Goal: Task Accomplishment & Management: Use online tool/utility

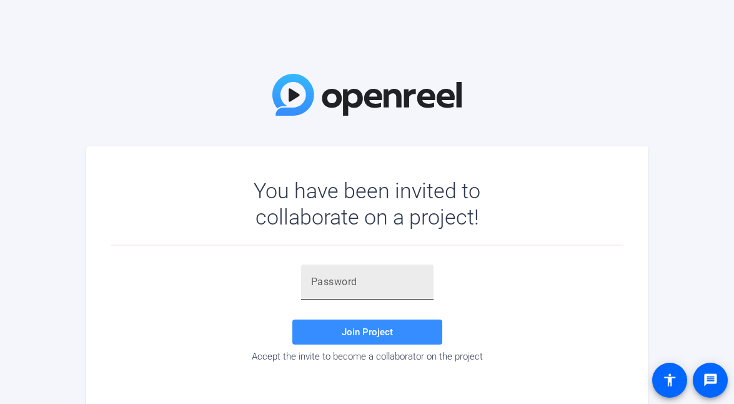
click at [321, 276] on input "text" at bounding box center [367, 281] width 113 height 15
paste input "uHy1=l"
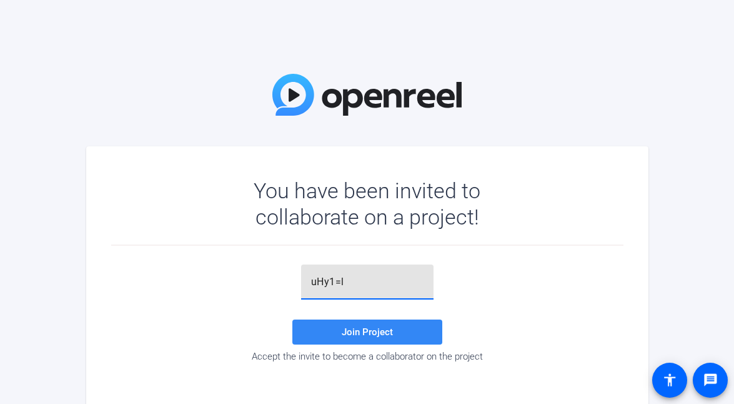
click at [388, 339] on span at bounding box center [368, 332] width 150 height 30
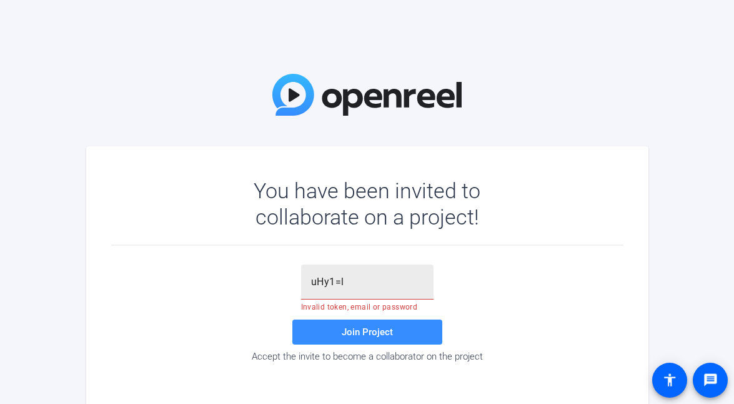
click at [309, 283] on div "uHy1=l" at bounding box center [367, 281] width 133 height 35
click at [386, 281] on input "uHy1=l" at bounding box center [367, 281] width 113 height 15
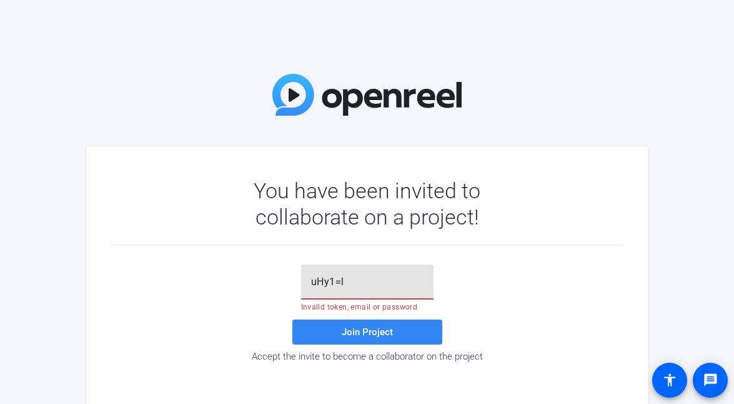
click at [346, 321] on span at bounding box center [368, 332] width 150 height 30
drag, startPoint x: 364, startPoint y: 286, endPoint x: 244, endPoint y: 286, distance: 119.4
click at [244, 286] on div "uHy1=l Invalid token, email or password Join Project Accept the invite to becom…" at bounding box center [367, 313] width 513 height 98
paste input "vJw)F_"
type input "vJw)F_"
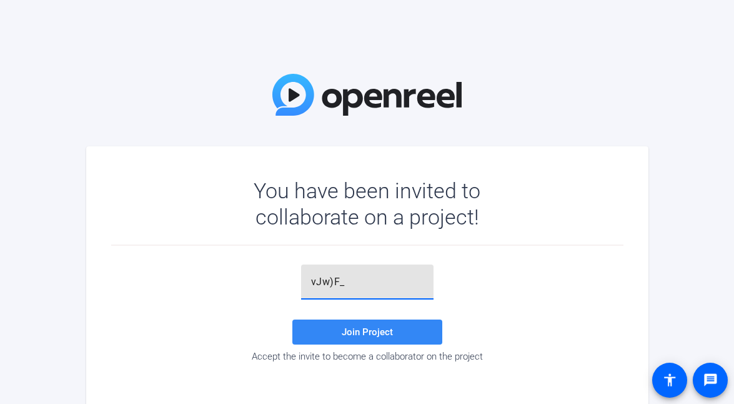
click at [345, 328] on span "Join Project" at bounding box center [367, 331] width 51 height 11
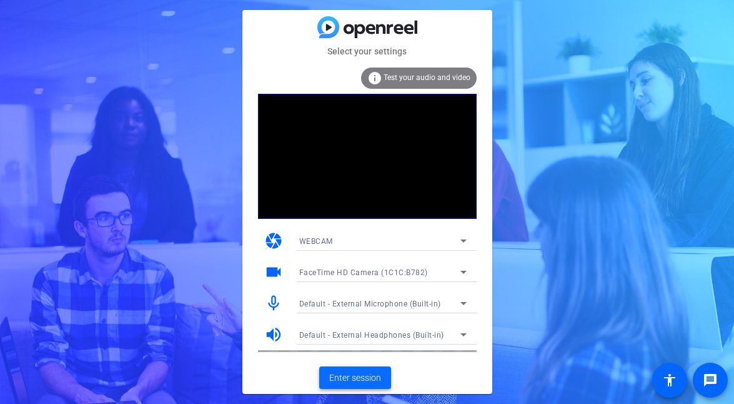
click at [359, 381] on span "Enter session" at bounding box center [355, 377] width 52 height 13
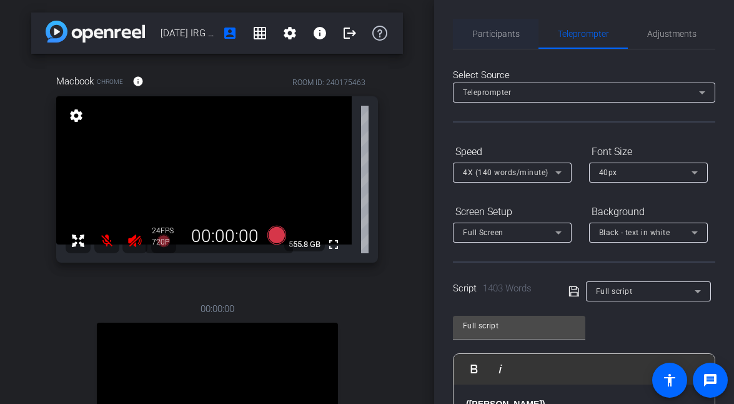
click at [469, 31] on div "Participants" at bounding box center [496, 34] width 86 height 30
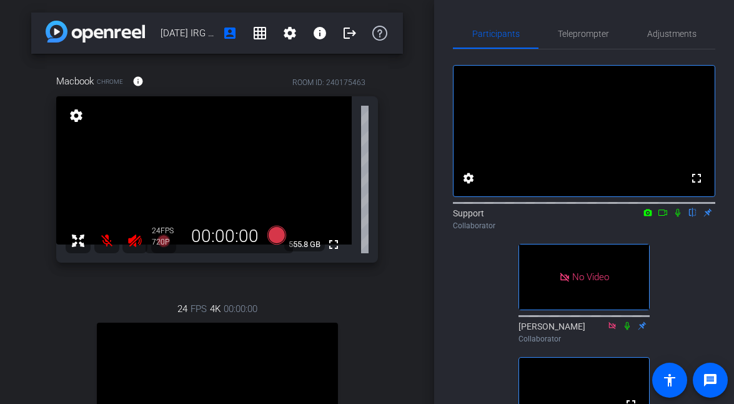
click at [663, 217] on icon at bounding box center [663, 212] width 10 height 9
click at [671, 38] on span "Adjustments" at bounding box center [672, 33] width 49 height 9
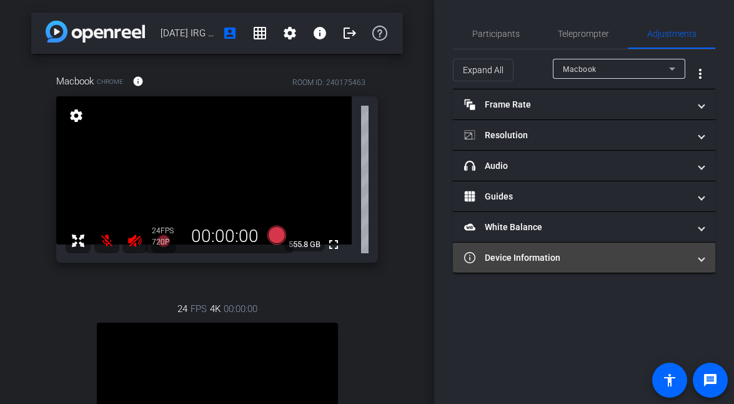
click at [546, 262] on mat-panel-title "Device Information" at bounding box center [576, 257] width 225 height 13
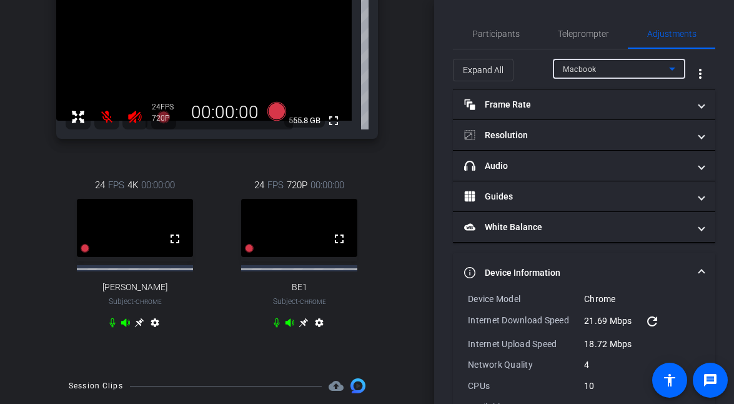
click at [606, 65] on div "Macbook" at bounding box center [616, 69] width 106 height 16
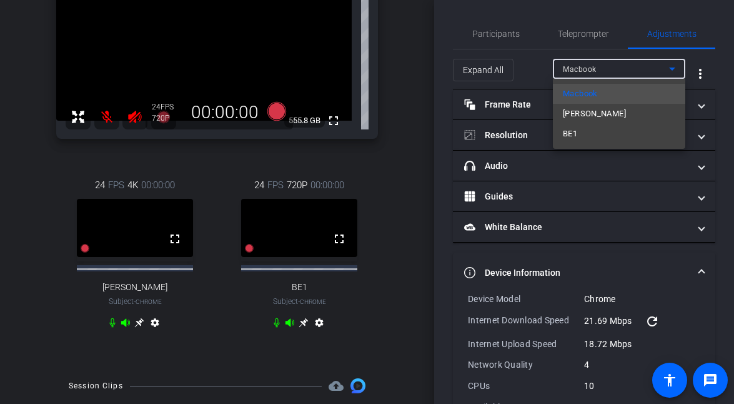
click at [588, 134] on mat-option "BE1" at bounding box center [619, 134] width 133 height 20
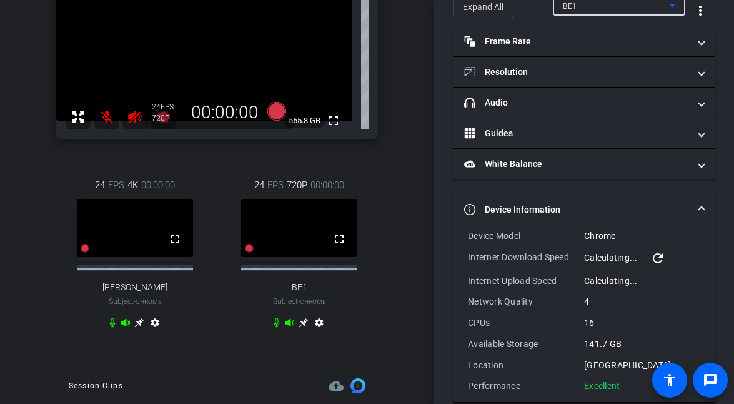
scroll to position [81, 0]
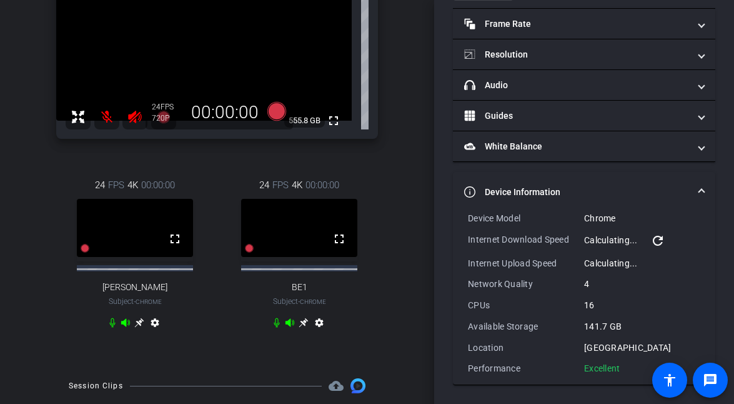
click at [626, 367] on div "Performance Excellent" at bounding box center [584, 368] width 233 height 13
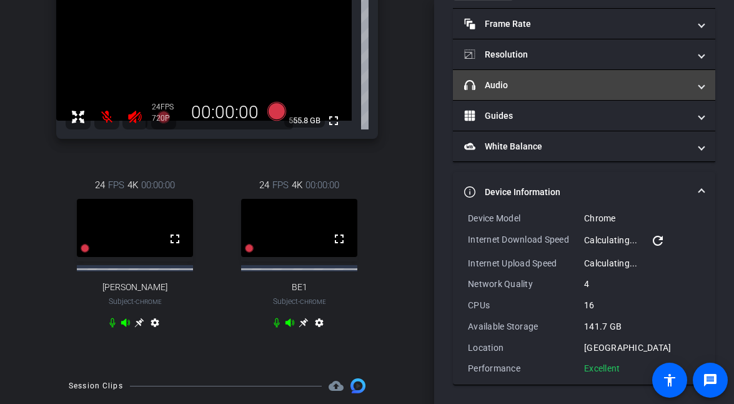
click at [604, 95] on mat-expansion-panel-header "headphone icon Audio" at bounding box center [584, 85] width 263 height 30
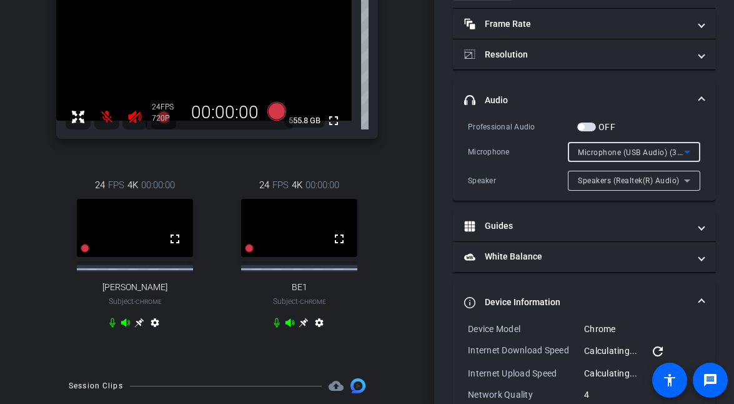
click at [609, 154] on span "Microphone (USB Audio) (32e4:0317)" at bounding box center [646, 152] width 136 height 10
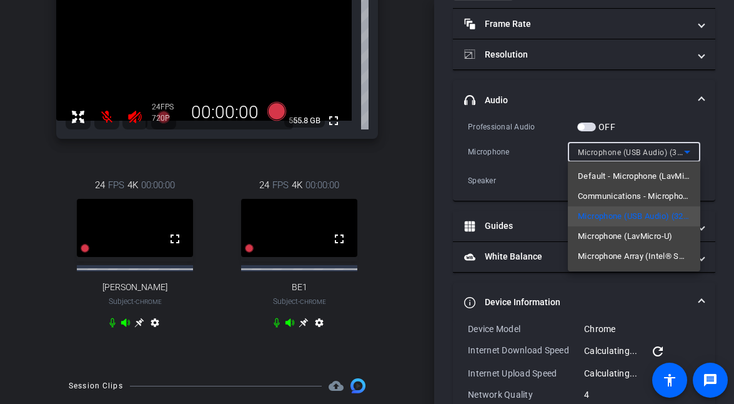
click at [451, 156] on div at bounding box center [367, 202] width 734 height 404
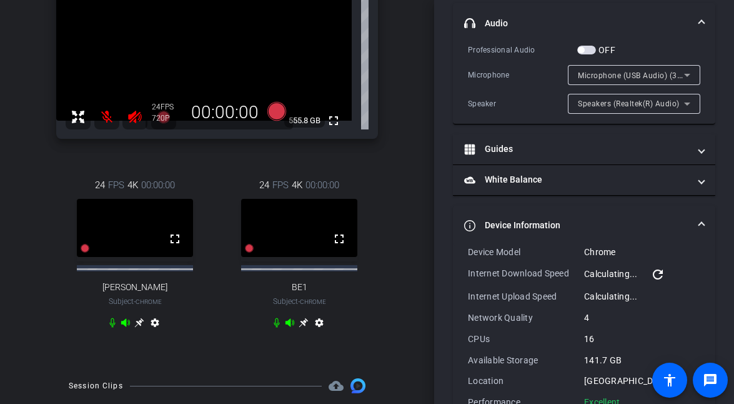
scroll to position [191, 0]
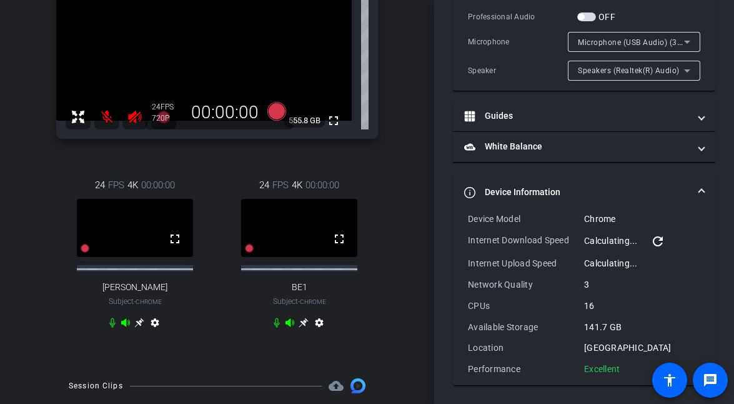
drag, startPoint x: 623, startPoint y: 369, endPoint x: 463, endPoint y: 222, distance: 217.2
click at [463, 222] on div "Device Model Chrome Internet Download Speed Calculating... refresh Internet Upl…" at bounding box center [584, 299] width 263 height 173
copy div "Device Model Chrome Internet Download Speed Calculating... refresh Internet Upl…"
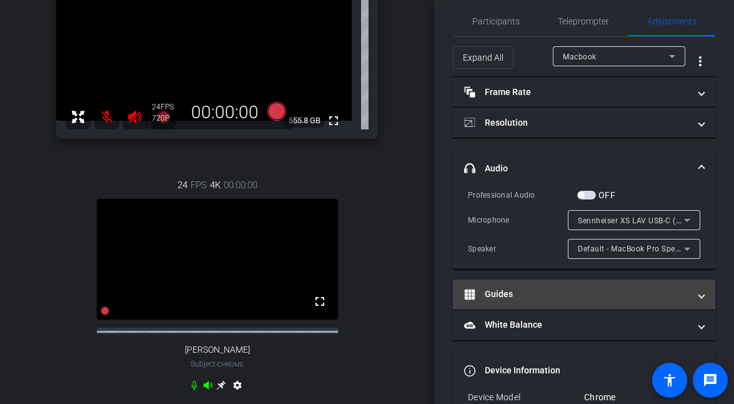
scroll to position [0, 0]
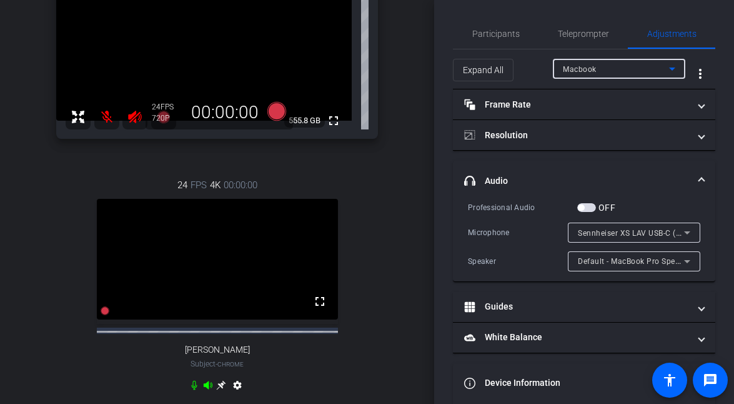
click at [635, 71] on div "Macbook" at bounding box center [616, 69] width 106 height 16
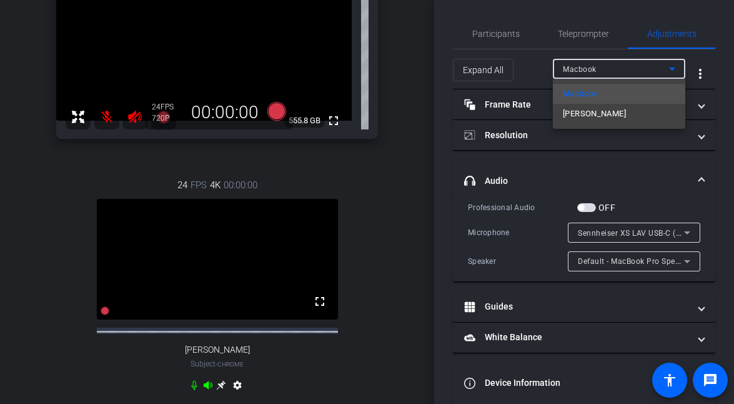
click at [616, 91] on mat-option "Macbook" at bounding box center [619, 94] width 133 height 20
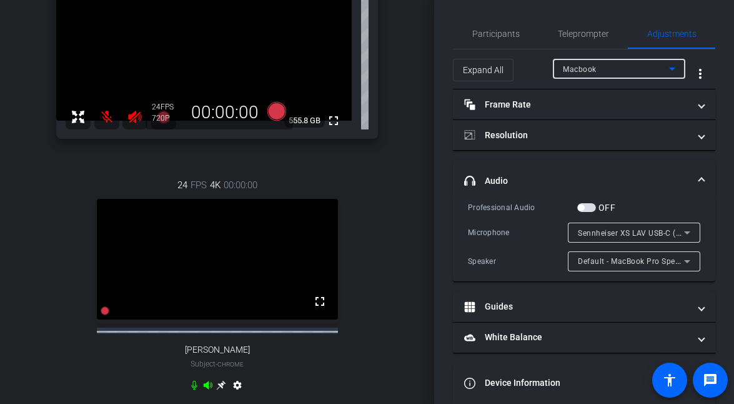
scroll to position [191, 0]
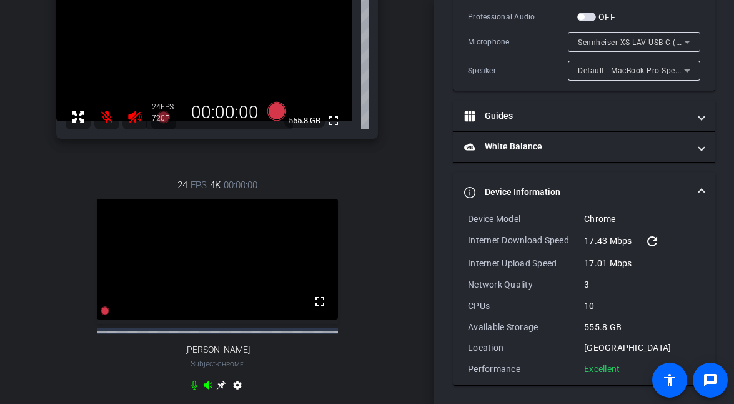
drag, startPoint x: 626, startPoint y: 369, endPoint x: 465, endPoint y: 222, distance: 218.1
click at [465, 222] on div "Device Model Chrome Internet Download Speed 17.43 Mbps refresh Internet Upload …" at bounding box center [584, 299] width 263 height 173
copy div "Device Model Chrome Internet Download Speed 17.43 Mbps refresh Internet Upload …"
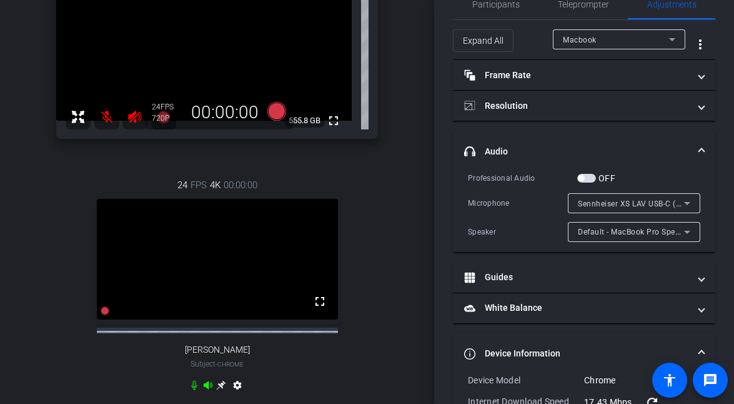
scroll to position [0, 0]
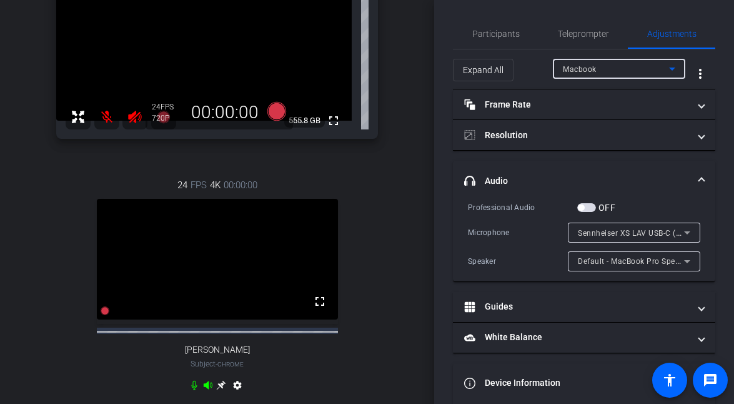
click at [586, 70] on span "Macbook" at bounding box center [580, 69] width 34 height 9
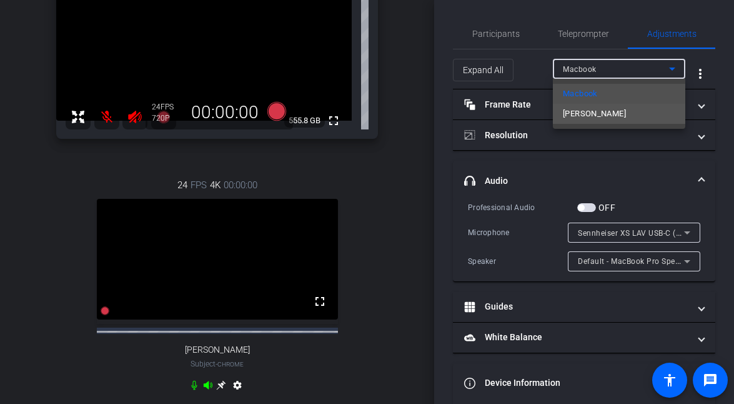
click at [591, 114] on span "[PERSON_NAME]" at bounding box center [594, 113] width 63 height 15
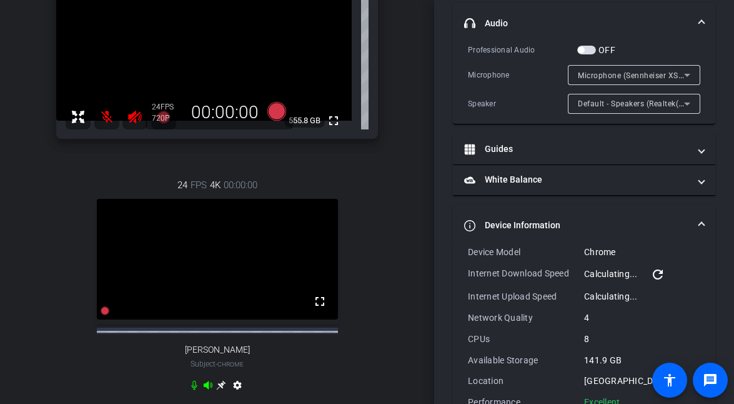
scroll to position [191, 0]
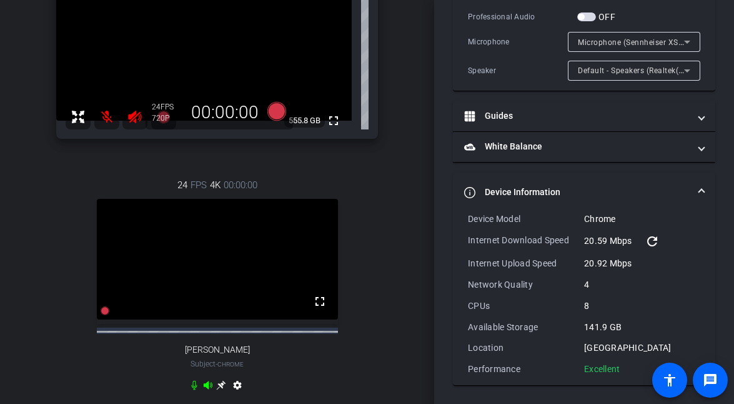
drag, startPoint x: 627, startPoint y: 370, endPoint x: 464, endPoint y: 212, distance: 226.7
click at [464, 213] on div "Device Model Chrome Internet Download Speed 20.59 Mbps refresh Internet Upload …" at bounding box center [584, 299] width 263 height 173
copy div "Device Model Chrome Internet Download Speed 20.59 Mbps refresh Internet Upload …"
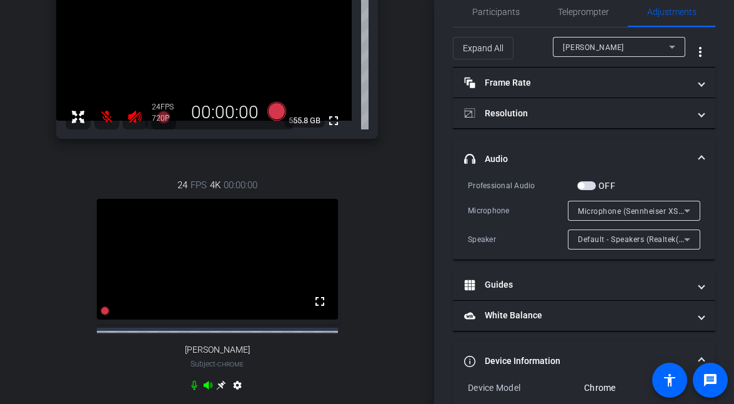
scroll to position [0, 0]
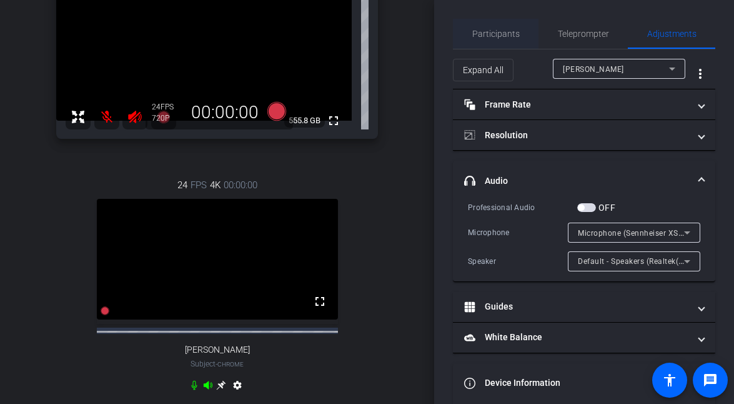
click at [506, 22] on span "Participants" at bounding box center [497, 34] width 48 height 30
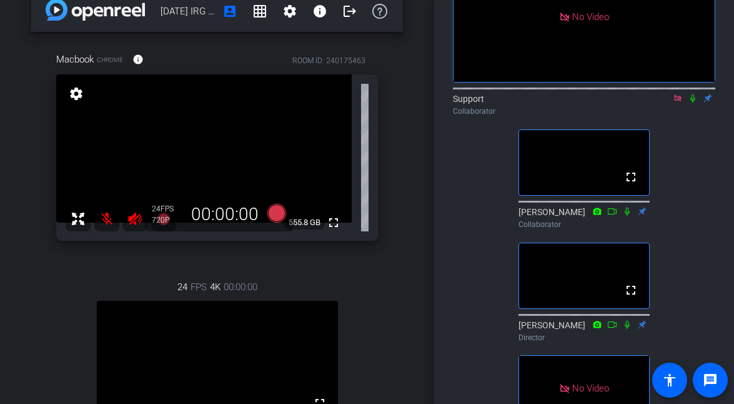
scroll to position [24, 0]
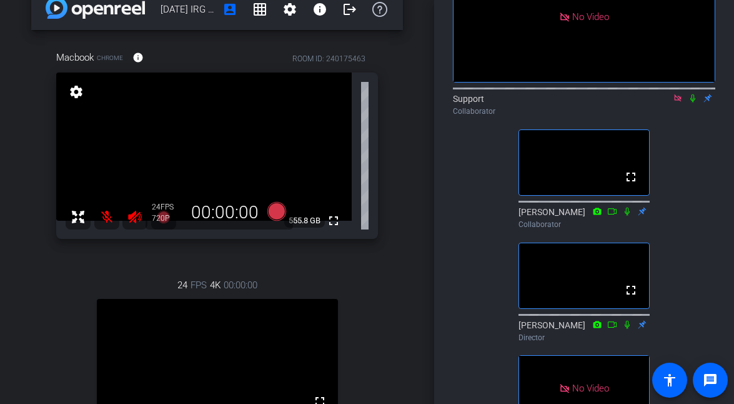
click at [696, 93] on mat-icon at bounding box center [693, 98] width 15 height 11
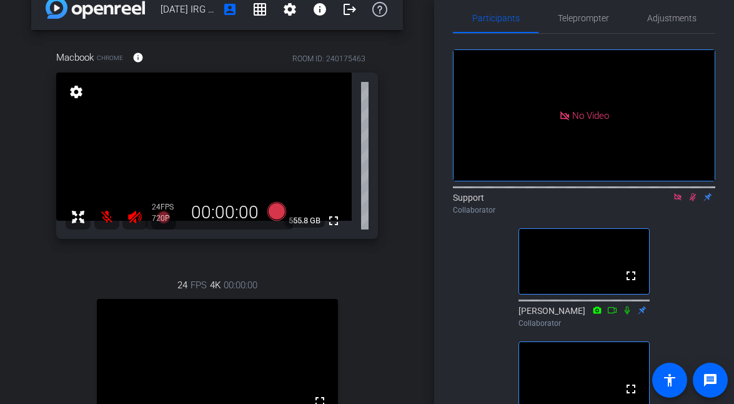
scroll to position [0, 0]
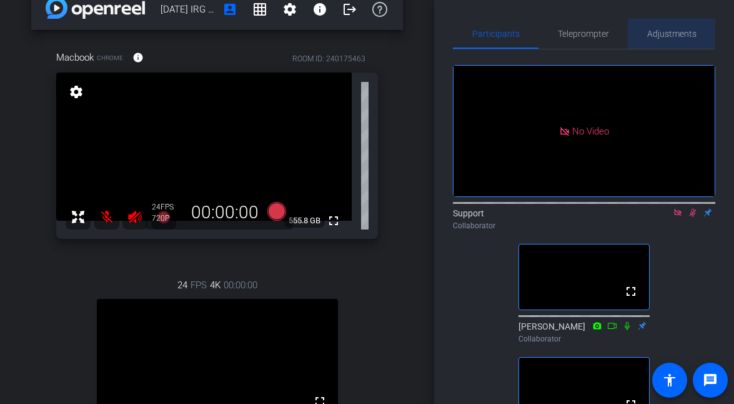
click at [661, 29] on span "Adjustments" at bounding box center [672, 33] width 49 height 9
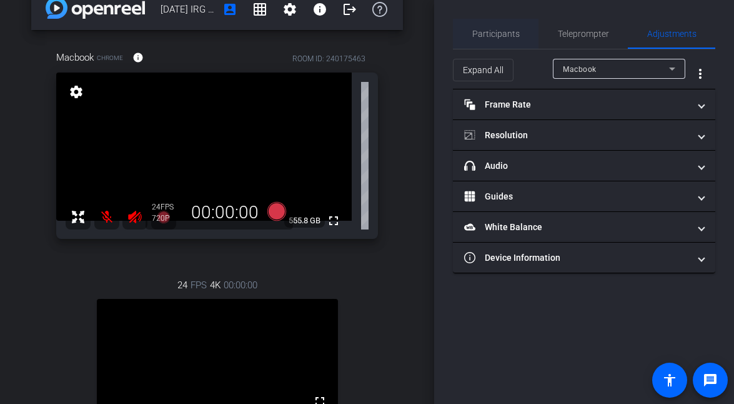
click at [508, 33] on span "Participants" at bounding box center [497, 33] width 48 height 9
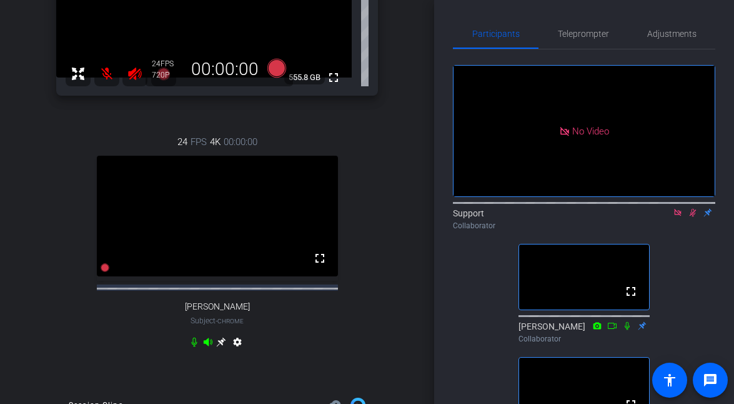
scroll to position [195, 0]
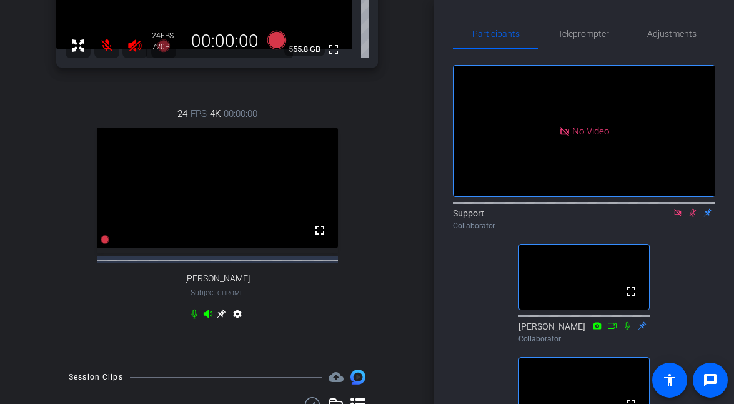
click at [222, 319] on icon at bounding box center [221, 313] width 9 height 9
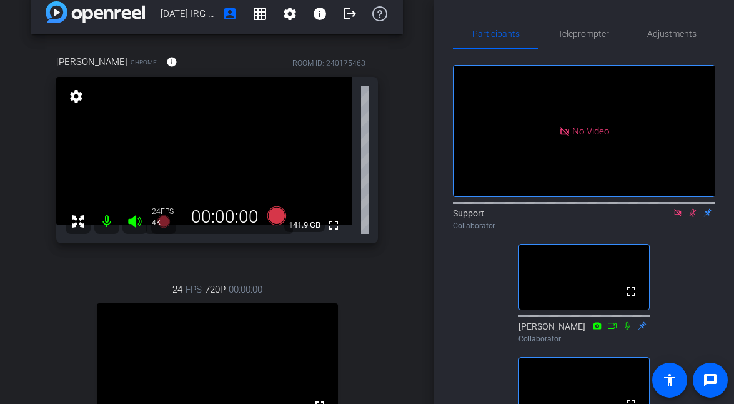
scroll to position [0, 0]
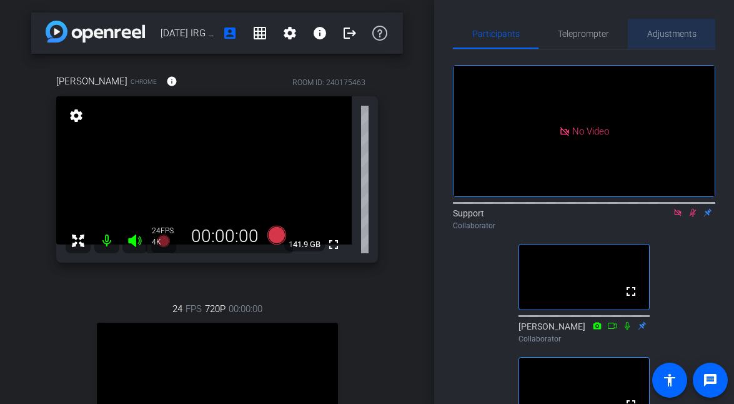
click at [666, 41] on span "Adjustments" at bounding box center [672, 34] width 49 height 30
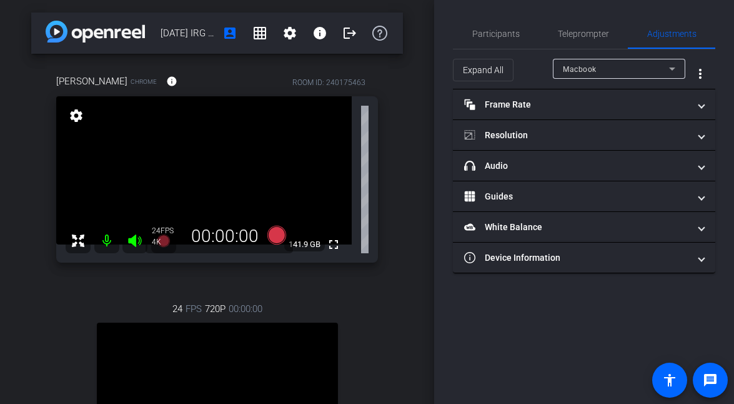
click at [658, 69] on div "Macbook" at bounding box center [616, 69] width 106 height 16
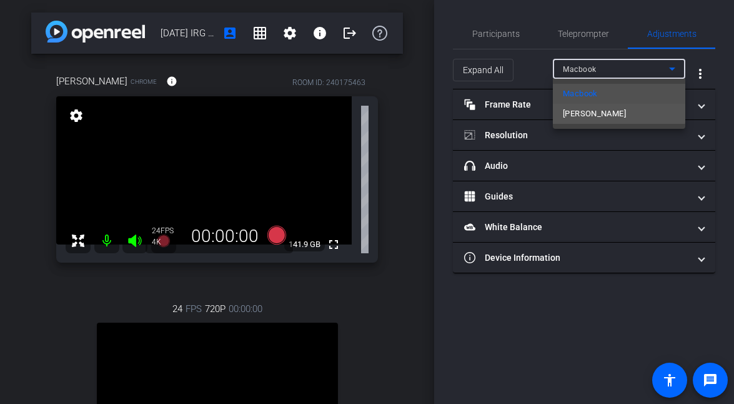
click at [614, 113] on mat-option "[PERSON_NAME]" at bounding box center [619, 114] width 133 height 20
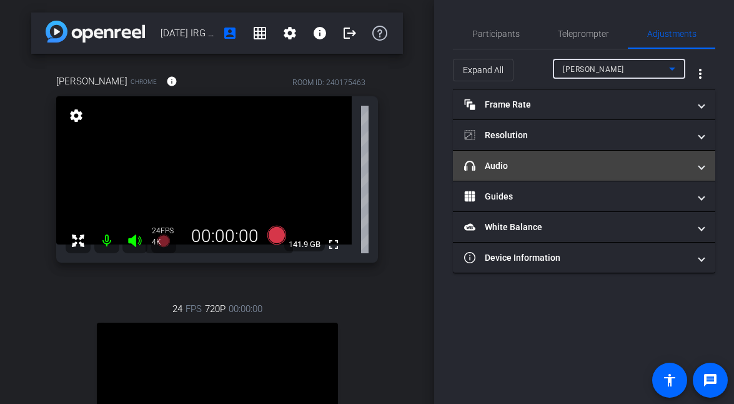
click at [542, 166] on mat-panel-title "headphone icon Audio" at bounding box center [576, 165] width 225 height 13
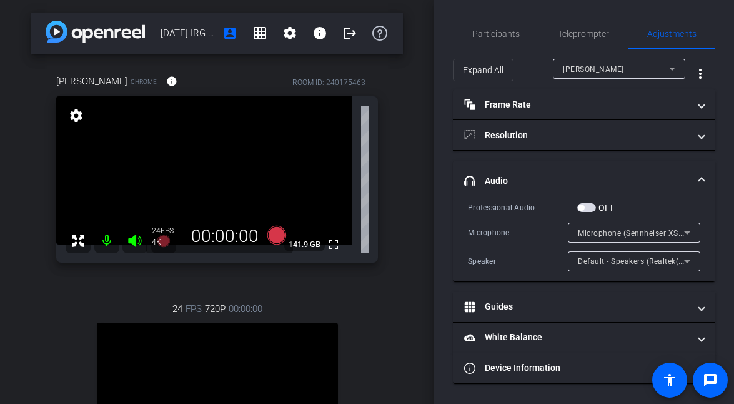
click at [615, 66] on div "[PERSON_NAME]" at bounding box center [616, 69] width 106 height 16
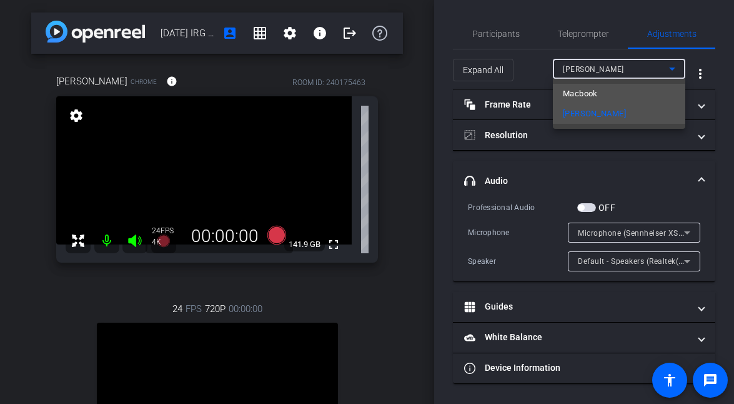
click at [610, 91] on mat-option "Macbook" at bounding box center [619, 94] width 133 height 20
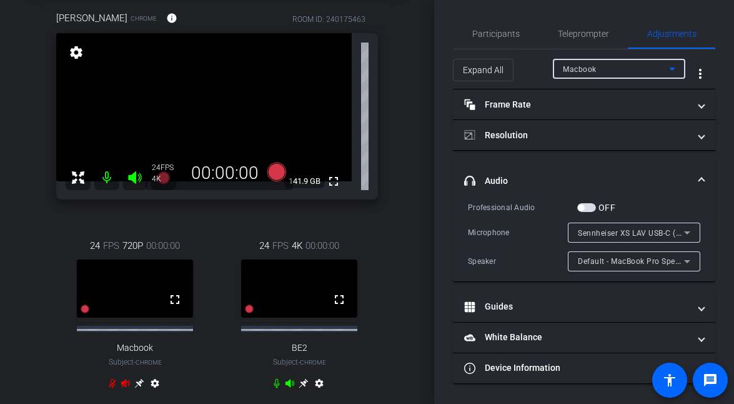
scroll to position [123, 0]
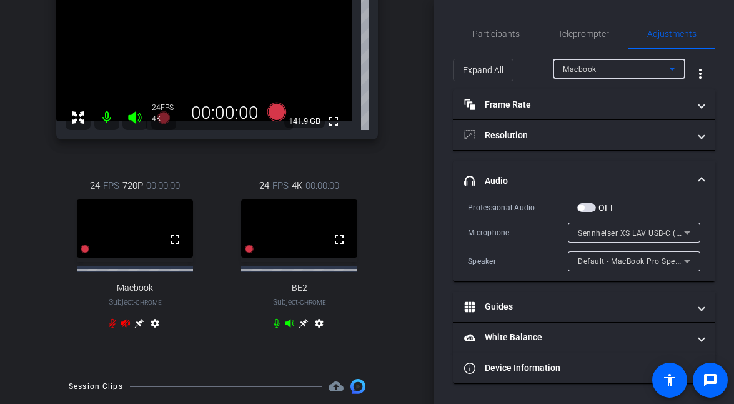
click at [306, 328] on icon at bounding box center [304, 323] width 10 height 10
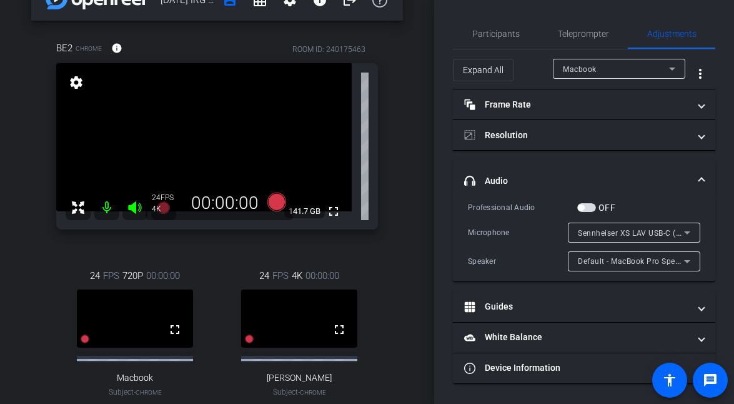
scroll to position [20, 0]
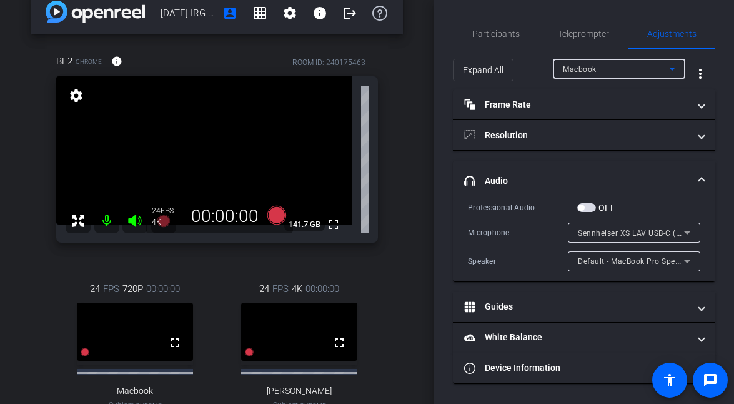
click at [625, 69] on div "Macbook" at bounding box center [616, 69] width 106 height 16
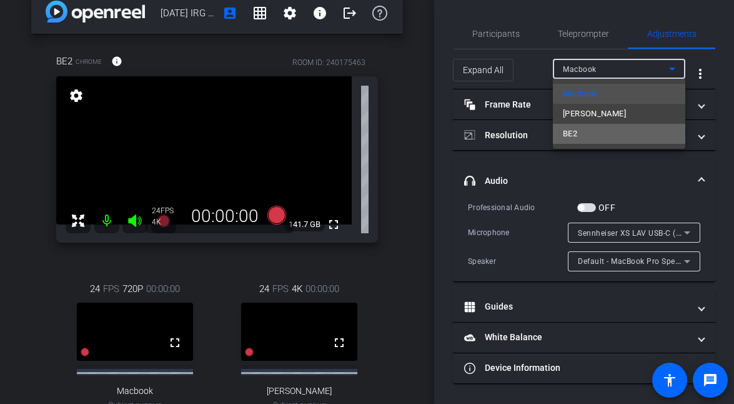
click at [602, 127] on mat-option "BE2" at bounding box center [619, 134] width 133 height 20
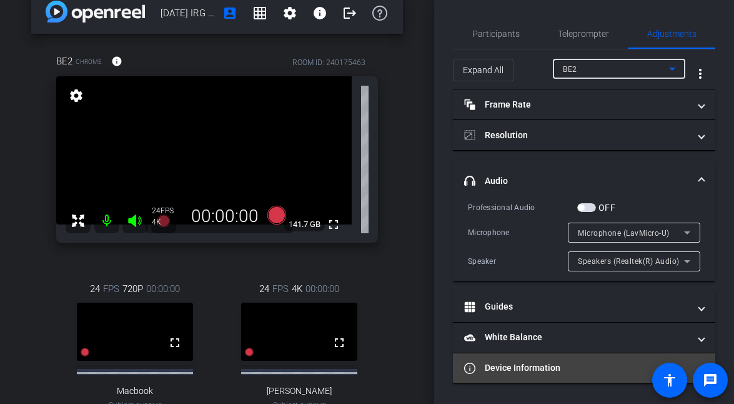
click at [604, 368] on mat-panel-title "Device Information" at bounding box center [576, 367] width 225 height 13
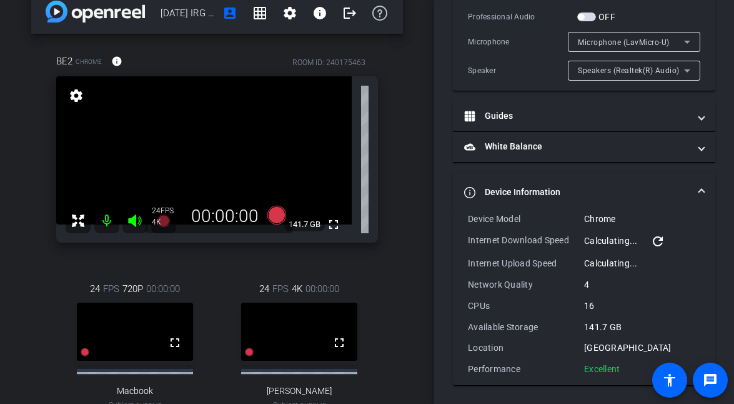
scroll to position [0, 0]
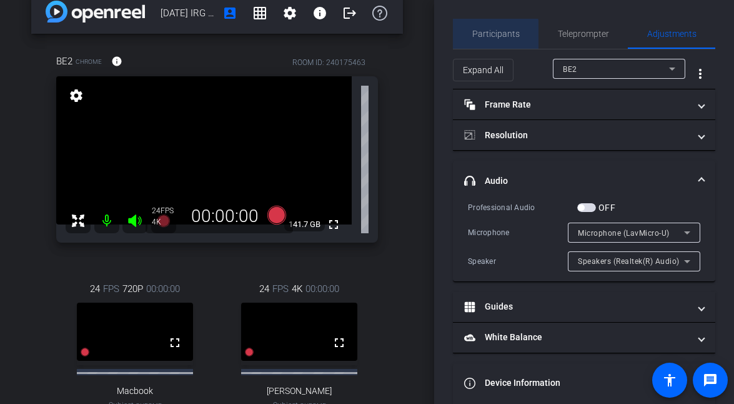
click at [493, 36] on span "Participants" at bounding box center [497, 33] width 48 height 9
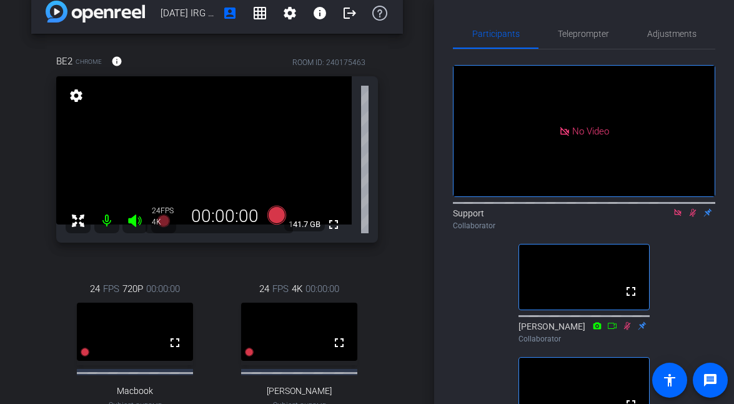
click at [697, 208] on icon at bounding box center [693, 212] width 10 height 9
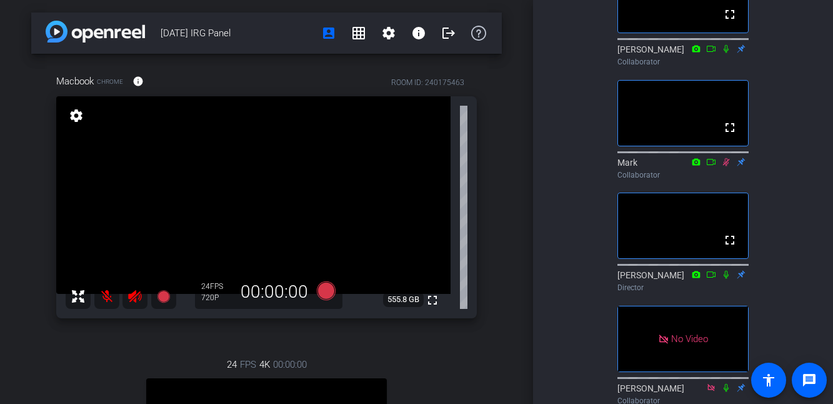
drag, startPoint x: 271, startPoint y: 26, endPoint x: 163, endPoint y: 25, distance: 108.1
click at [163, 25] on span "[DATE] IRG Panel" at bounding box center [237, 33] width 153 height 25
copy span "[DATE] IRG Panel"
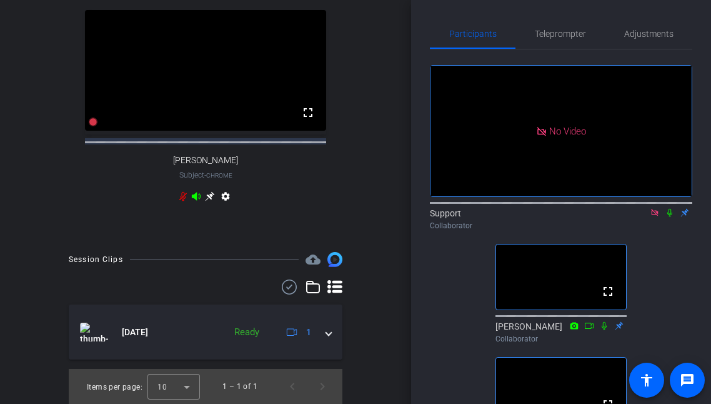
scroll to position [324, 0]
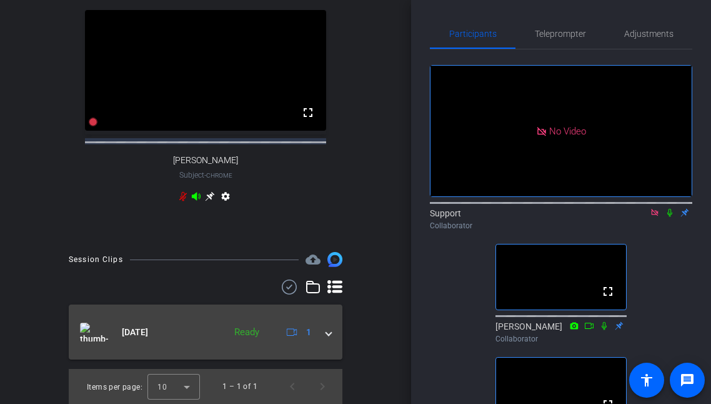
click at [328, 334] on span at bounding box center [328, 332] width 5 height 13
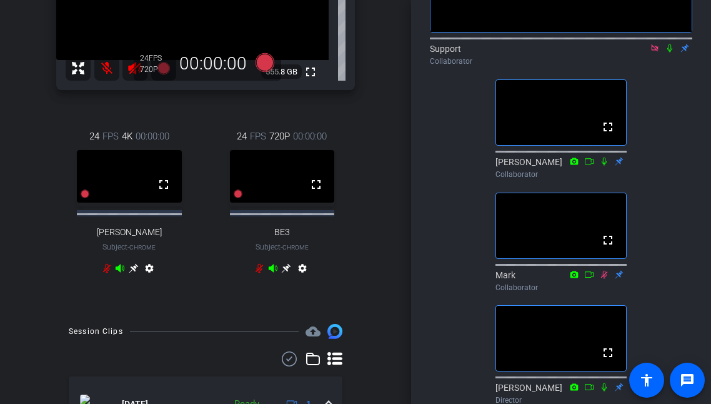
scroll to position [167, 0]
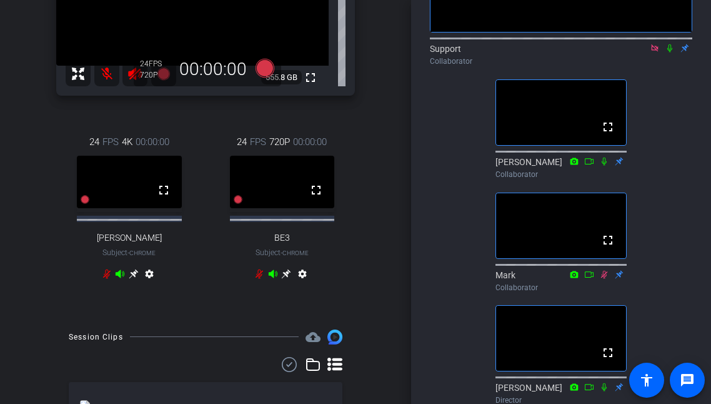
click at [289, 278] on icon at bounding box center [286, 273] width 9 height 9
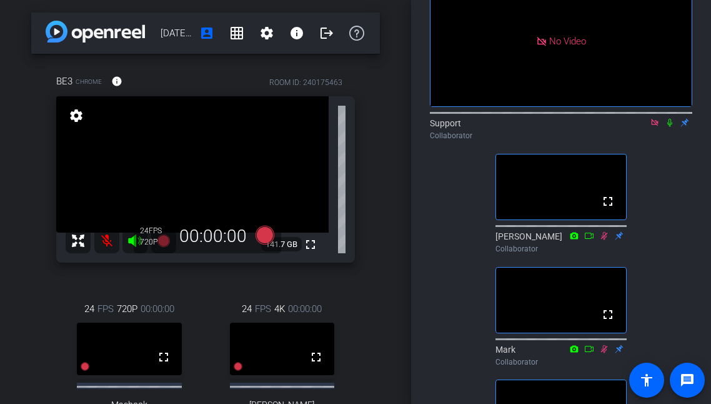
scroll to position [0, 0]
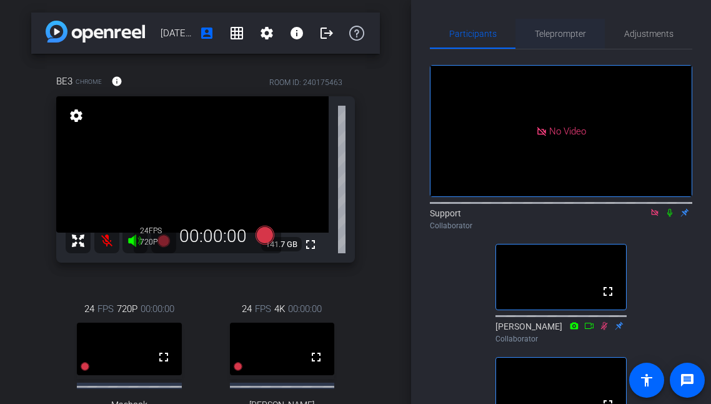
click at [570, 40] on span "Teleprompter" at bounding box center [560, 34] width 51 height 30
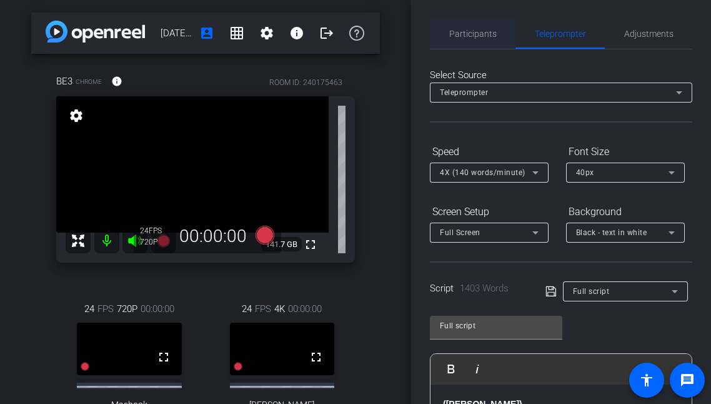
click at [482, 33] on span "Participants" at bounding box center [473, 33] width 48 height 9
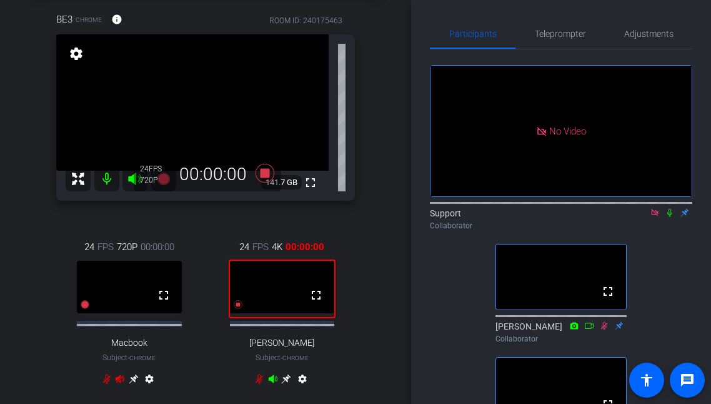
scroll to position [66, 0]
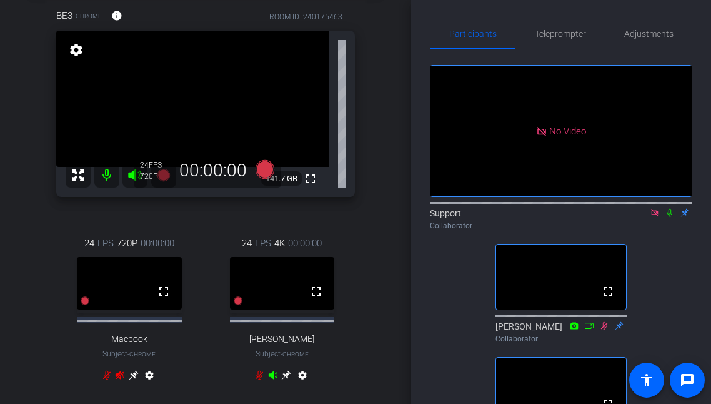
click at [216, 231] on div "24 FPS 4K 00:00:00 fullscreen [PERSON_NAME] Subject - Chrome settings" at bounding box center [282, 311] width 146 height 190
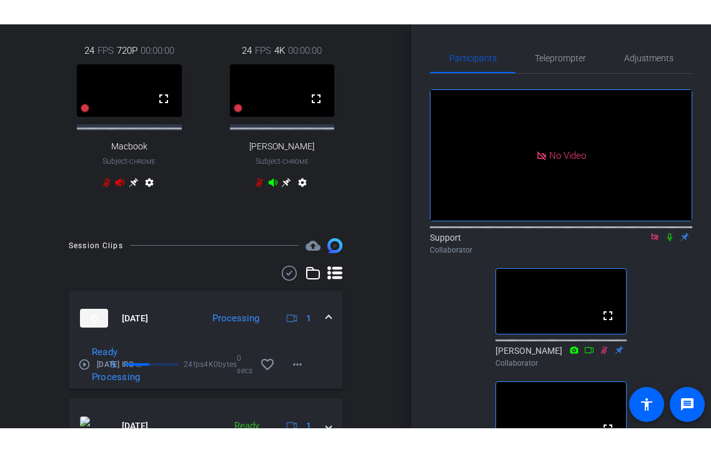
scroll to position [359, 0]
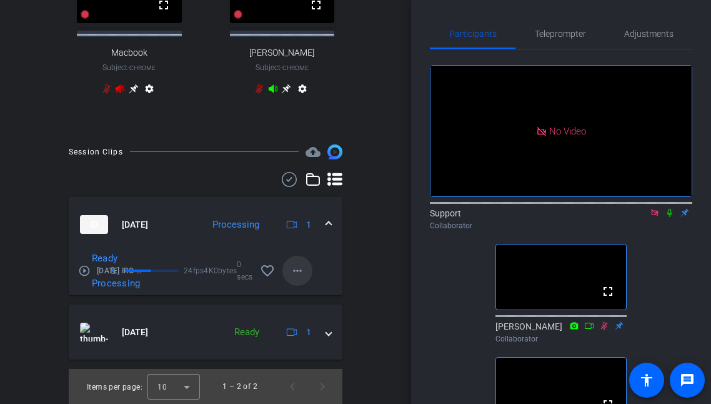
click at [293, 269] on mat-icon "more_horiz" at bounding box center [297, 270] width 15 height 15
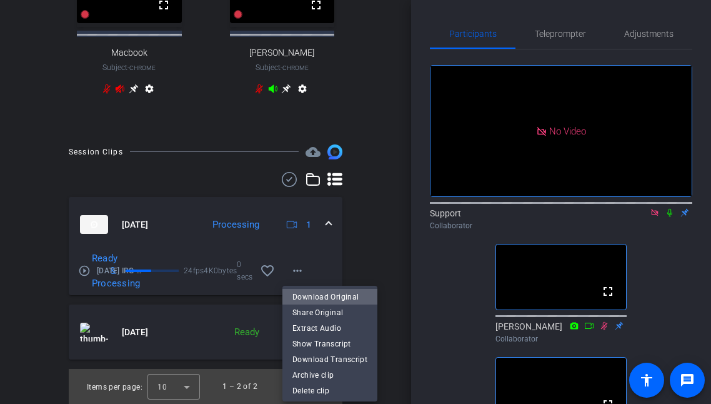
click at [331, 296] on span "Download Original" at bounding box center [330, 296] width 75 height 15
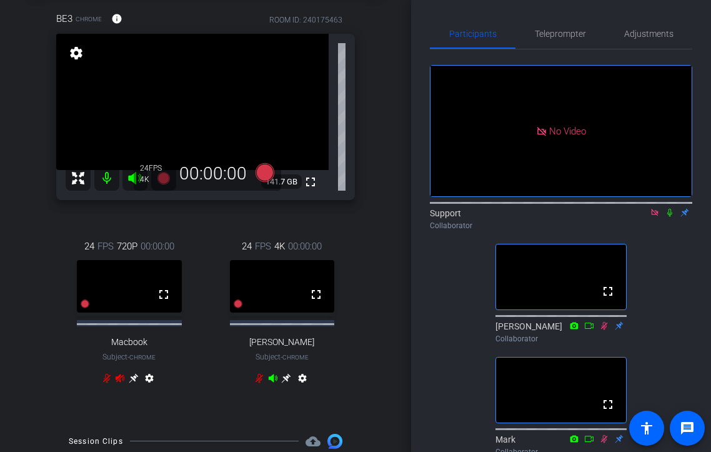
scroll to position [61, 0]
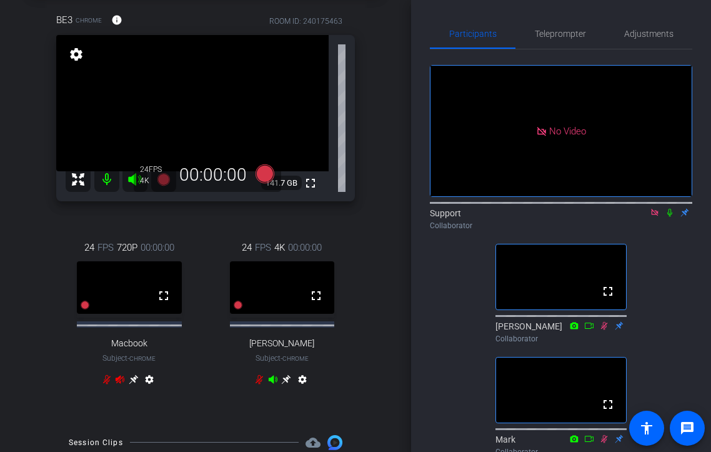
click at [456, 234] on div "No Video Support Collaborator fullscreen [PERSON_NAME] Collaborator fullscreen …" at bounding box center [561, 424] width 263 height 751
click at [657, 32] on span "Adjustments" at bounding box center [648, 33] width 49 height 9
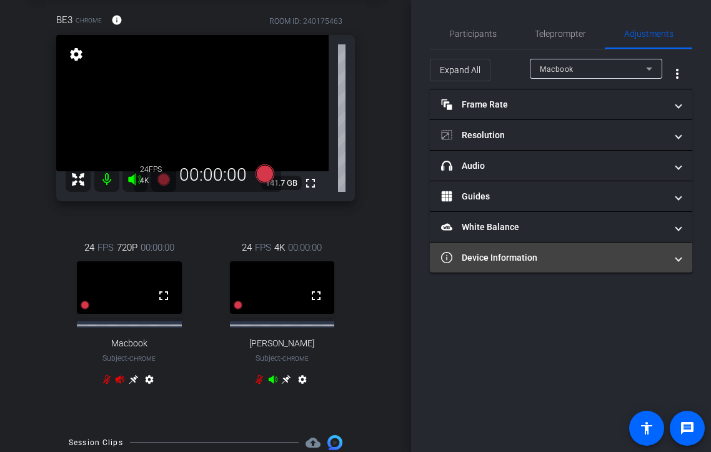
click at [558, 256] on mat-panel-title "Device Information" at bounding box center [553, 257] width 225 height 13
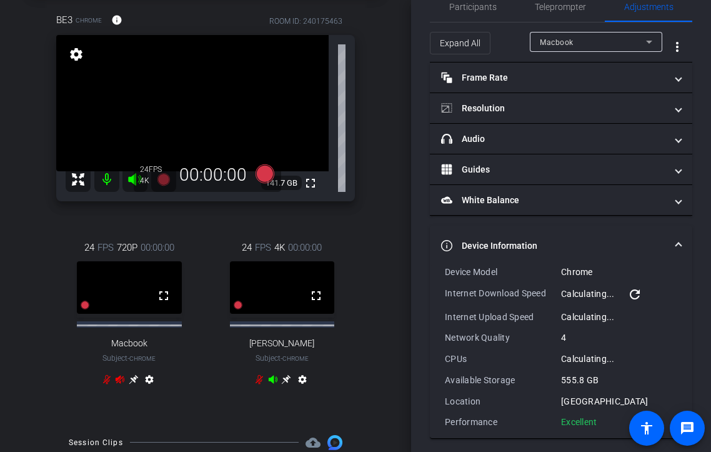
scroll to position [33, 0]
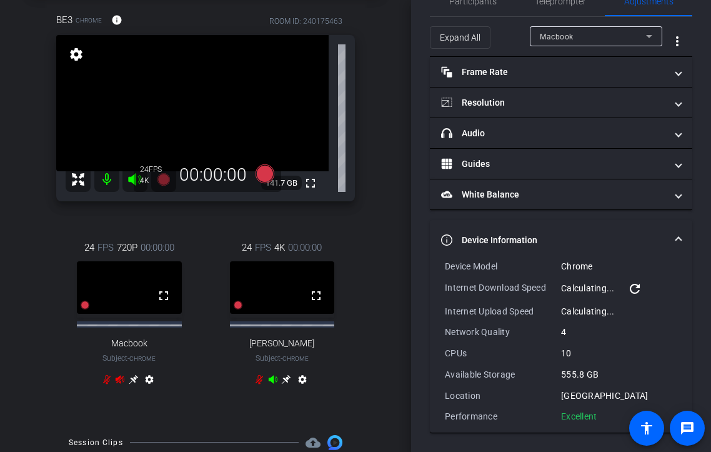
click at [596, 43] on div "Macbook" at bounding box center [593, 37] width 106 height 16
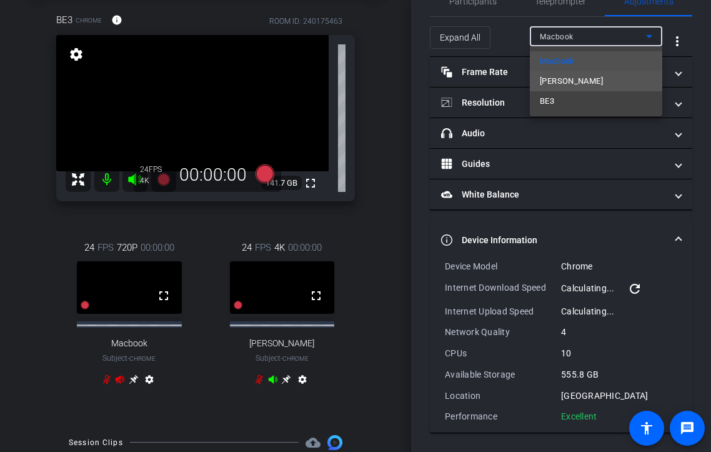
click at [573, 78] on mat-option "[PERSON_NAME]" at bounding box center [596, 81] width 133 height 20
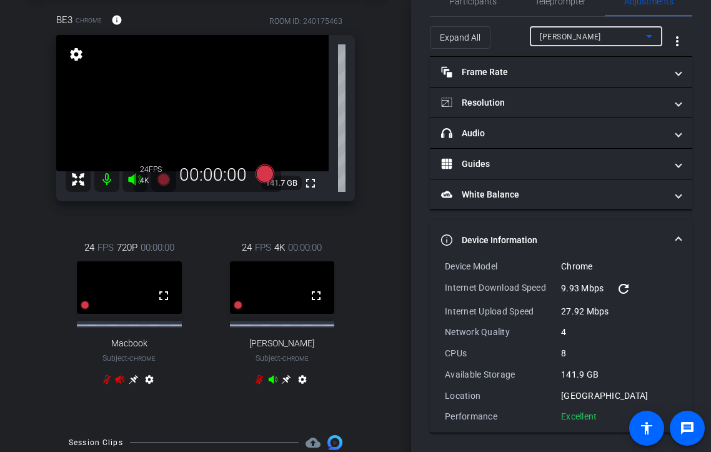
click at [584, 40] on div "[PERSON_NAME]" at bounding box center [593, 37] width 106 height 16
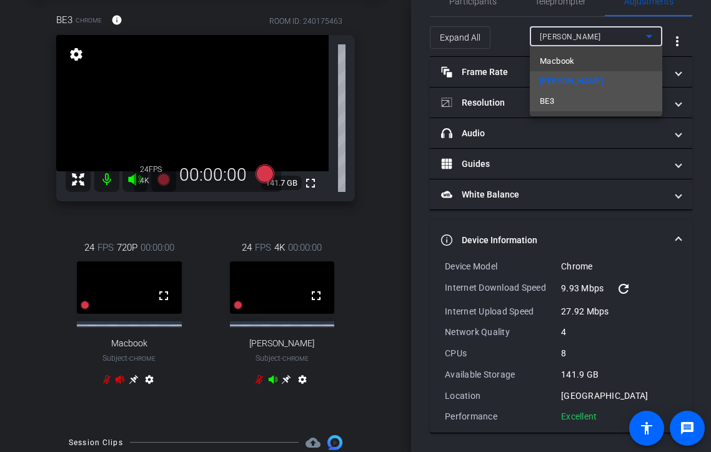
click at [564, 99] on mat-option "BE3" at bounding box center [596, 101] width 133 height 20
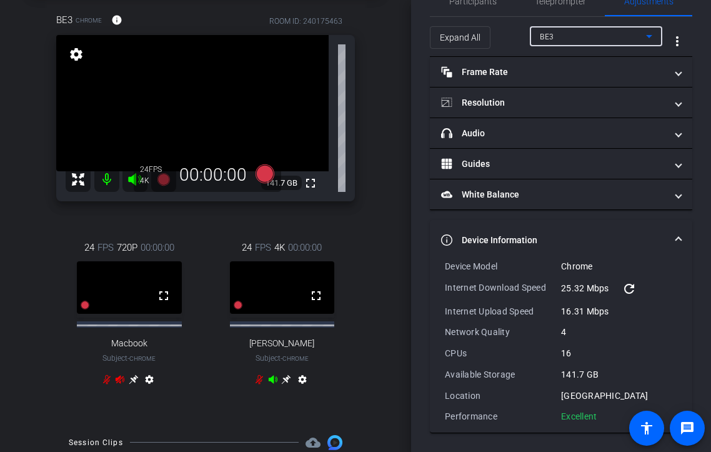
click at [566, 39] on div "BE3" at bounding box center [593, 37] width 106 height 16
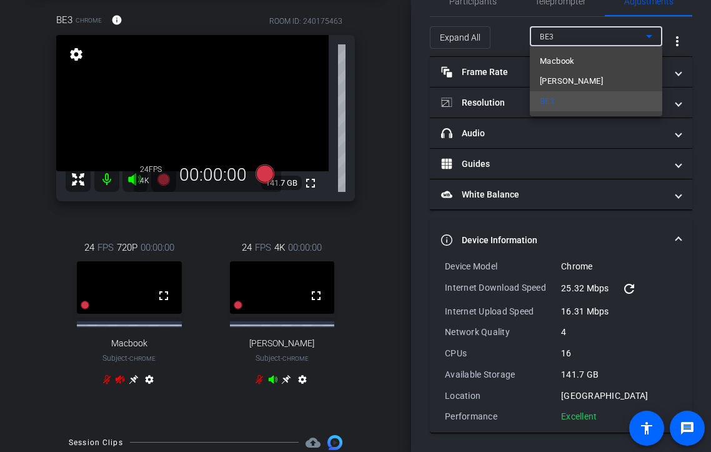
click at [551, 81] on span "[PERSON_NAME]" at bounding box center [571, 81] width 63 height 15
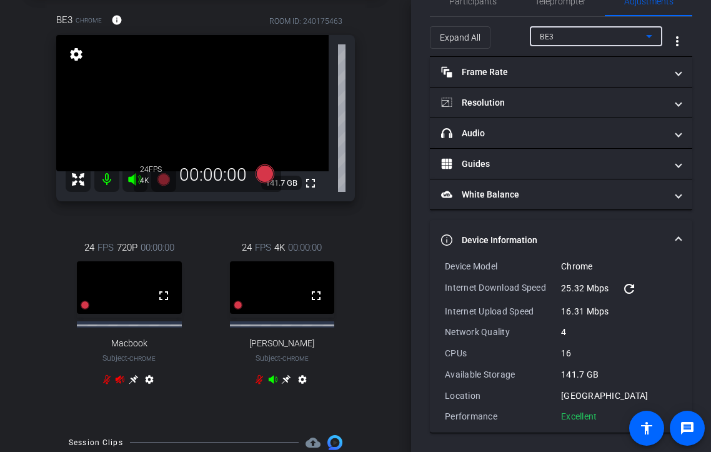
type input "1000"
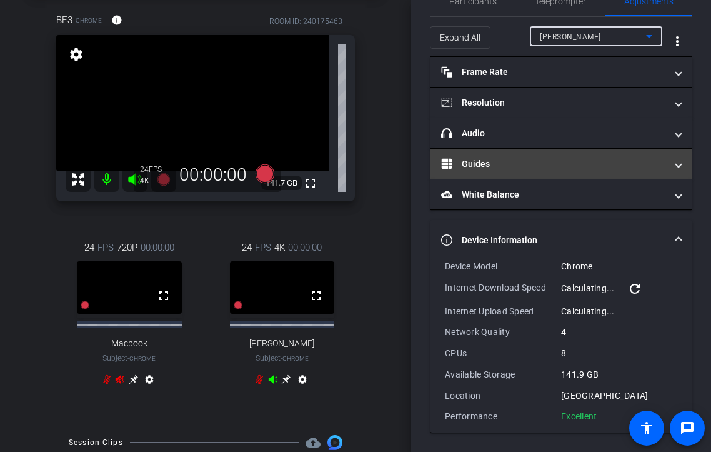
scroll to position [0, 0]
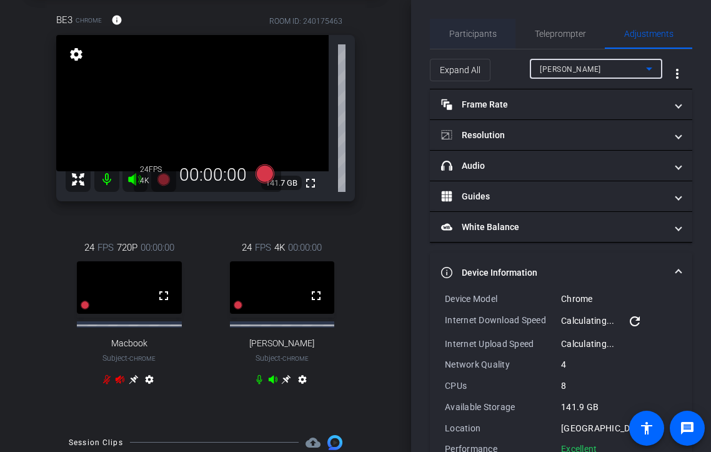
click at [479, 27] on span "Participants" at bounding box center [473, 34] width 48 height 30
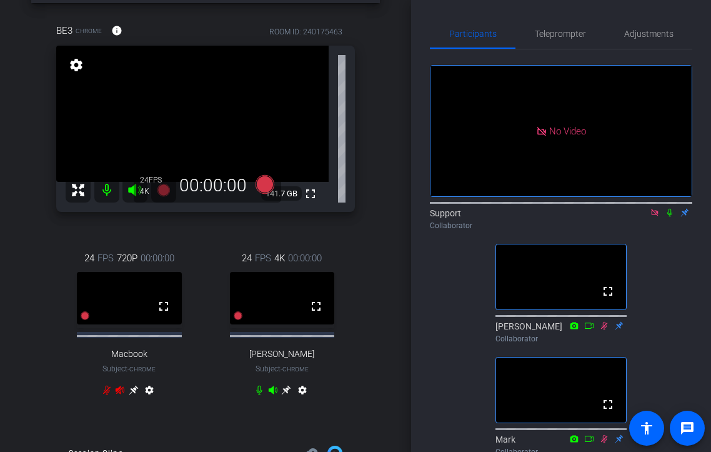
scroll to position [50, 0]
click at [670, 208] on icon at bounding box center [670, 212] width 10 height 9
click at [665, 208] on icon at bounding box center [670, 212] width 10 height 9
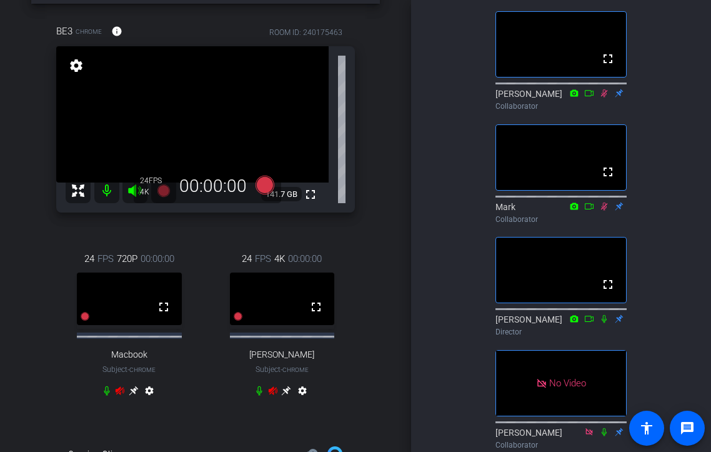
scroll to position [0, 0]
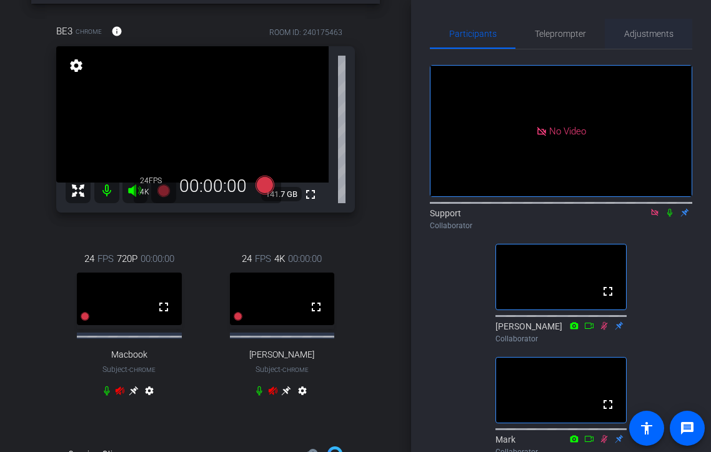
click at [647, 32] on span "Adjustments" at bounding box center [648, 33] width 49 height 9
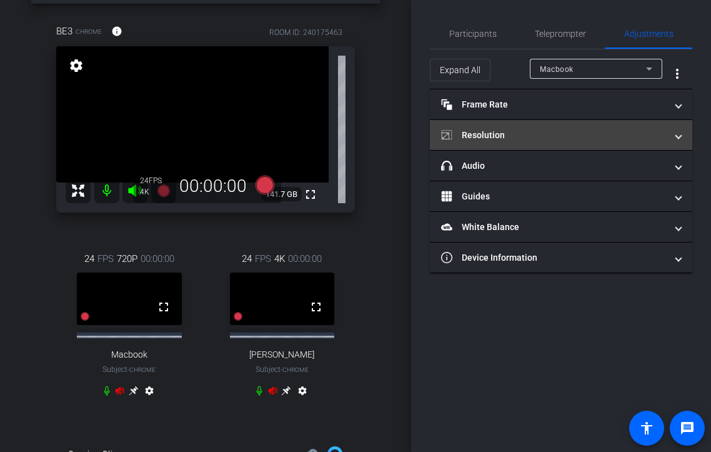
click at [543, 137] on mat-panel-title "Resolution" at bounding box center [553, 135] width 225 height 13
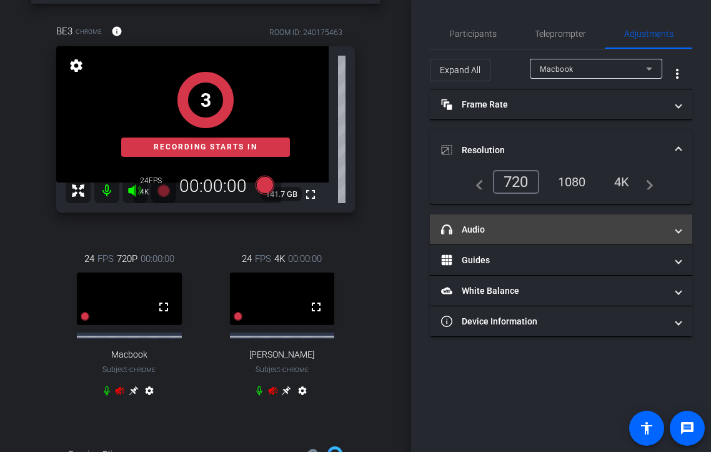
click at [516, 234] on mat-panel-title "headphone icon Audio" at bounding box center [553, 229] width 225 height 13
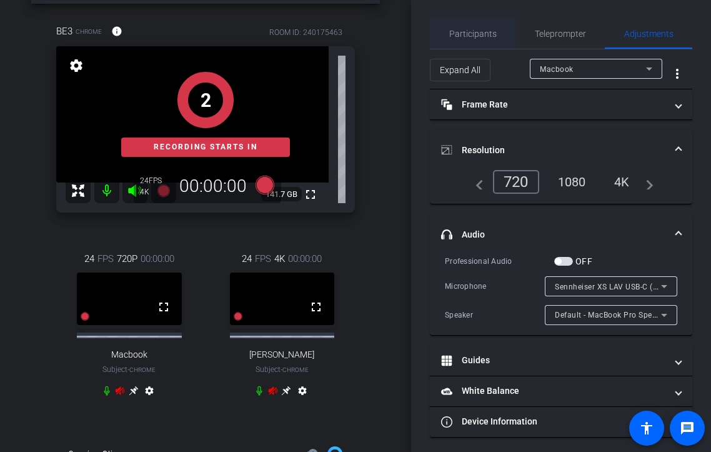
click at [471, 43] on span "Participants" at bounding box center [473, 34] width 48 height 30
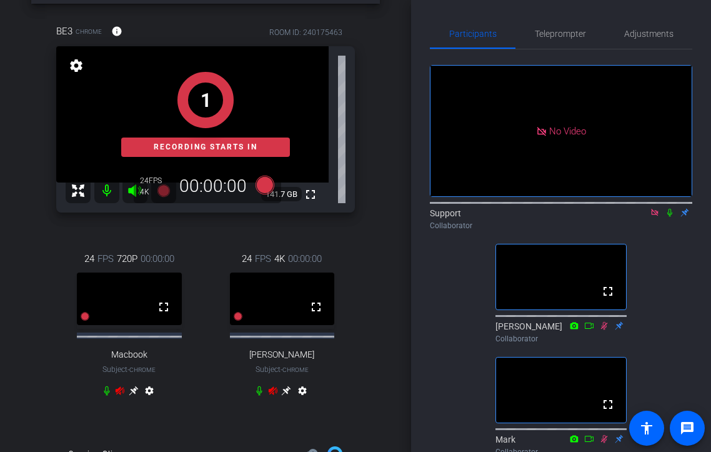
click at [669, 208] on icon at bounding box center [670, 212] width 10 height 9
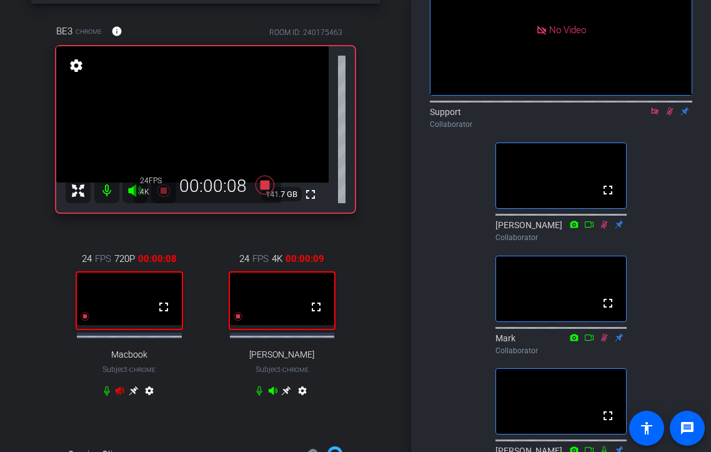
scroll to position [102, 0]
click at [106, 394] on icon at bounding box center [107, 390] width 8 height 9
click at [106, 394] on icon at bounding box center [107, 390] width 6 height 9
click at [672, 106] on icon at bounding box center [670, 110] width 10 height 9
click at [669, 107] on icon at bounding box center [670, 111] width 5 height 8
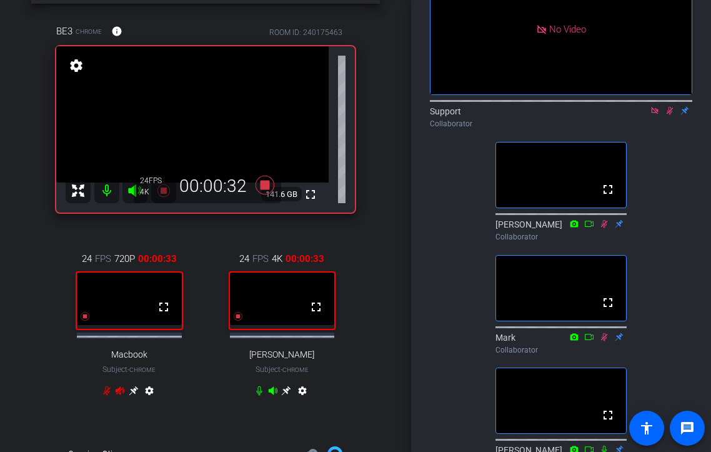
click at [669, 107] on icon at bounding box center [670, 111] width 7 height 8
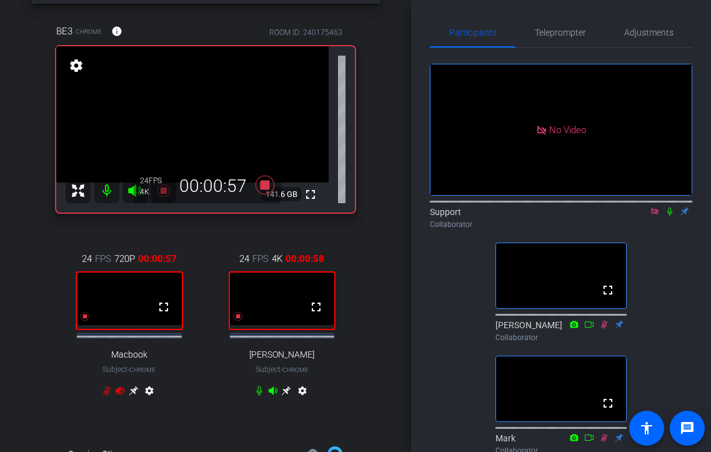
scroll to position [0, 0]
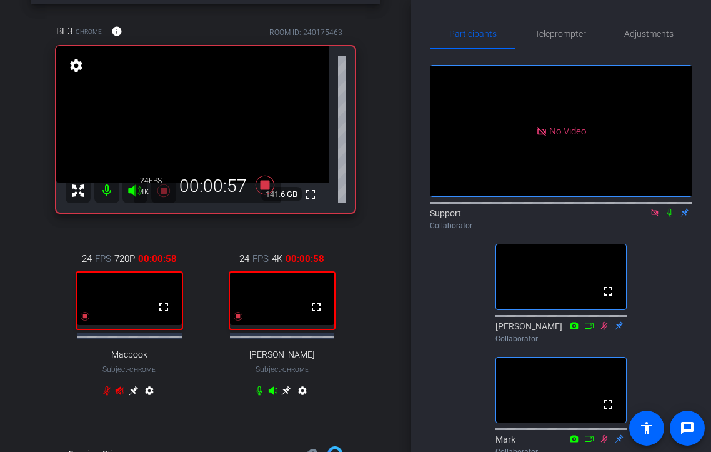
click at [668, 209] on icon at bounding box center [670, 213] width 5 height 8
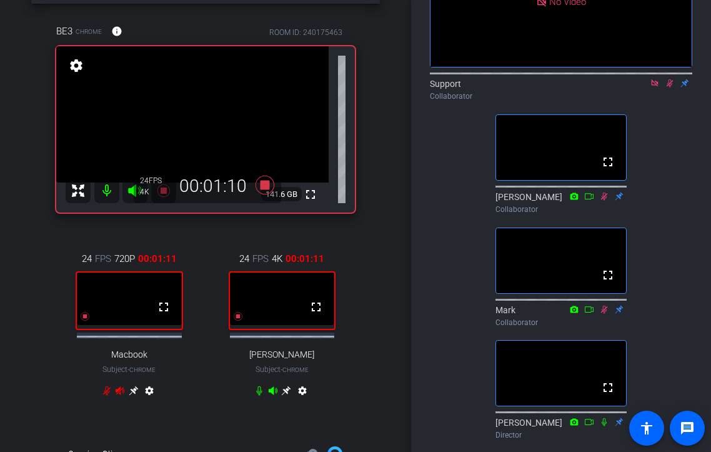
scroll to position [134, 0]
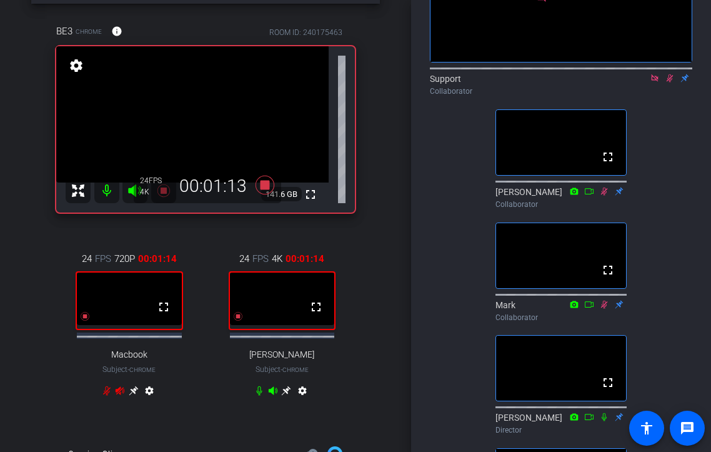
click at [671, 74] on icon at bounding box center [670, 78] width 10 height 9
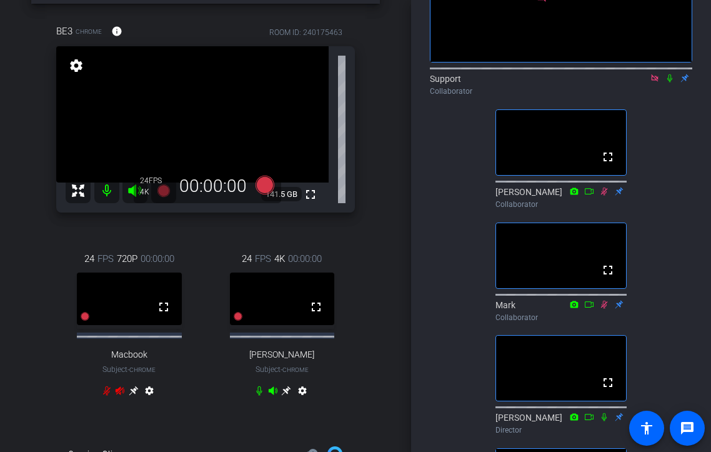
click at [670, 73] on mat-icon at bounding box center [670, 78] width 15 height 11
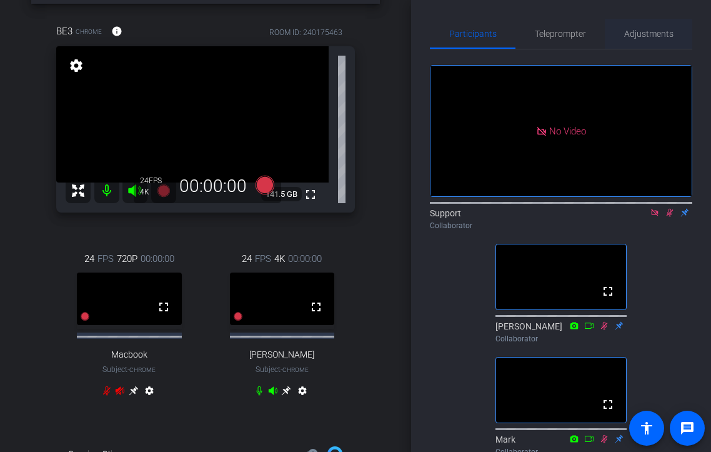
click at [645, 31] on span "Adjustments" at bounding box center [648, 33] width 49 height 9
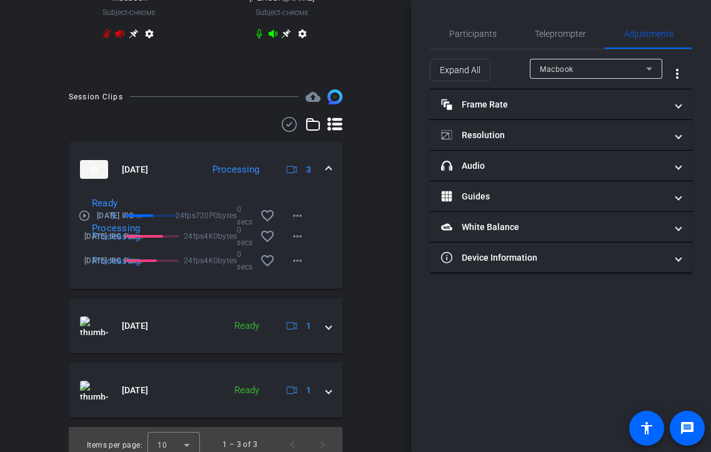
scroll to position [424, 0]
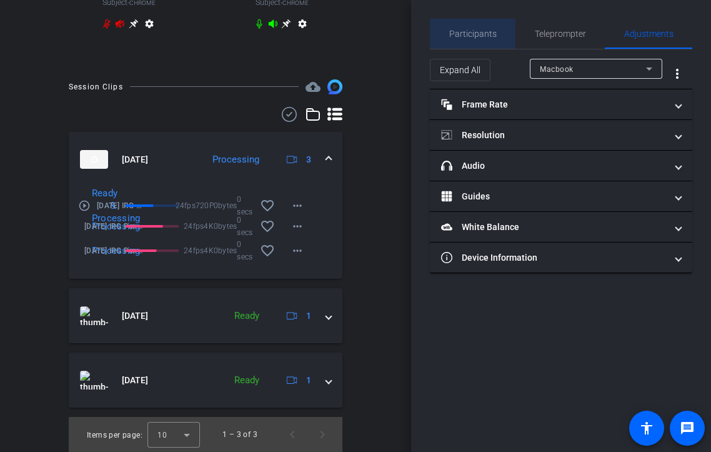
click at [467, 34] on span "Participants" at bounding box center [473, 33] width 48 height 9
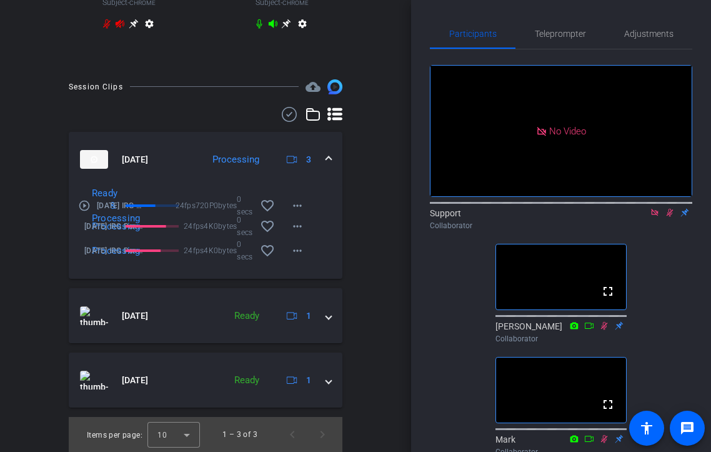
click at [86, 205] on div "Ready & Processing" at bounding box center [104, 206] width 36 height 38
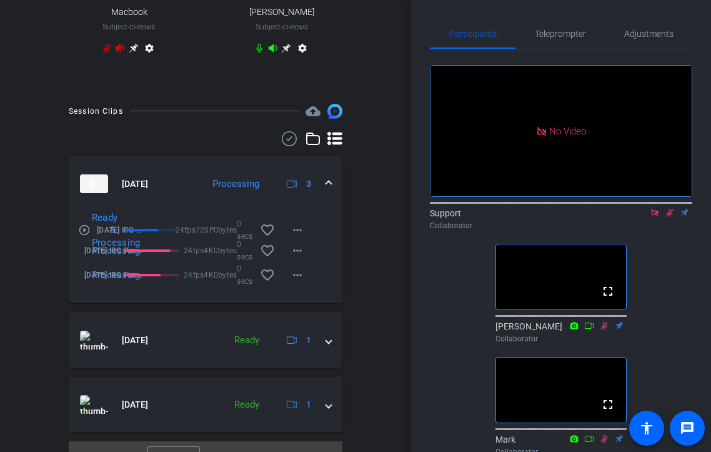
scroll to position [391, 0]
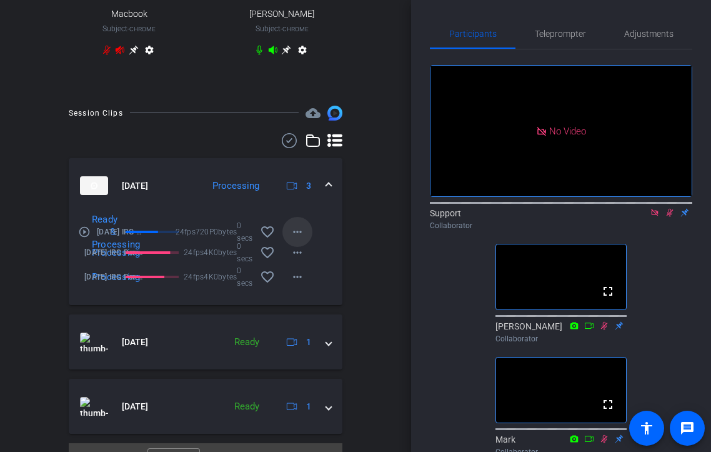
click at [294, 239] on mat-icon "more_horiz" at bounding box center [297, 231] width 15 height 15
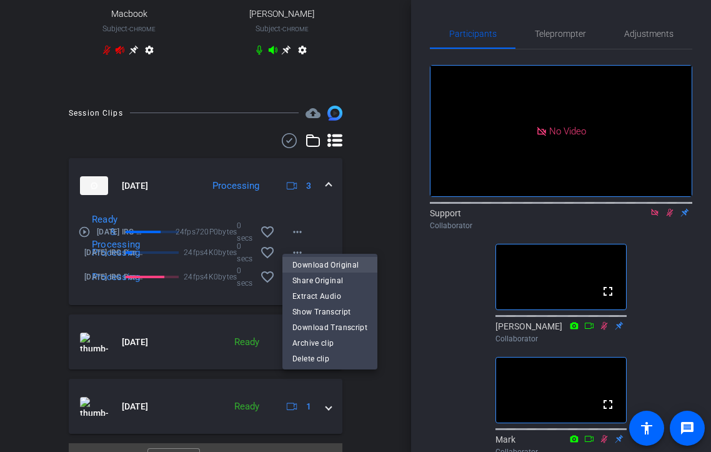
click at [320, 261] on span "Download Original" at bounding box center [330, 264] width 75 height 15
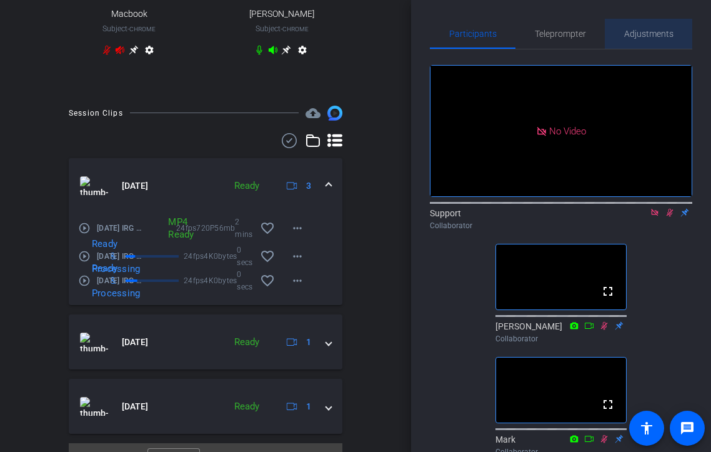
click at [636, 29] on span "Adjustments" at bounding box center [648, 33] width 49 height 9
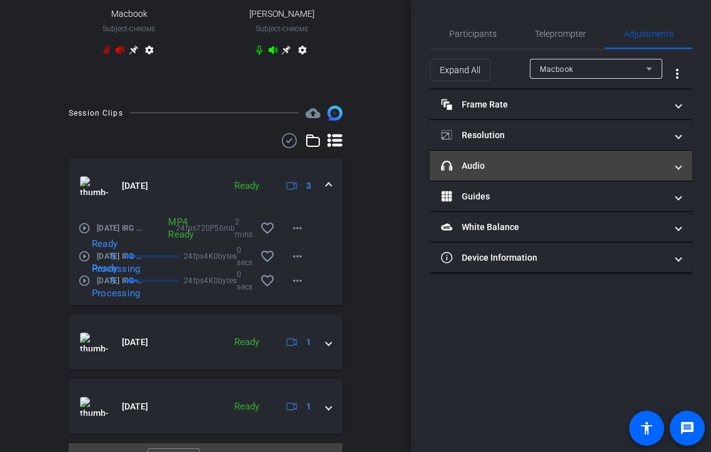
click at [532, 163] on mat-panel-title "headphone icon Audio" at bounding box center [553, 165] width 225 height 13
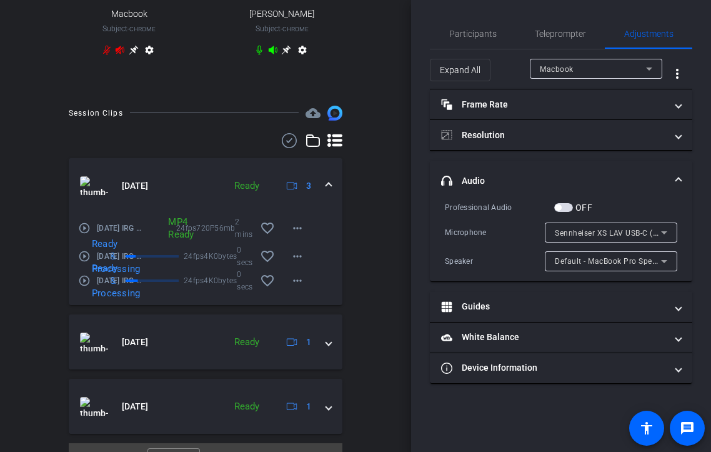
click at [582, 73] on div "Macbook" at bounding box center [593, 69] width 106 height 16
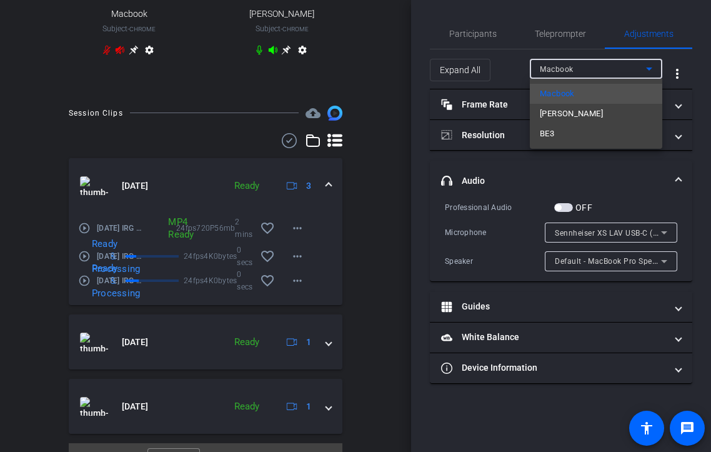
click at [84, 263] on div at bounding box center [355, 226] width 711 height 452
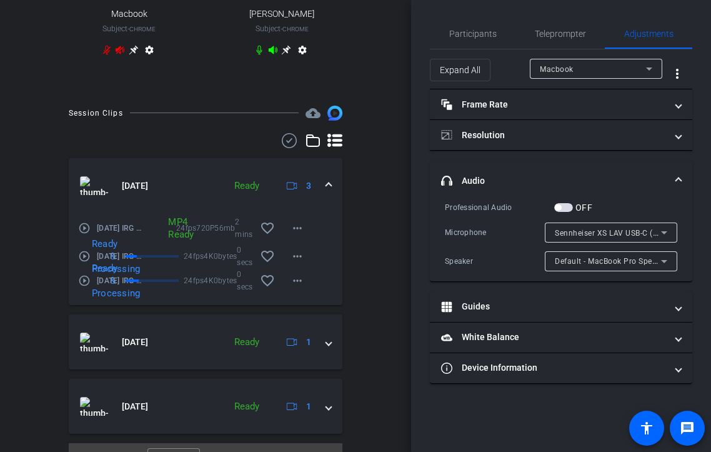
click at [84, 261] on div "Ready & Processing" at bounding box center [134, 257] width 122 height 38
click at [312, 257] on span at bounding box center [298, 256] width 30 height 30
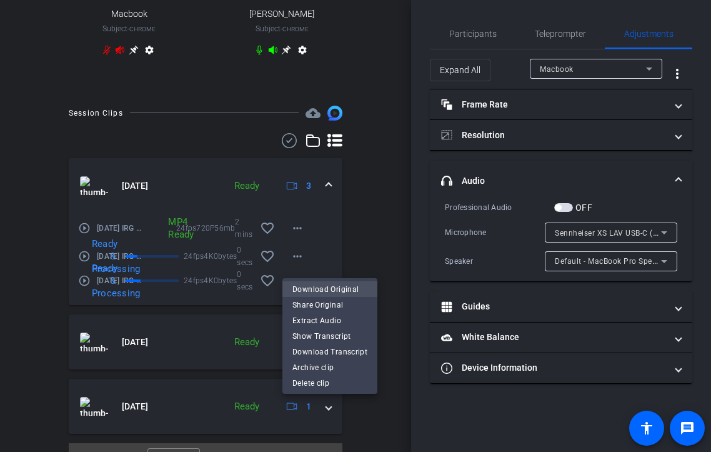
click at [320, 287] on span "Download Original" at bounding box center [330, 288] width 75 height 15
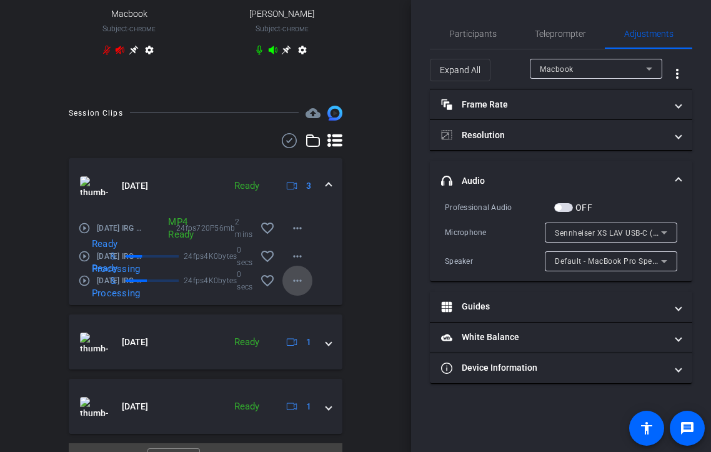
click at [300, 288] on mat-icon "more_horiz" at bounding box center [297, 280] width 15 height 15
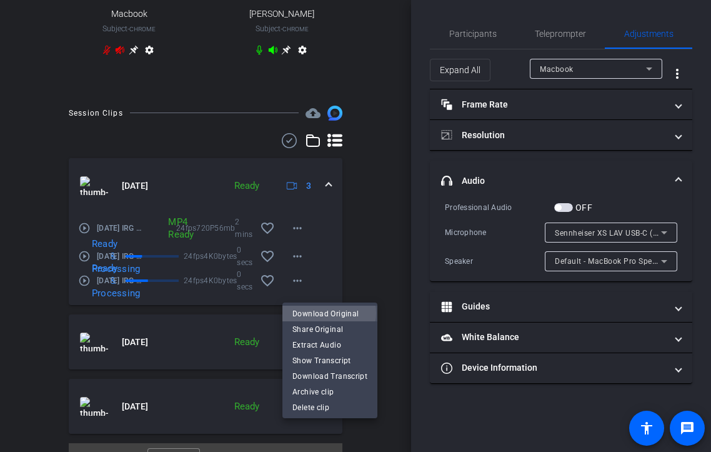
click at [322, 313] on span "Download Original" at bounding box center [330, 313] width 75 height 15
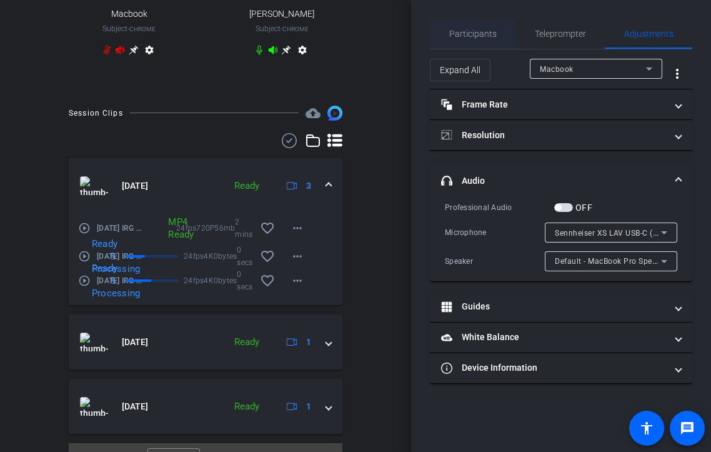
click at [478, 27] on span "Participants" at bounding box center [473, 34] width 48 height 30
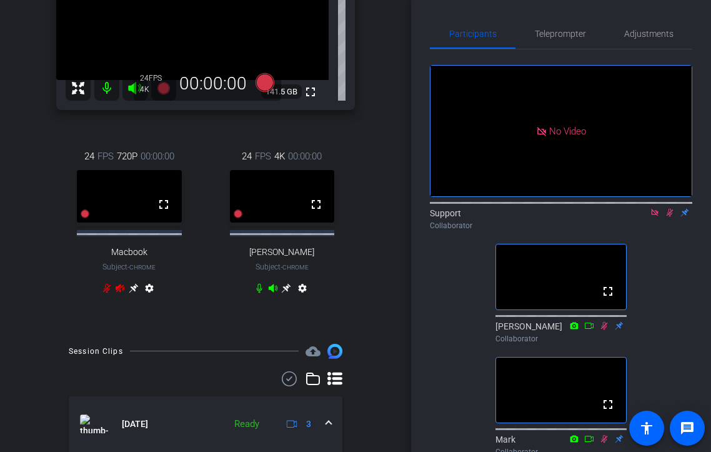
scroll to position [14, 0]
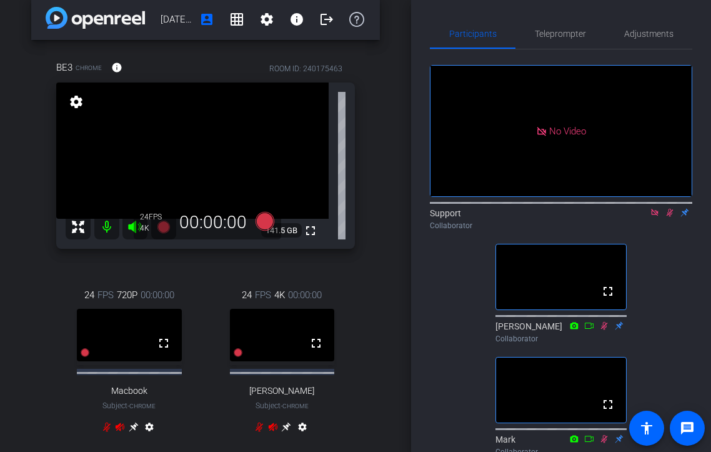
click at [668, 208] on icon at bounding box center [670, 212] width 10 height 9
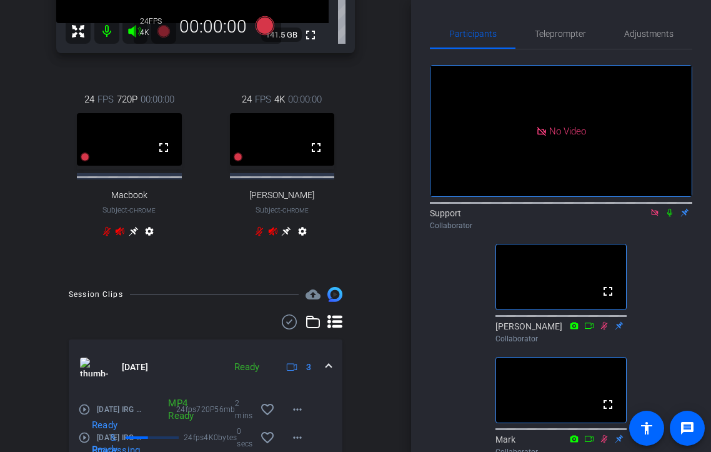
scroll to position [219, 0]
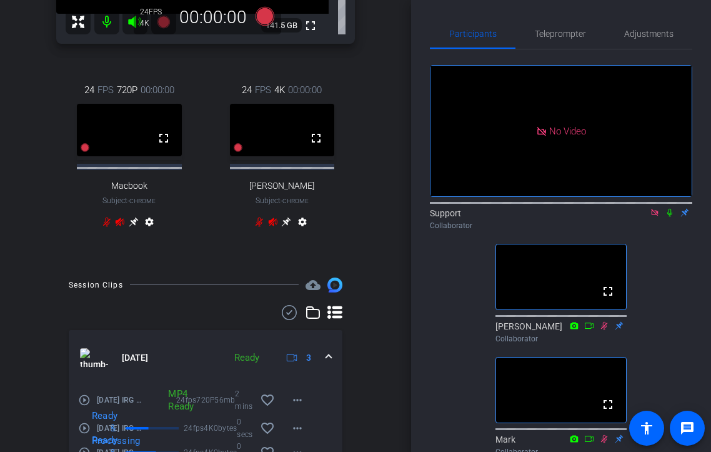
click at [671, 208] on icon at bounding box center [670, 212] width 10 height 9
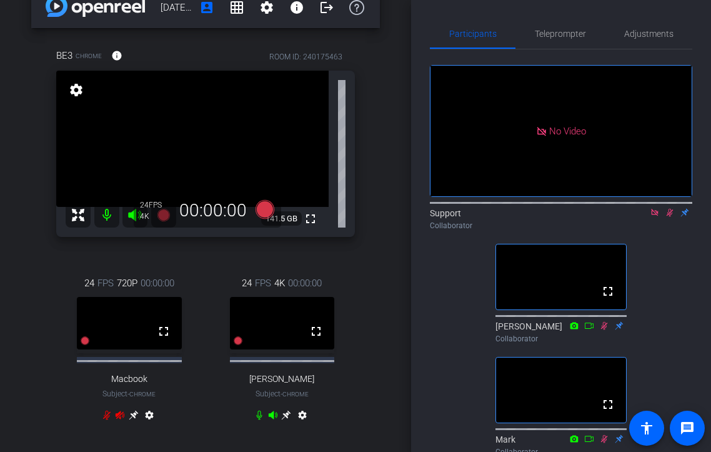
scroll to position [0, 0]
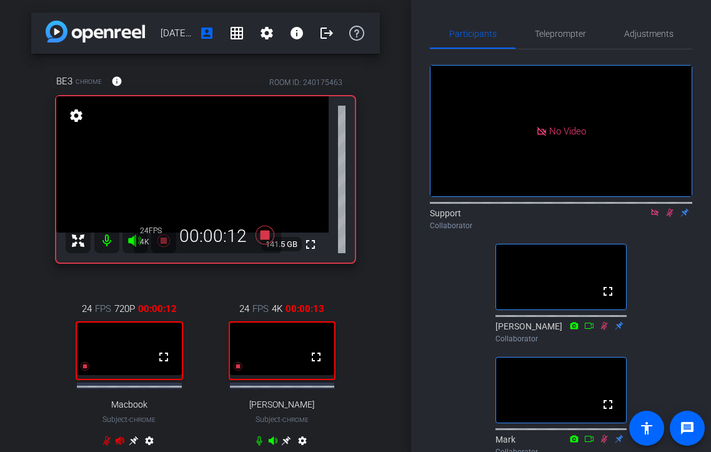
click at [671, 208] on icon at bounding box center [670, 212] width 10 height 9
click at [564, 51] on div "No Video Support Collaborator fullscreen [PERSON_NAME] Collaborator fullscreen …" at bounding box center [561, 424] width 263 height 751
click at [567, 23] on span "Teleprompter" at bounding box center [560, 34] width 51 height 30
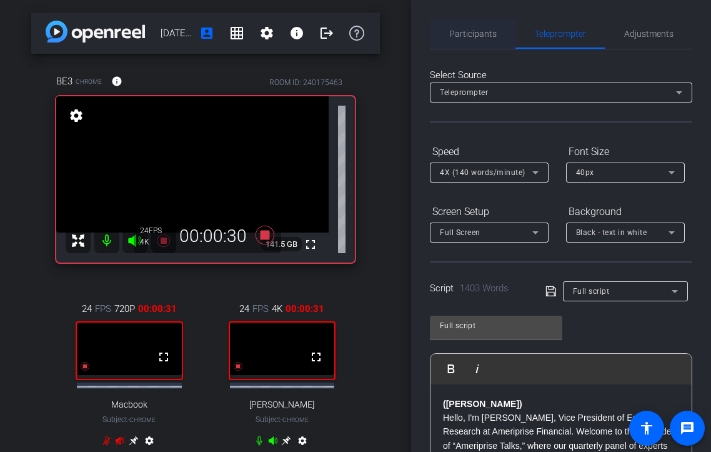
click at [474, 38] on span "Participants" at bounding box center [473, 33] width 48 height 9
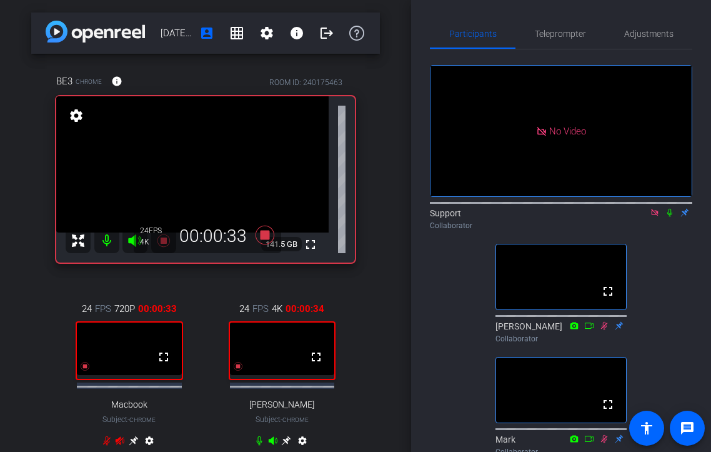
click at [676, 207] on mat-icon at bounding box center [670, 212] width 15 height 11
click at [651, 39] on span "Adjustments" at bounding box center [648, 34] width 49 height 30
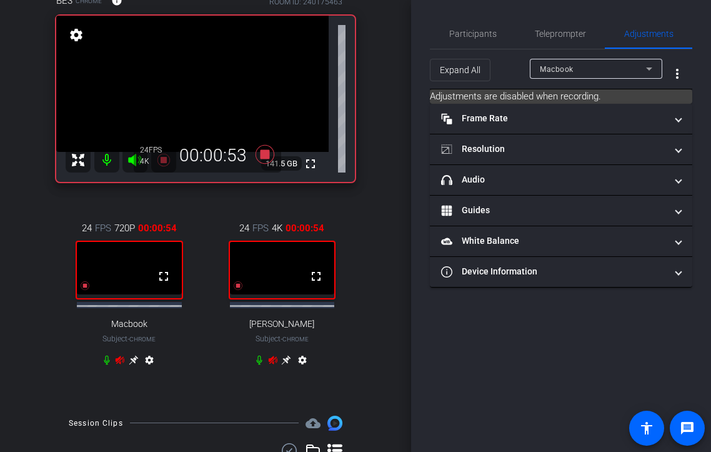
scroll to position [83, 0]
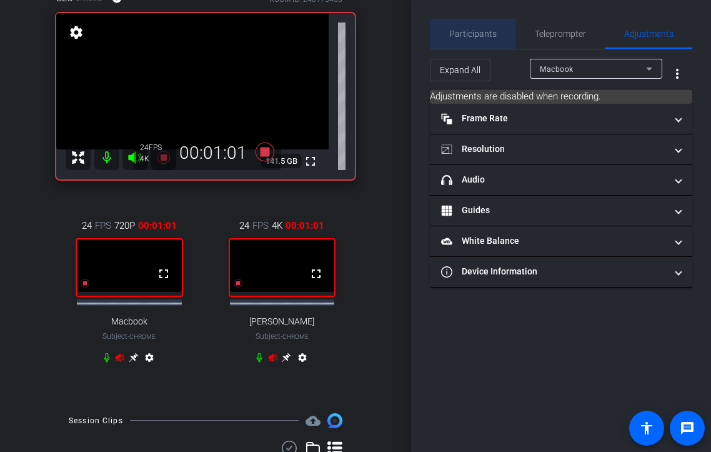
click at [454, 31] on span "Participants" at bounding box center [473, 33] width 48 height 9
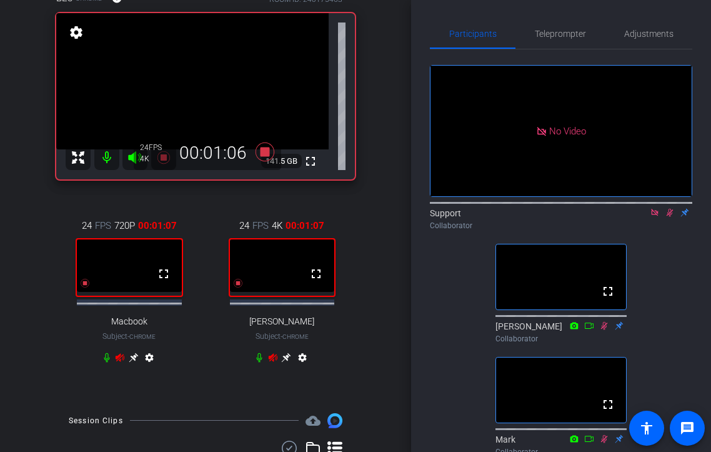
click at [674, 208] on icon at bounding box center [670, 212] width 10 height 9
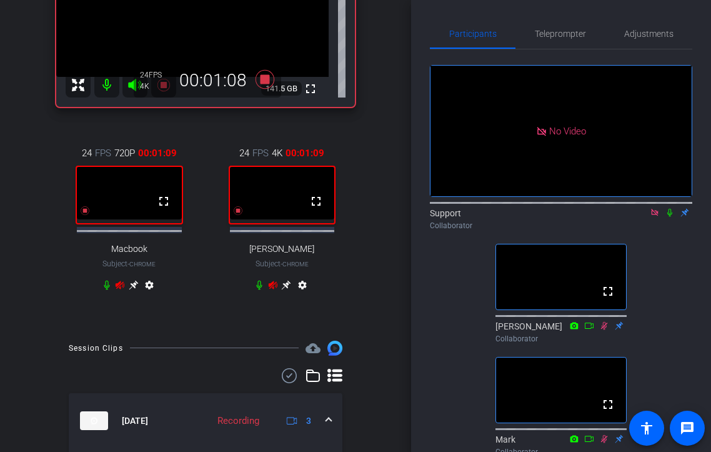
scroll to position [157, 0]
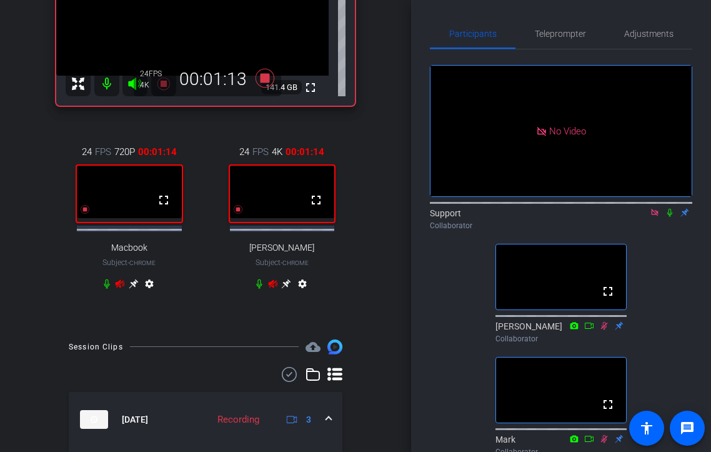
click at [671, 209] on icon at bounding box center [670, 213] width 5 height 8
click at [671, 209] on icon at bounding box center [670, 213] width 7 height 8
click at [639, 38] on span "Adjustments" at bounding box center [648, 33] width 49 height 9
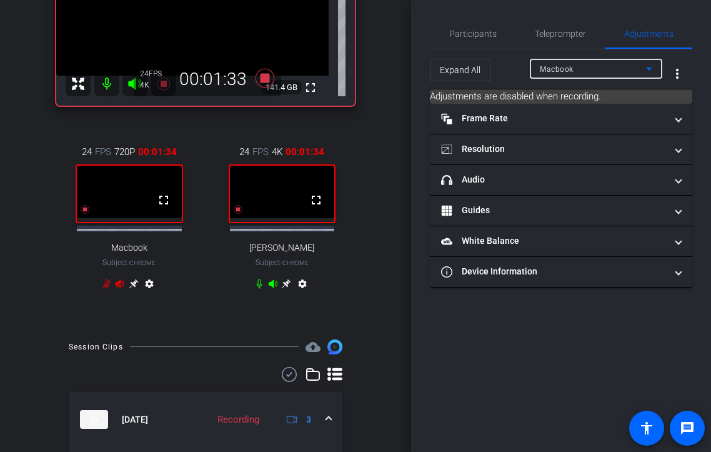
click at [604, 73] on div "Macbook" at bounding box center [593, 69] width 106 height 16
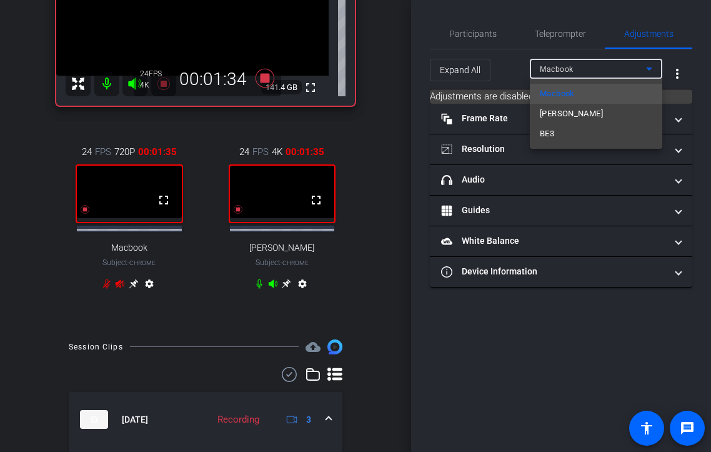
click at [471, 29] on div at bounding box center [355, 226] width 711 height 452
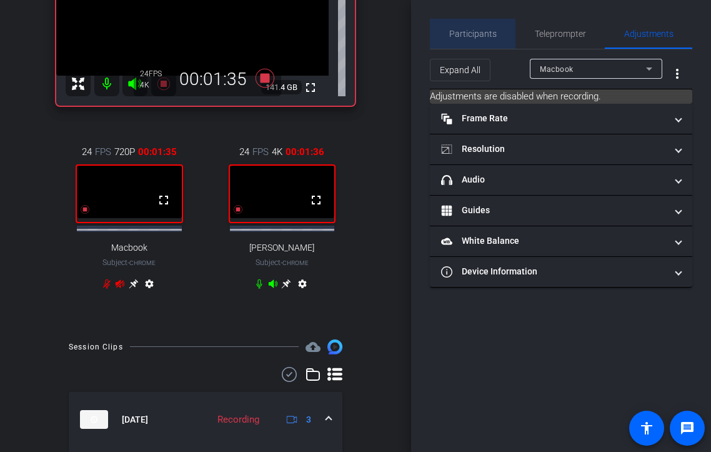
click at [472, 36] on span "Participants" at bounding box center [473, 33] width 48 height 9
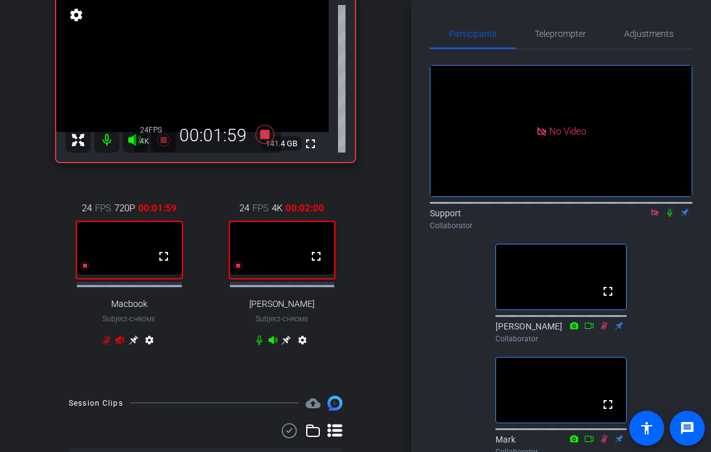
scroll to position [82, 0]
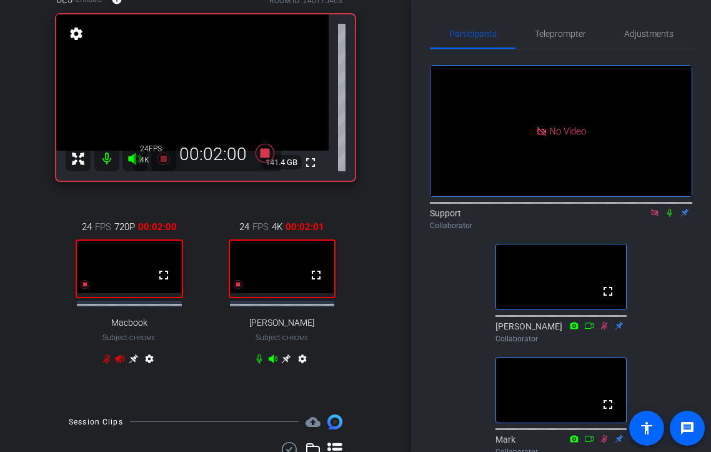
click at [674, 208] on icon at bounding box center [670, 212] width 10 height 9
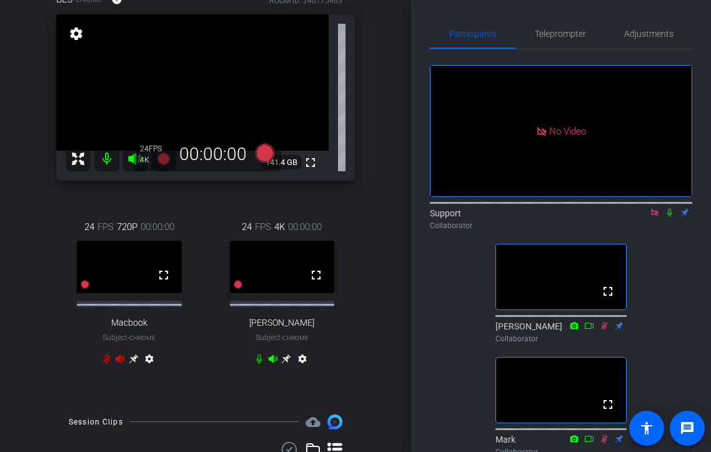
click at [673, 208] on icon at bounding box center [670, 212] width 10 height 9
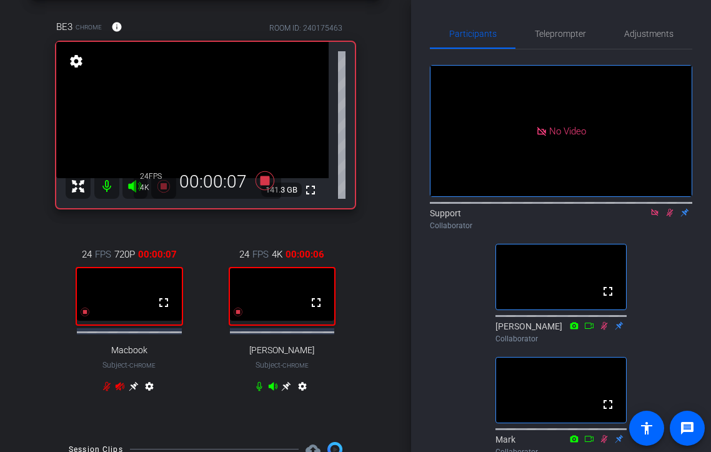
scroll to position [79, 0]
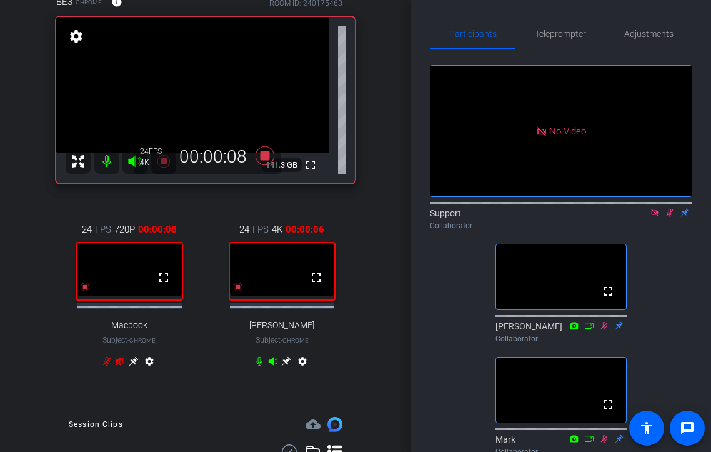
click at [285, 366] on icon at bounding box center [286, 360] width 9 height 9
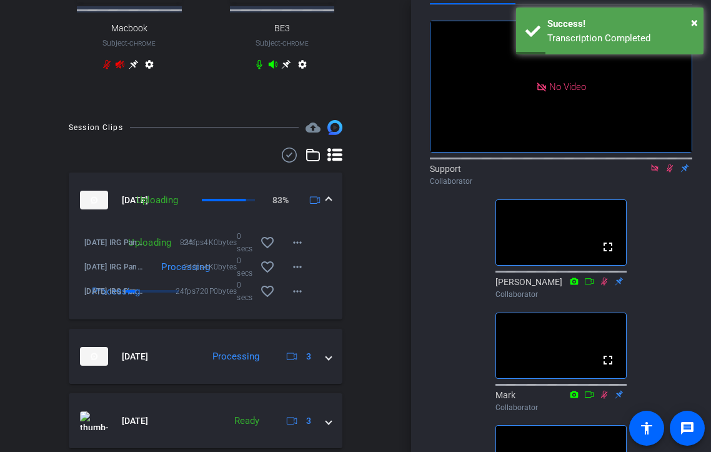
scroll to position [10, 0]
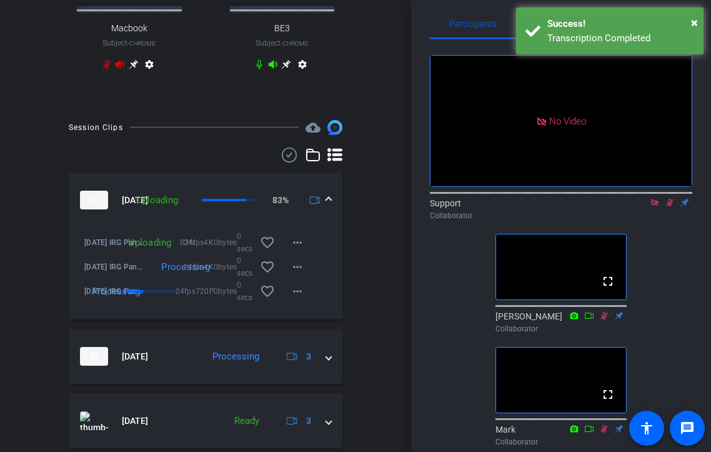
click at [670, 198] on icon at bounding box center [670, 202] width 10 height 9
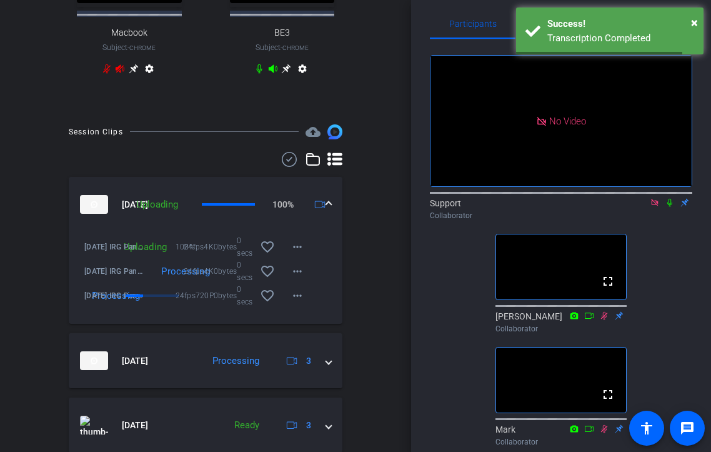
scroll to position [376, 0]
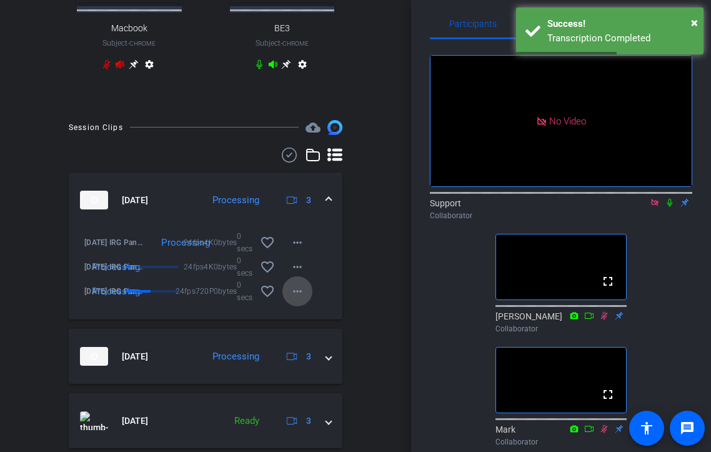
click at [302, 293] on mat-icon "more_horiz" at bounding box center [297, 291] width 15 height 15
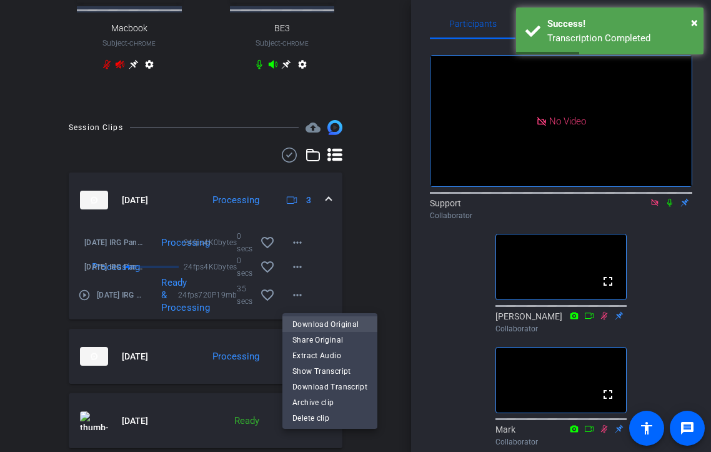
click at [318, 320] on span "Download Original" at bounding box center [330, 323] width 75 height 15
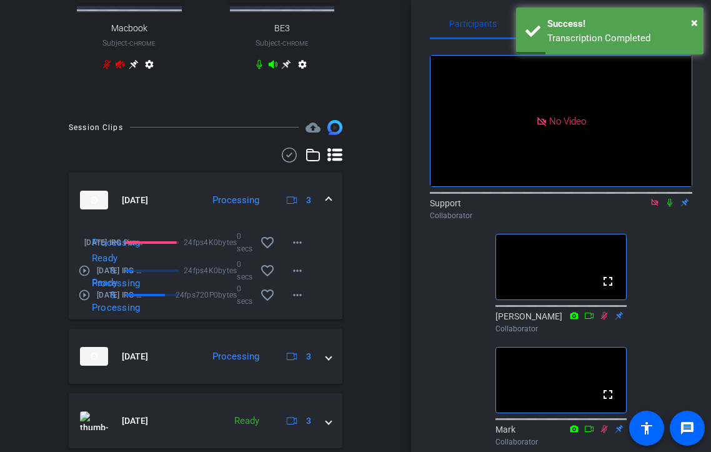
click at [668, 198] on icon at bounding box center [670, 202] width 10 height 9
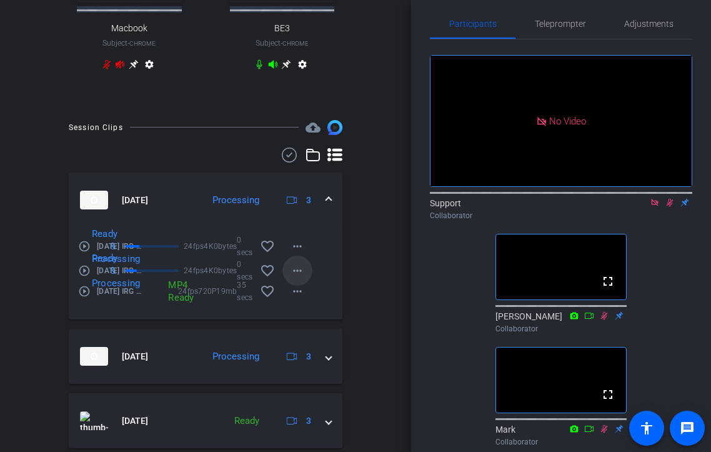
click at [298, 278] on mat-icon "more_horiz" at bounding box center [297, 270] width 15 height 15
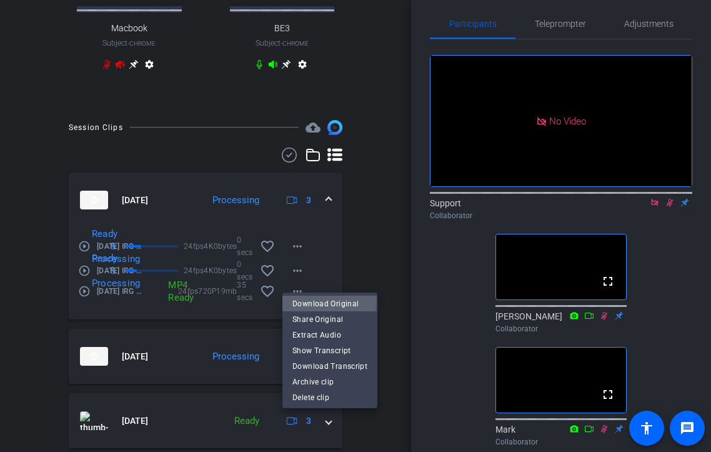
click at [314, 302] on span "Download Original" at bounding box center [330, 303] width 75 height 15
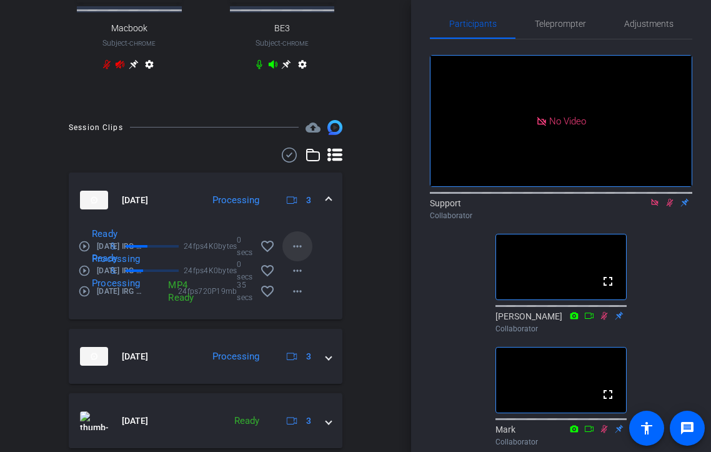
click at [298, 253] on mat-icon "more_horiz" at bounding box center [297, 246] width 15 height 15
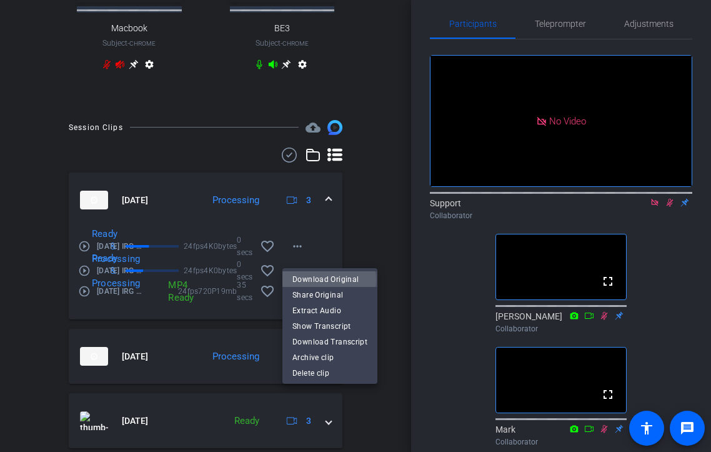
click at [329, 279] on span "Download Original" at bounding box center [330, 278] width 75 height 15
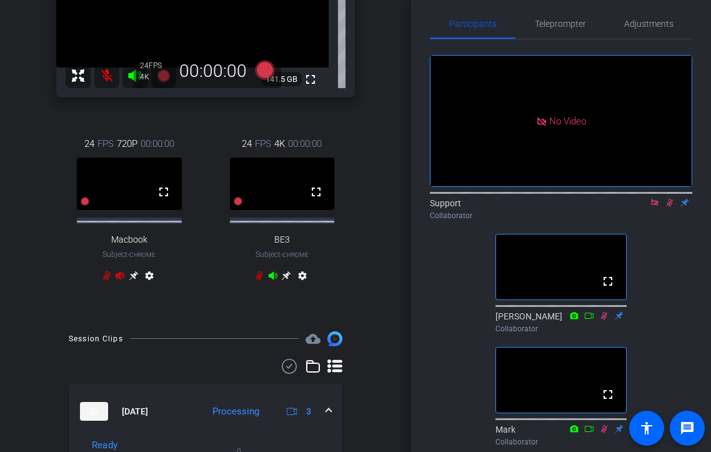
scroll to position [63, 0]
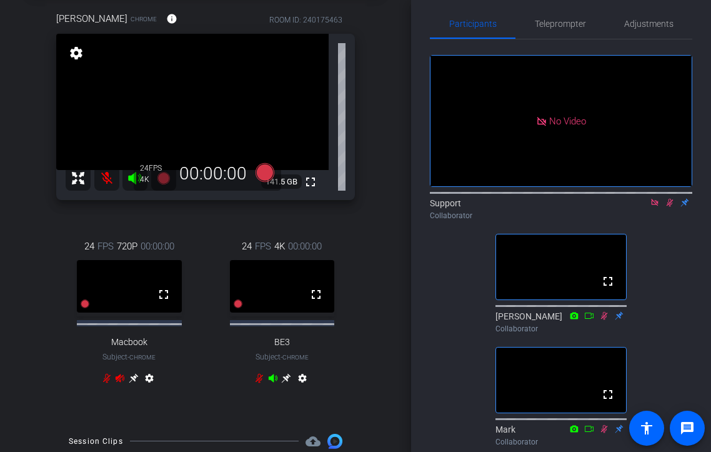
click at [671, 198] on icon at bounding box center [670, 202] width 10 height 9
click at [653, 25] on span "Adjustments" at bounding box center [648, 23] width 49 height 9
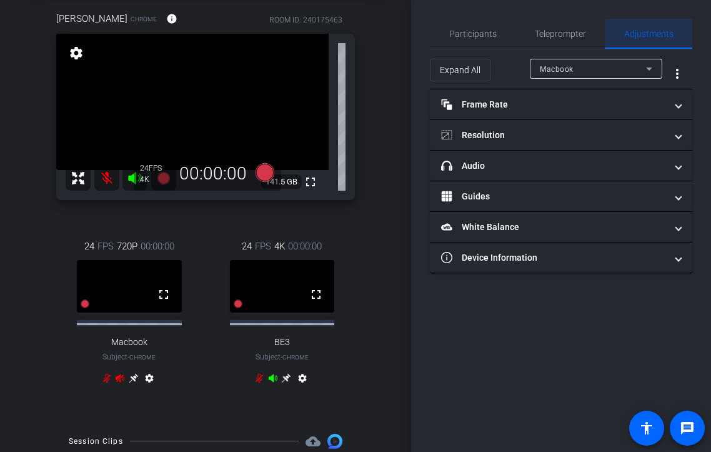
scroll to position [0, 0]
click at [609, 73] on div "Macbook" at bounding box center [593, 69] width 106 height 16
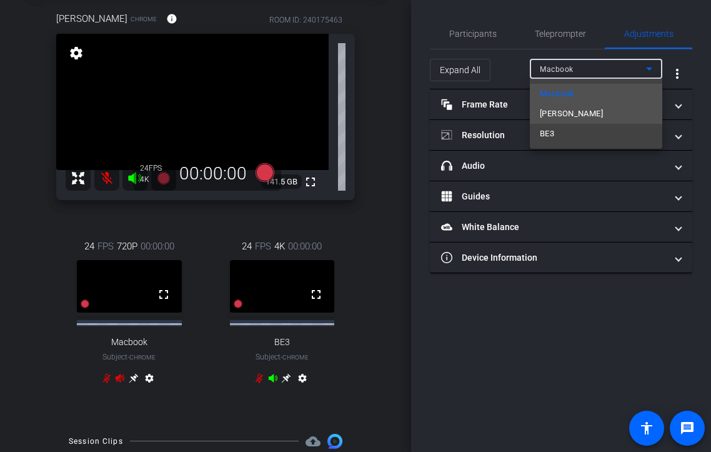
click at [588, 114] on mat-option "[PERSON_NAME]" at bounding box center [596, 114] width 133 height 20
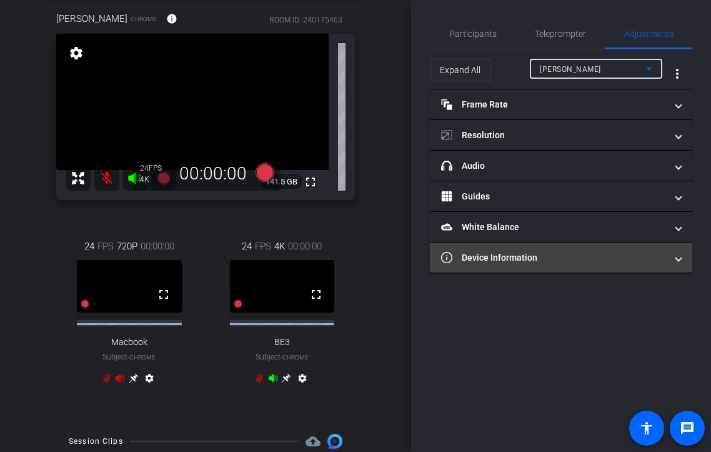
click at [535, 262] on mat-panel-title "Device Information" at bounding box center [553, 257] width 225 height 13
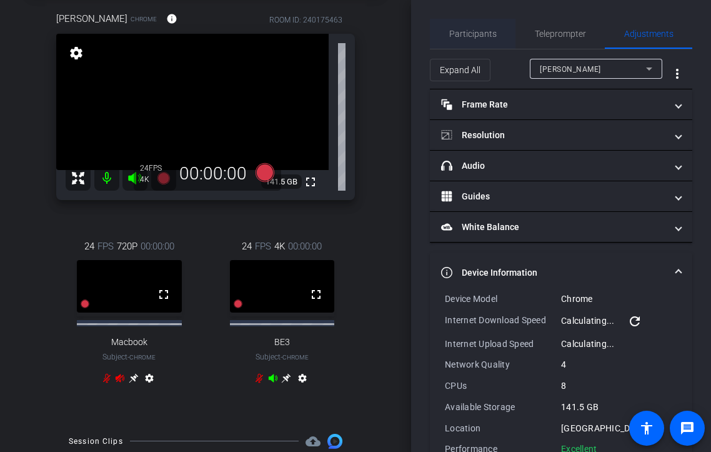
click at [485, 38] on span "Participants" at bounding box center [473, 33] width 48 height 9
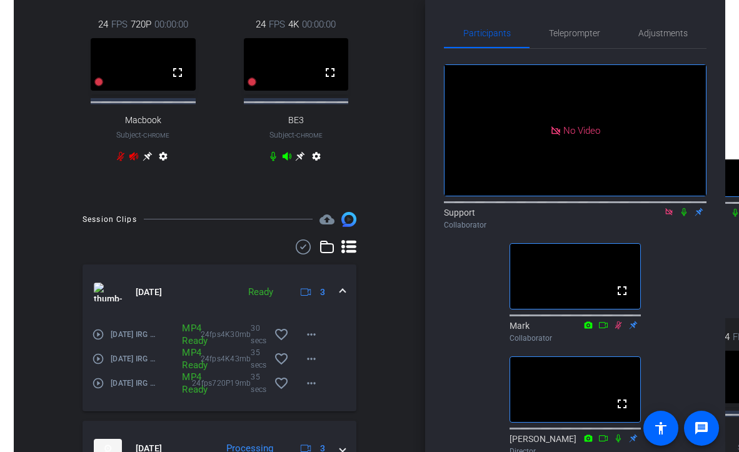
scroll to position [285, 0]
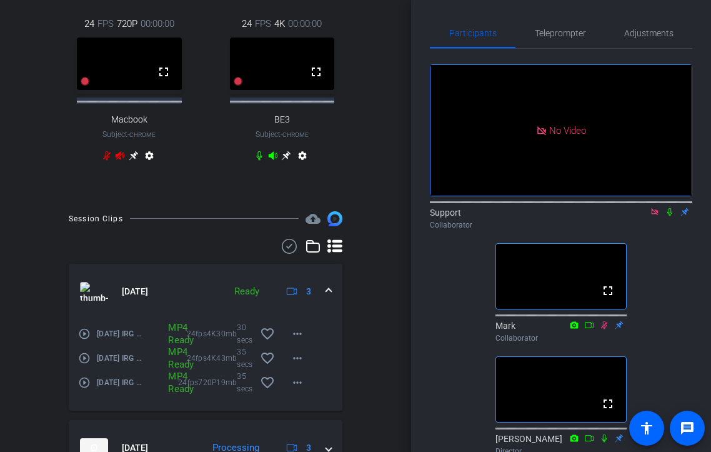
click at [86, 340] on mat-icon "play_circle_outline" at bounding box center [84, 334] width 13 height 13
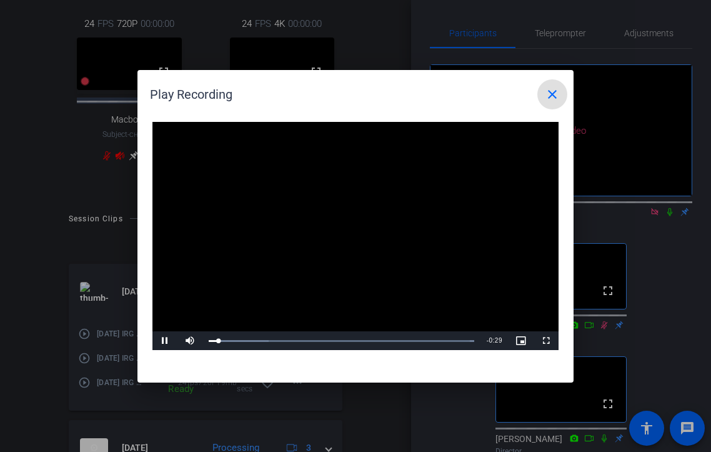
click at [558, 91] on mat-icon "close" at bounding box center [552, 94] width 15 height 15
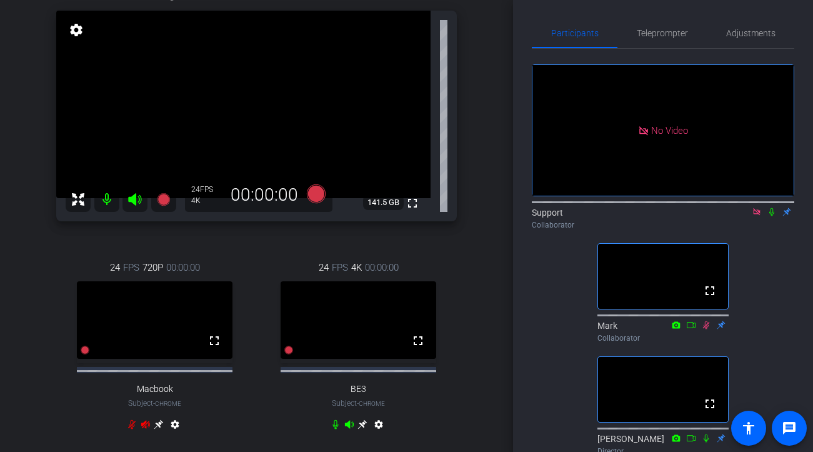
scroll to position [0, 0]
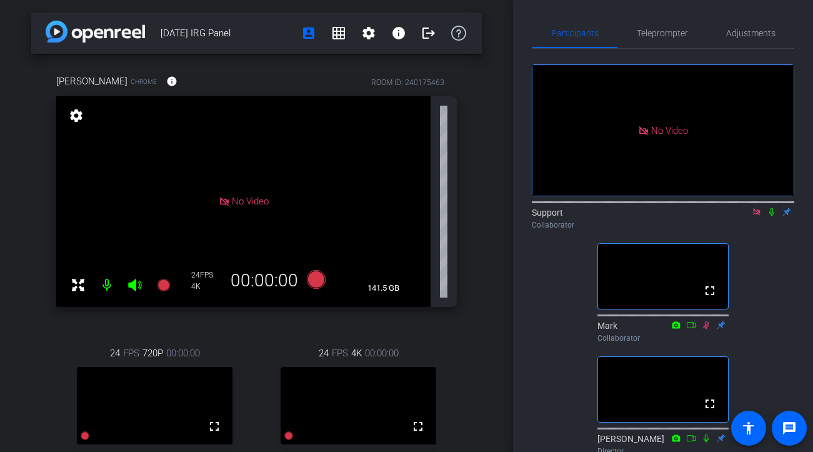
click at [734, 208] on icon at bounding box center [772, 212] width 10 height 9
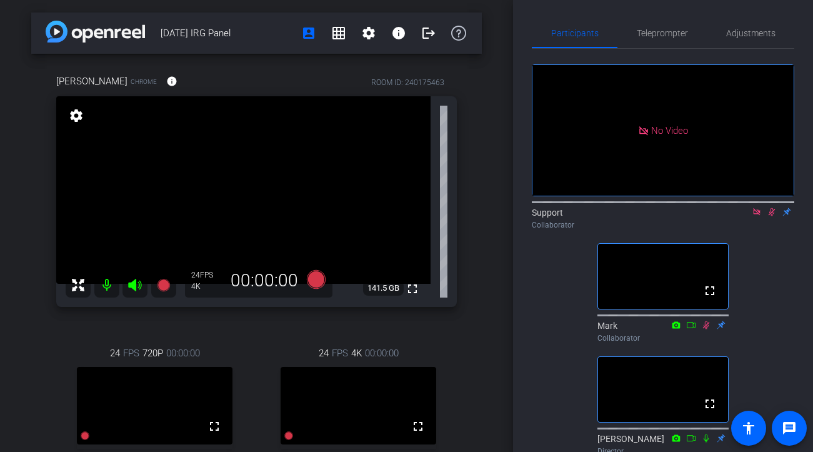
drag, startPoint x: 260, startPoint y: 24, endPoint x: 160, endPoint y: 31, distance: 100.2
click at [161, 31] on span "[DATE] IRG Panel" at bounding box center [227, 33] width 133 height 25
copy span "[DATE] IRG Panel"
click at [728, 198] on div "No Video Support Collaborator fullscreen Mark Collaborator fullscreen [PERSON_N…" at bounding box center [663, 424] width 263 height 751
click at [734, 208] on icon at bounding box center [772, 212] width 7 height 8
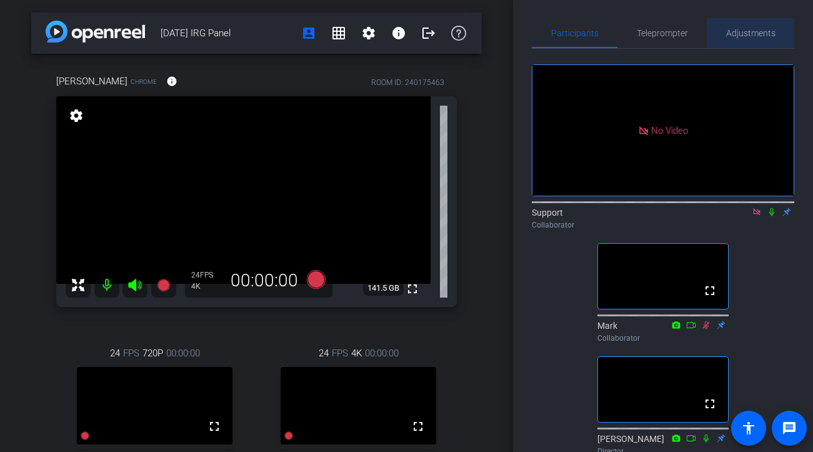
click at [734, 34] on span "Adjustments" at bounding box center [750, 33] width 49 height 9
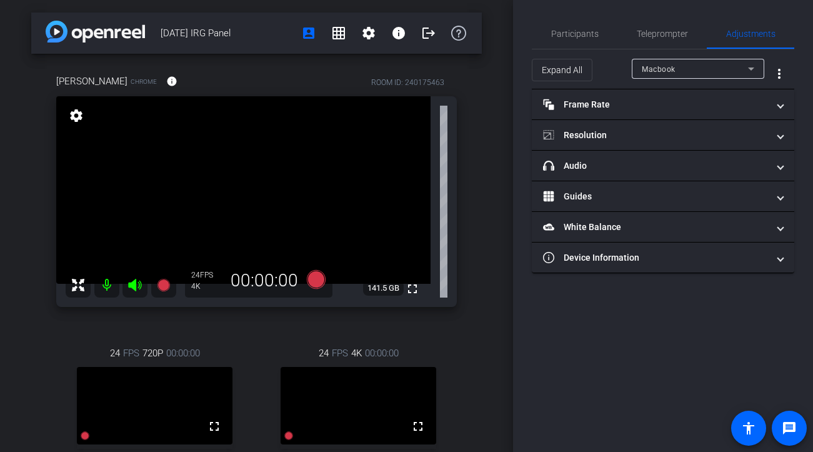
click at [732, 70] on div "Macbook" at bounding box center [695, 69] width 106 height 16
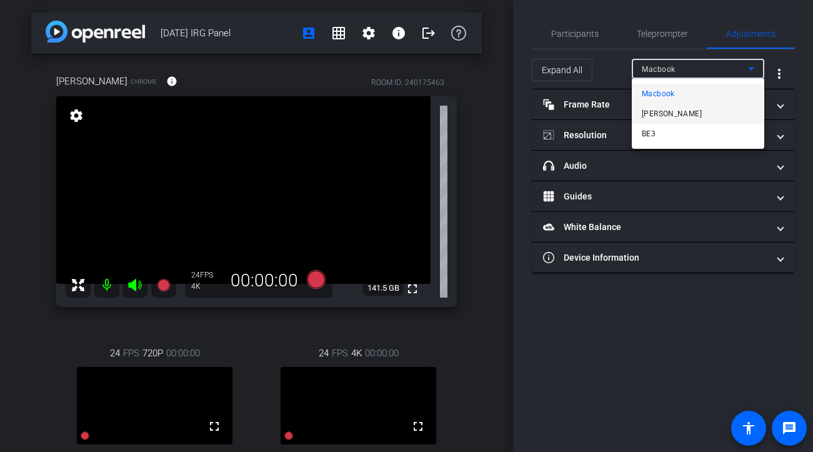
click at [697, 106] on mat-option "[PERSON_NAME]" at bounding box center [698, 114] width 133 height 20
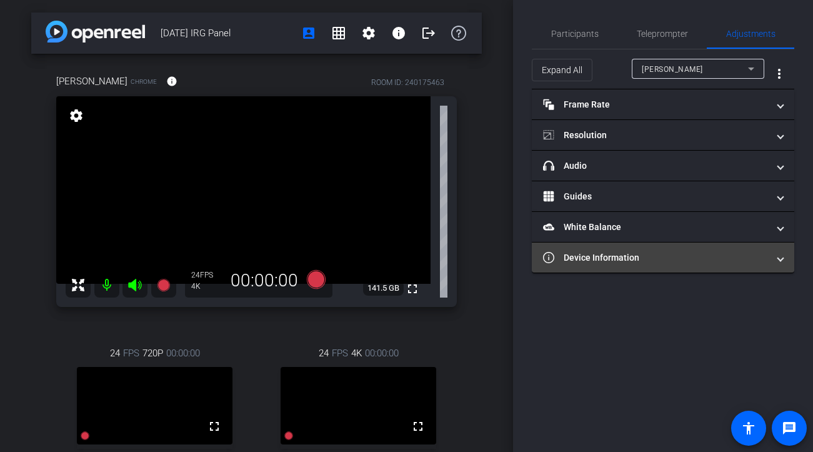
click at [640, 254] on mat-panel-title "Device Information" at bounding box center [655, 257] width 225 height 13
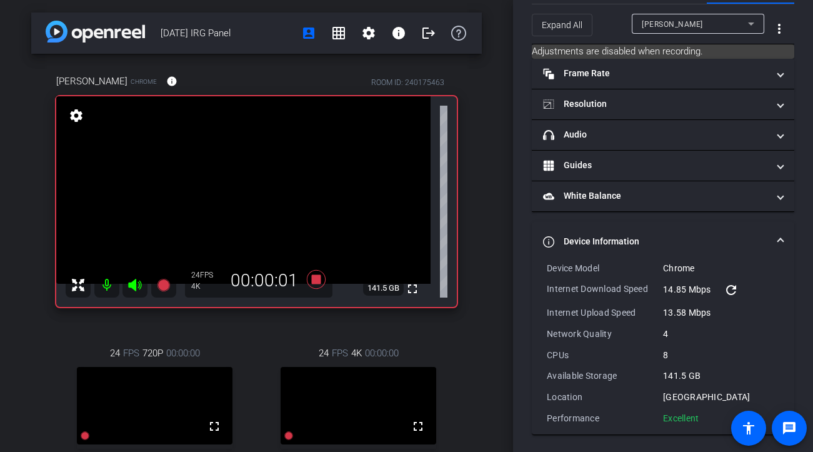
scroll to position [47, 0]
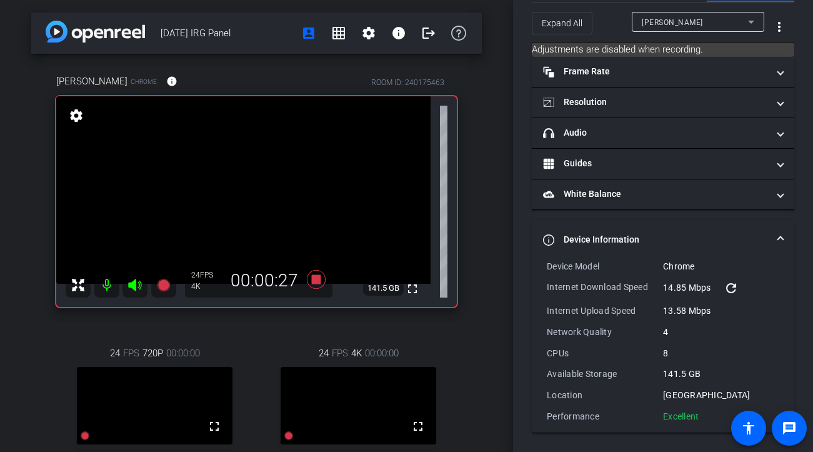
click at [731, 288] on mat-icon "refresh" at bounding box center [731, 288] width 15 height 15
click at [728, 228] on mat-expansion-panel-header "Device Information" at bounding box center [663, 240] width 263 height 40
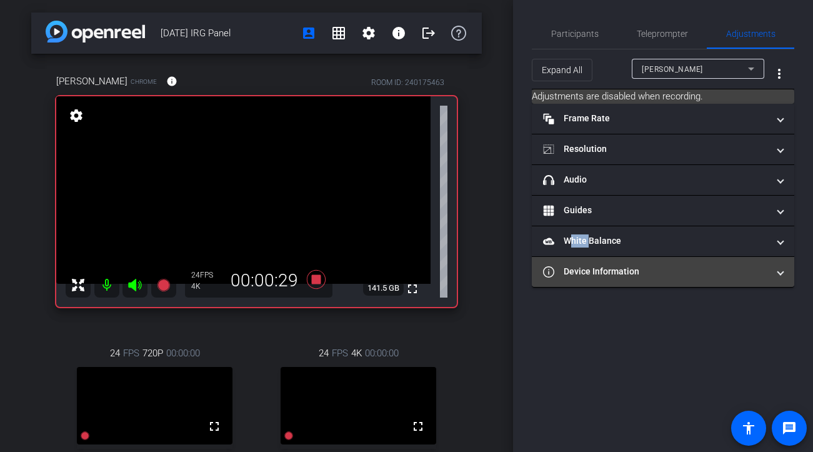
click at [728, 228] on mat-expansion-panel-header "White Balance White Balance" at bounding box center [663, 241] width 263 height 30
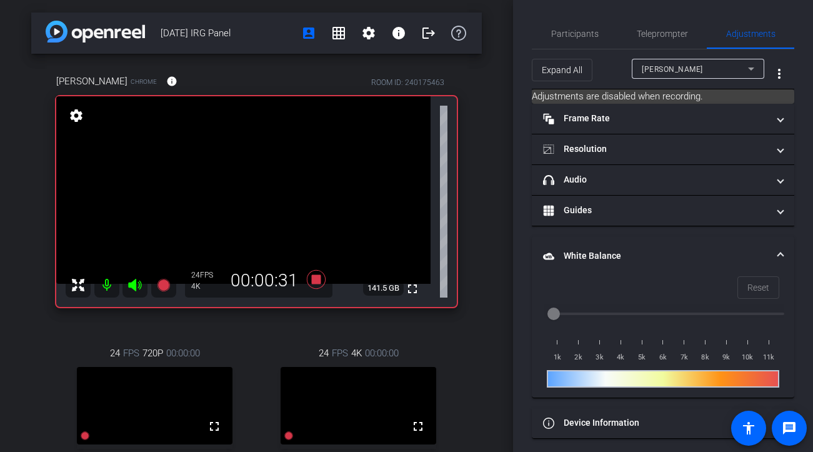
click at [680, 244] on mat-expansion-panel-header "White Balance White Balance" at bounding box center [663, 256] width 263 height 40
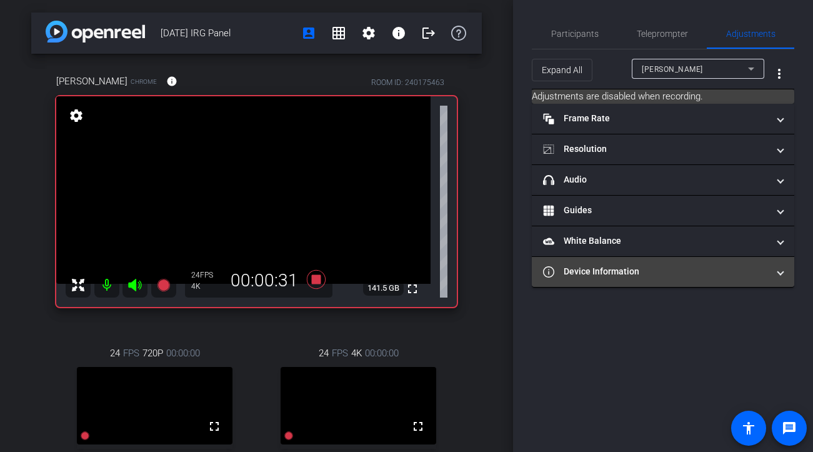
click at [659, 285] on mat-expansion-panel-header "Device Information" at bounding box center [663, 272] width 263 height 30
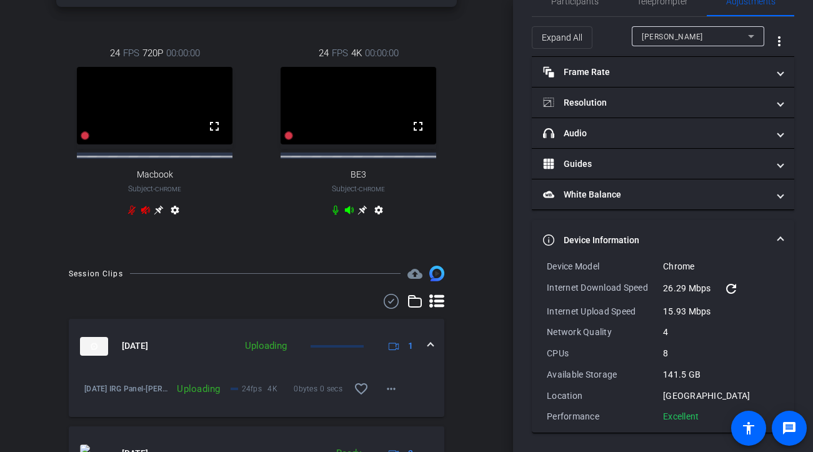
scroll to position [344, 0]
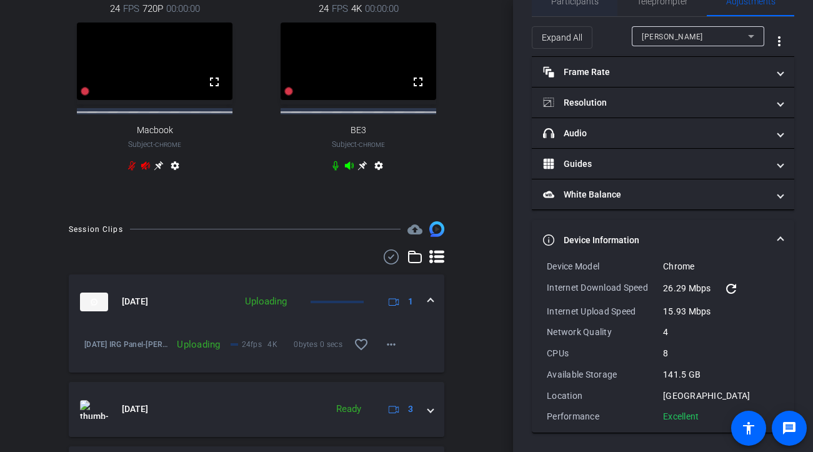
click at [581, 8] on span "Participants" at bounding box center [575, 1] width 48 height 30
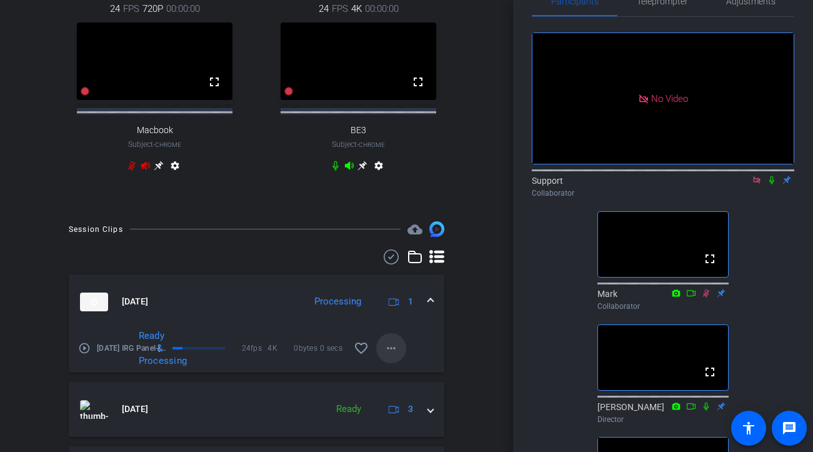
click at [390, 351] on mat-icon "more_horiz" at bounding box center [391, 348] width 15 height 15
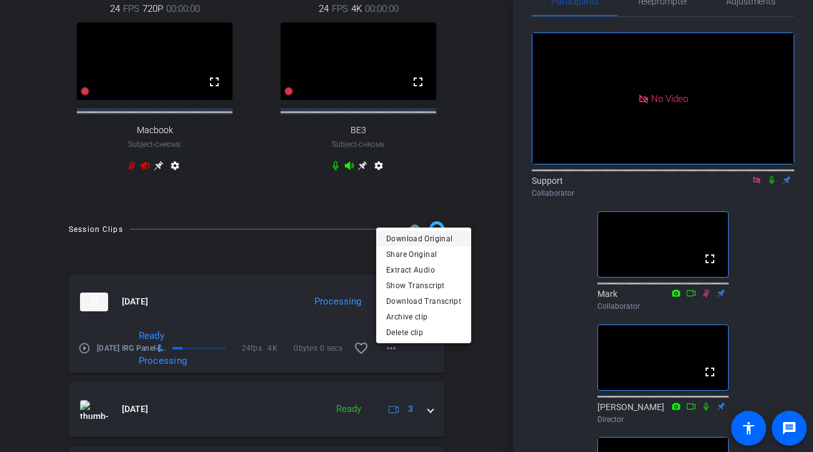
click at [392, 238] on span "Download Original" at bounding box center [423, 238] width 75 height 15
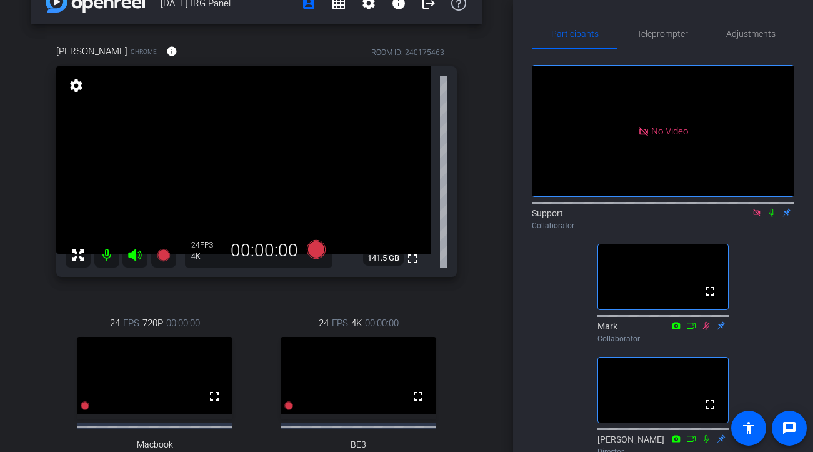
scroll to position [0, 0]
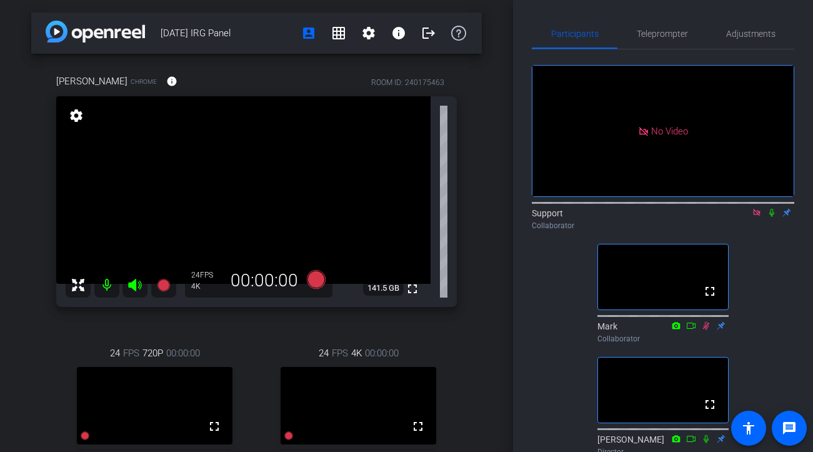
click at [734, 208] on icon at bounding box center [772, 212] width 10 height 9
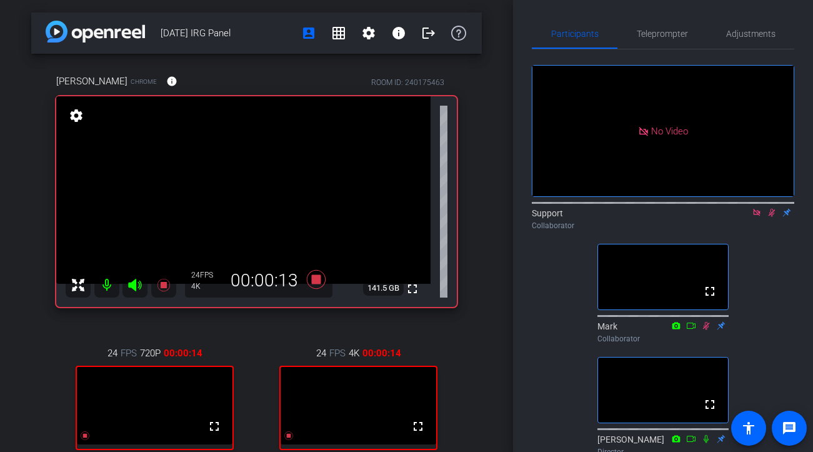
click at [734, 208] on icon at bounding box center [772, 212] width 10 height 9
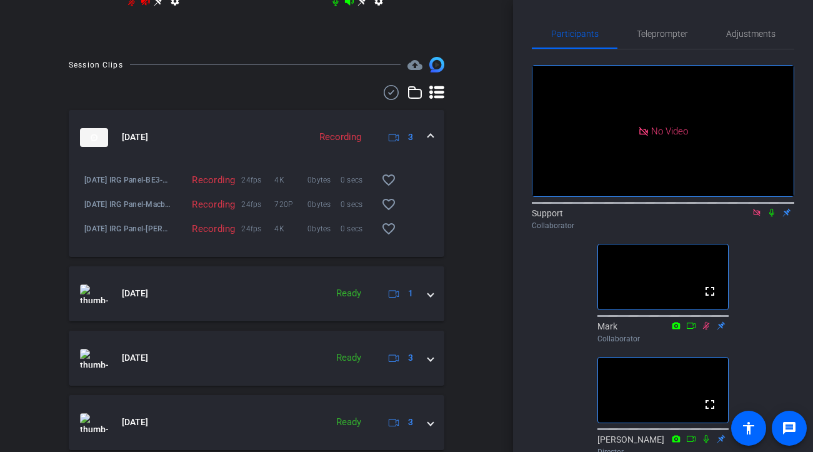
scroll to position [512, 0]
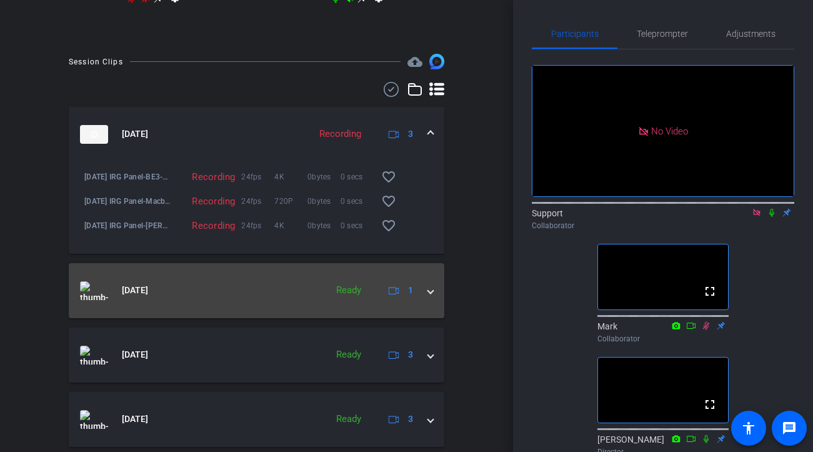
click at [256, 300] on mat-panel-title "[DATE]" at bounding box center [200, 290] width 240 height 19
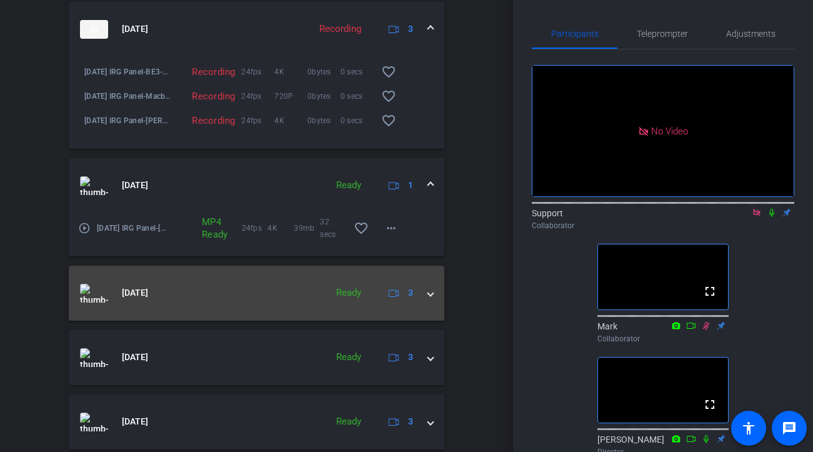
click at [256, 300] on mat-panel-title "[DATE]" at bounding box center [200, 293] width 240 height 19
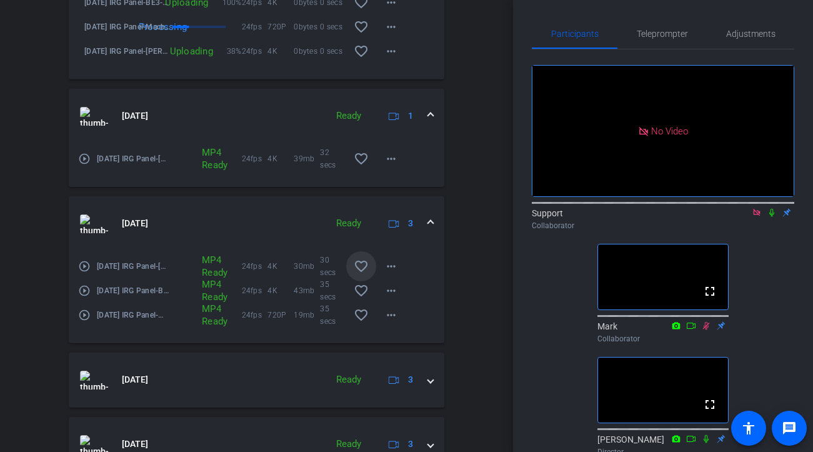
scroll to position [687, 0]
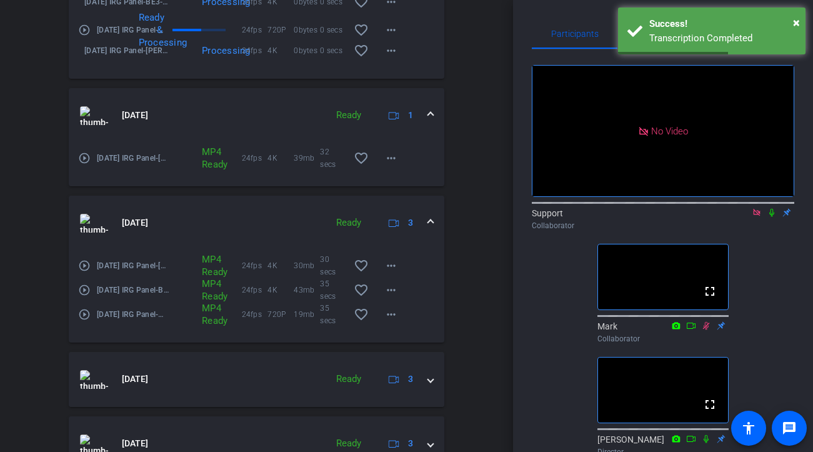
click at [84, 321] on mat-icon "play_circle_outline" at bounding box center [84, 314] width 13 height 13
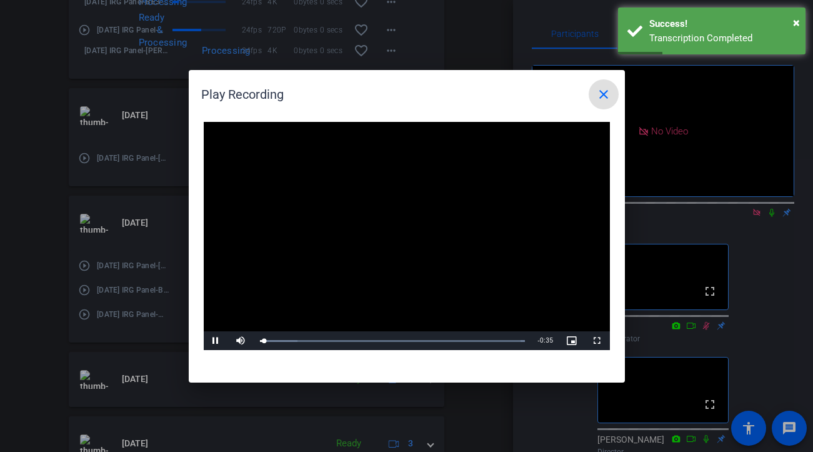
click at [611, 90] on mat-icon "close" at bounding box center [603, 94] width 15 height 15
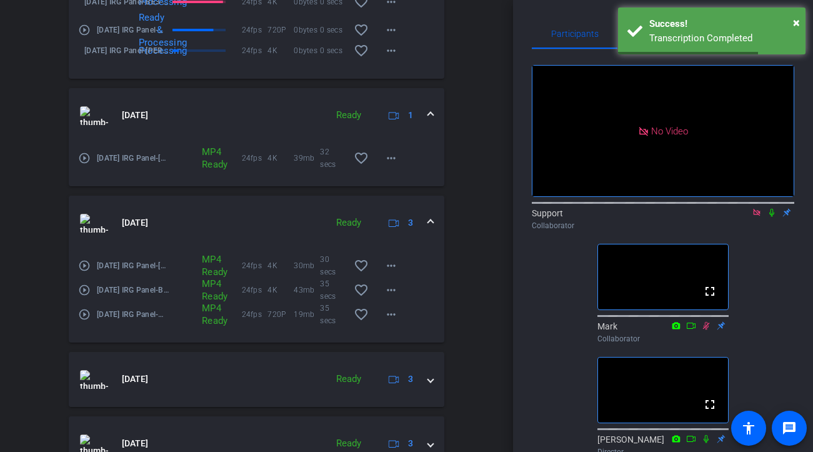
click at [734, 208] on icon at bounding box center [772, 212] width 10 height 9
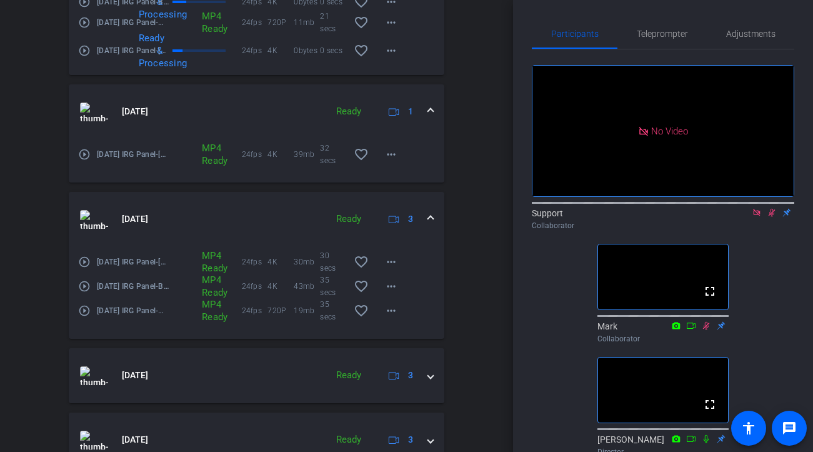
scroll to position [216, 0]
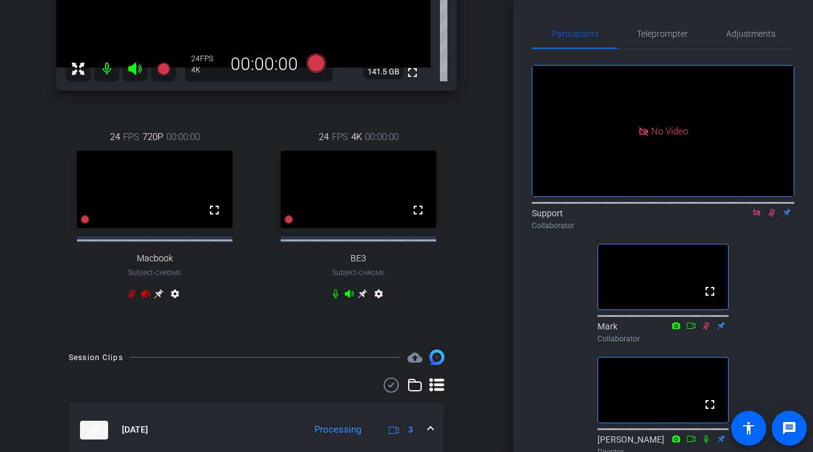
click at [734, 208] on icon at bounding box center [772, 212] width 10 height 9
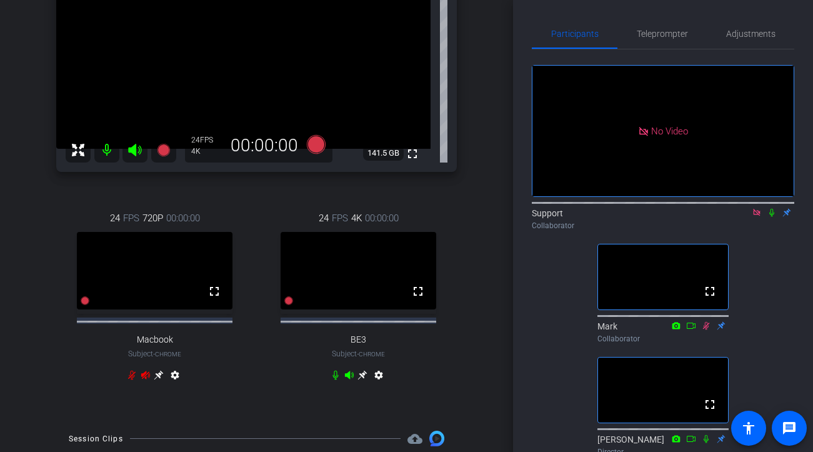
scroll to position [0, 0]
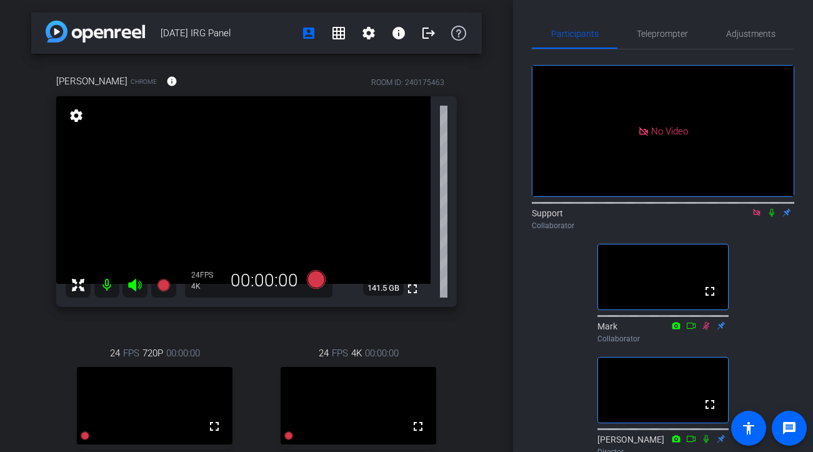
click at [734, 208] on icon at bounding box center [772, 212] width 10 height 9
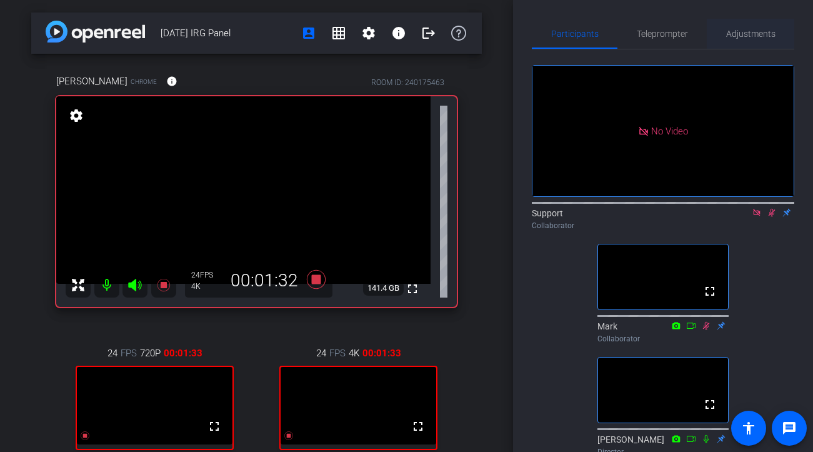
click at [734, 33] on span "Adjustments" at bounding box center [750, 33] width 49 height 9
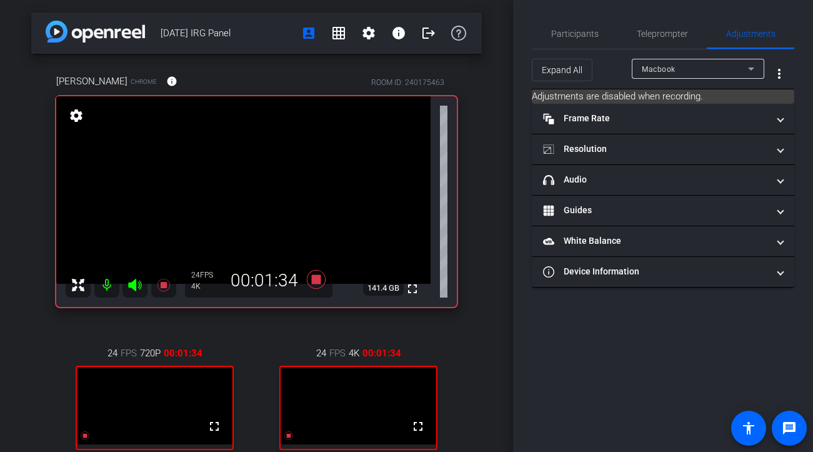
click at [711, 64] on div "Macbook" at bounding box center [695, 69] width 106 height 16
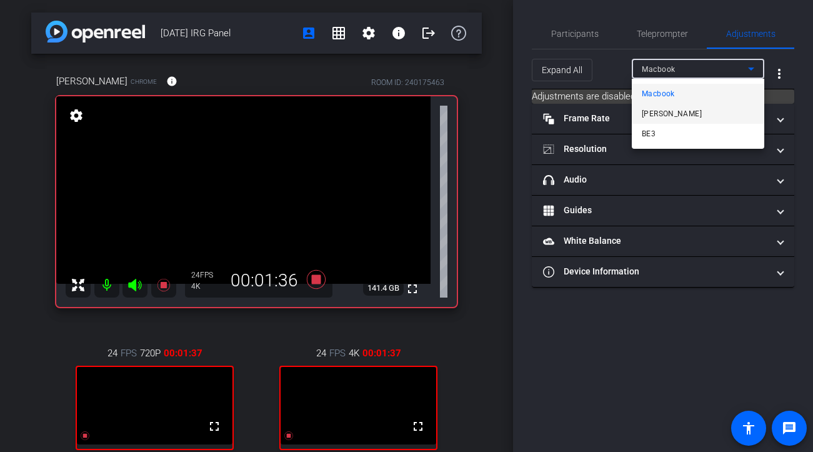
click at [671, 119] on mat-option "[PERSON_NAME]" at bounding box center [698, 114] width 133 height 20
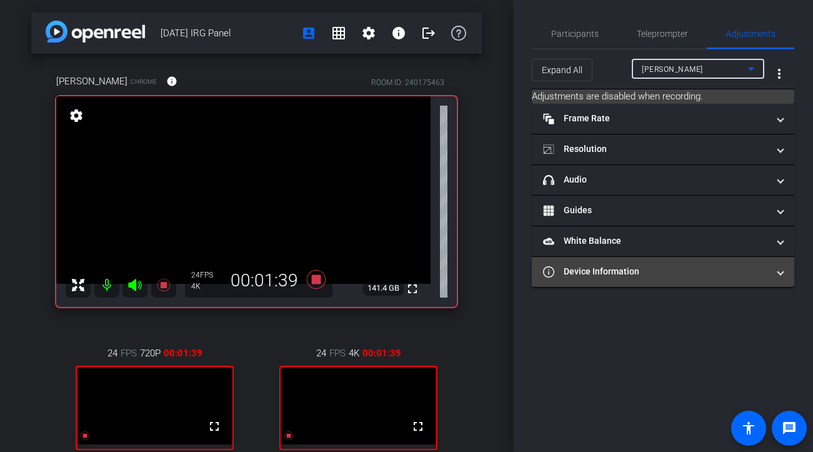
click at [609, 268] on mat-panel-title "Device Information" at bounding box center [655, 271] width 225 height 13
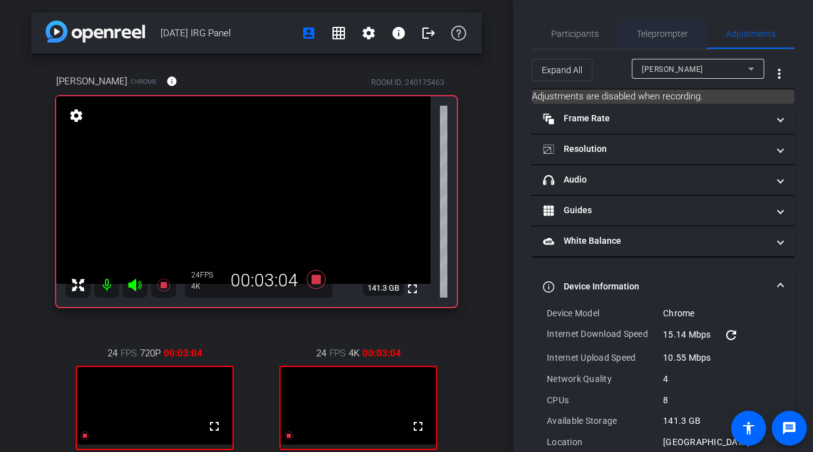
click at [655, 35] on span "Teleprompter" at bounding box center [662, 33] width 51 height 9
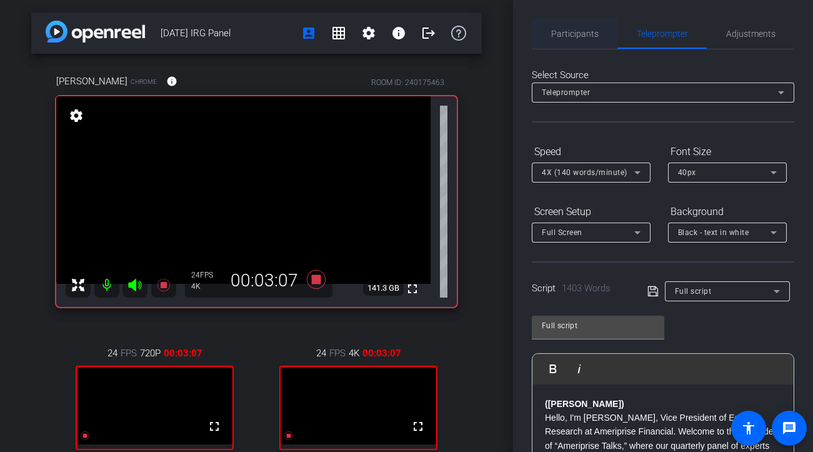
click at [576, 36] on span "Participants" at bounding box center [575, 33] width 48 height 9
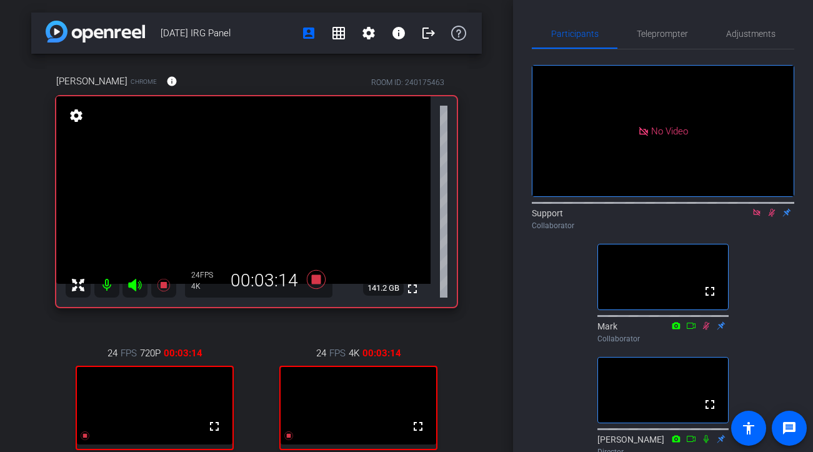
click at [734, 208] on icon at bounding box center [772, 212] width 10 height 9
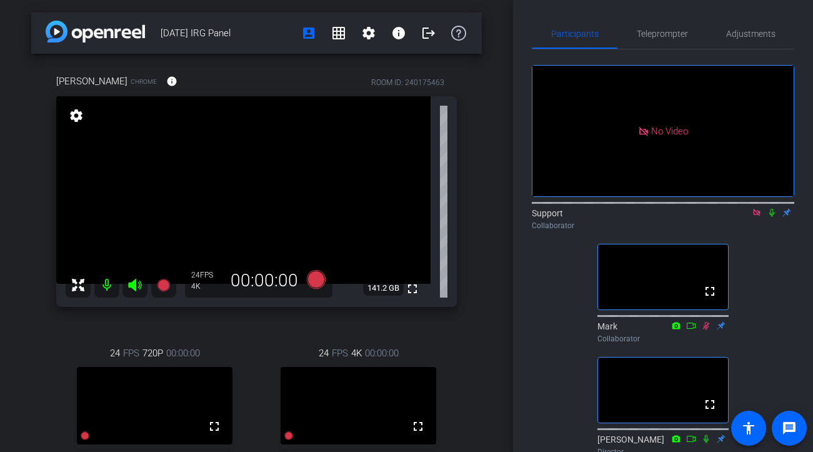
click at [734, 208] on icon at bounding box center [772, 212] width 10 height 9
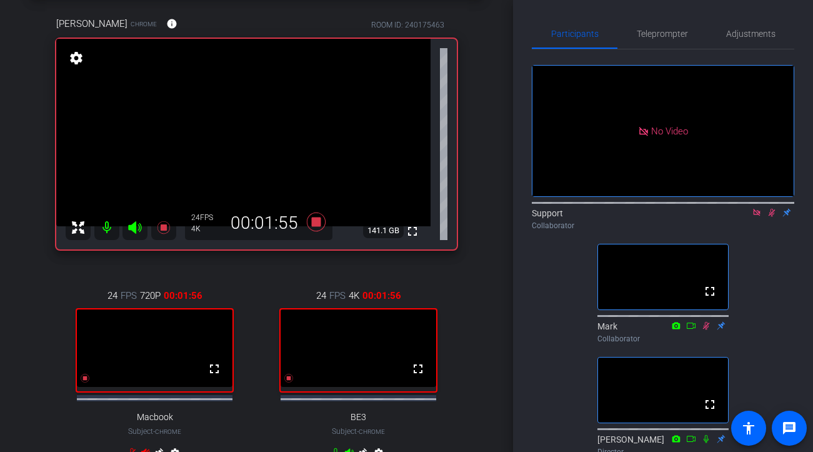
scroll to position [51, 0]
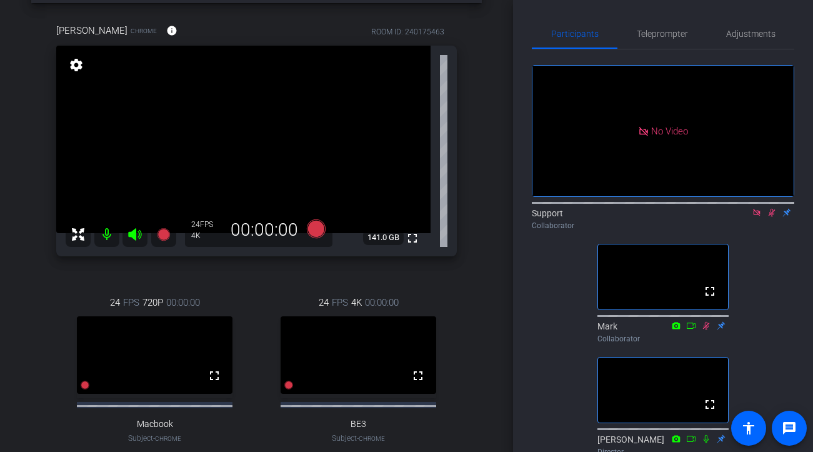
click at [734, 209] on icon at bounding box center [772, 213] width 7 height 8
click at [734, 208] on icon at bounding box center [772, 212] width 10 height 9
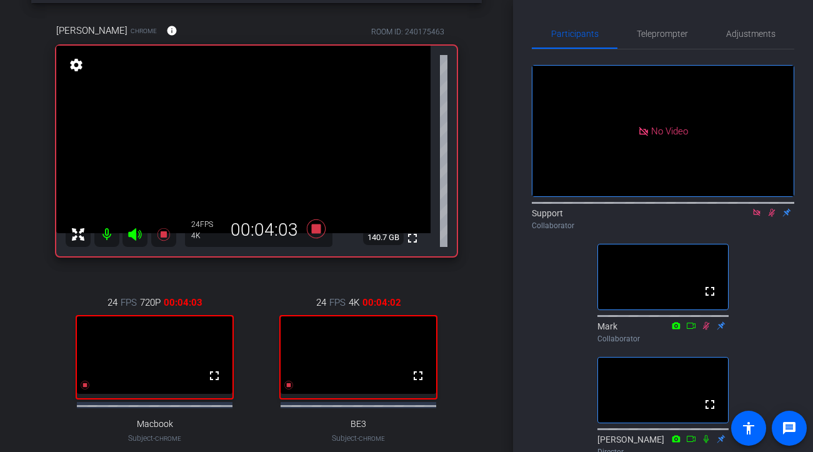
click at [434, 48] on div "fullscreen settings 140.7 GB" at bounding box center [256, 151] width 401 height 211
click at [734, 209] on icon at bounding box center [772, 213] width 7 height 8
click at [684, 36] on span "Teleprompter" at bounding box center [662, 33] width 51 height 9
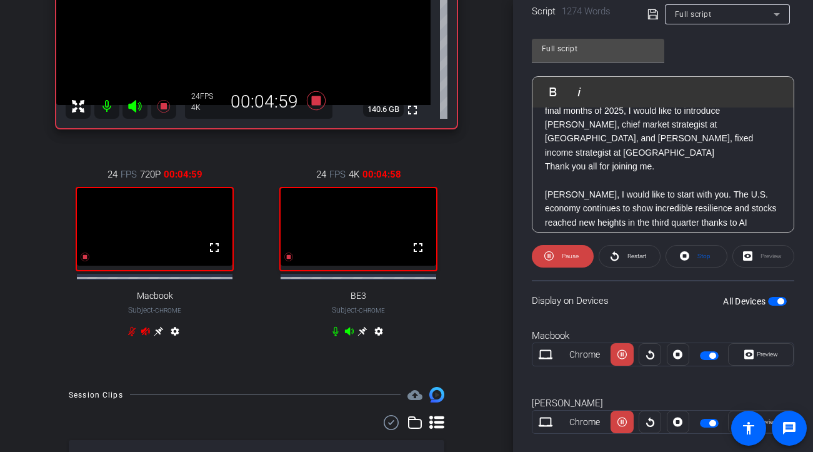
scroll to position [331, 0]
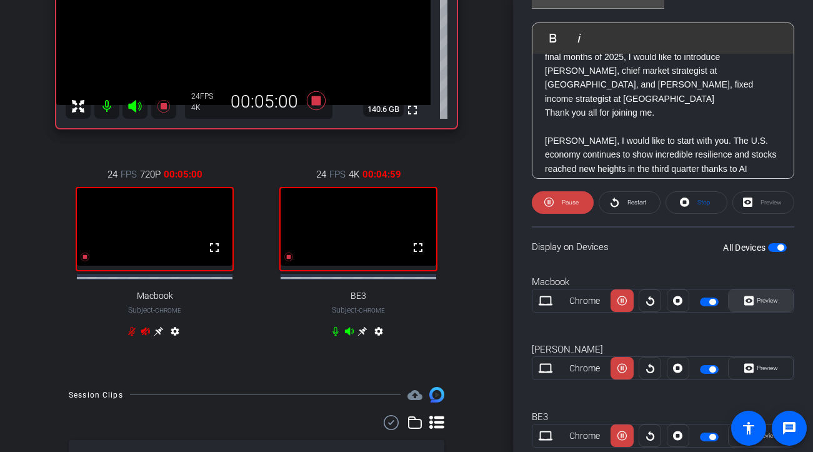
click at [734, 306] on span "Preview" at bounding box center [766, 301] width 24 height 18
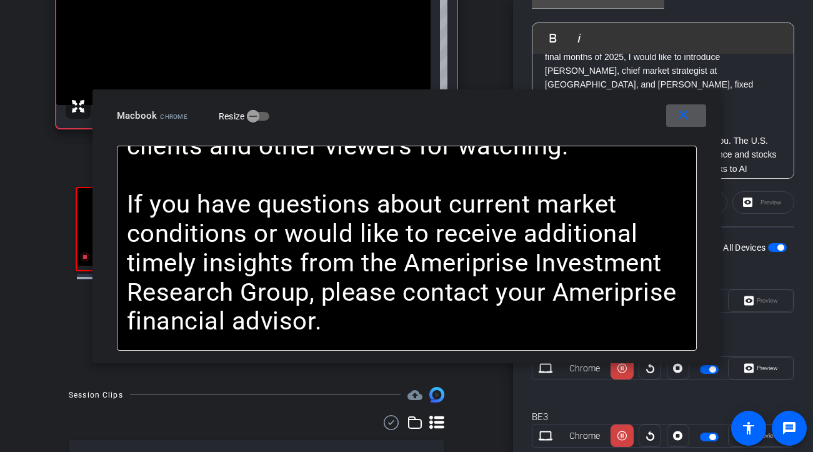
click at [695, 118] on span at bounding box center [686, 116] width 40 height 30
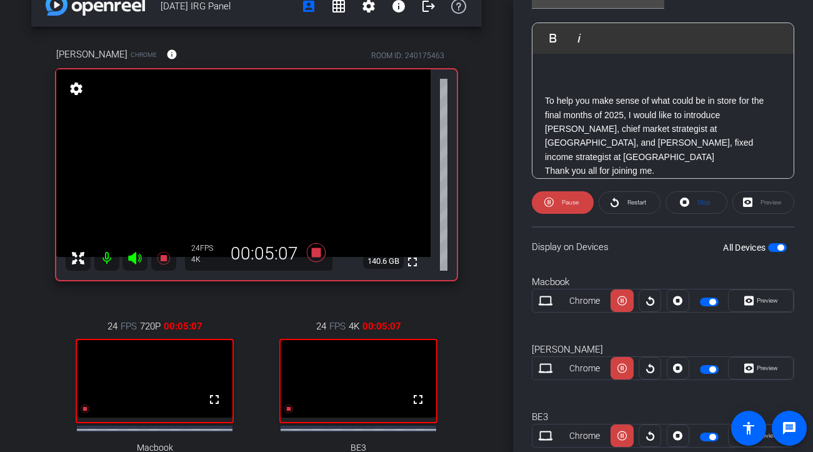
scroll to position [26, 0]
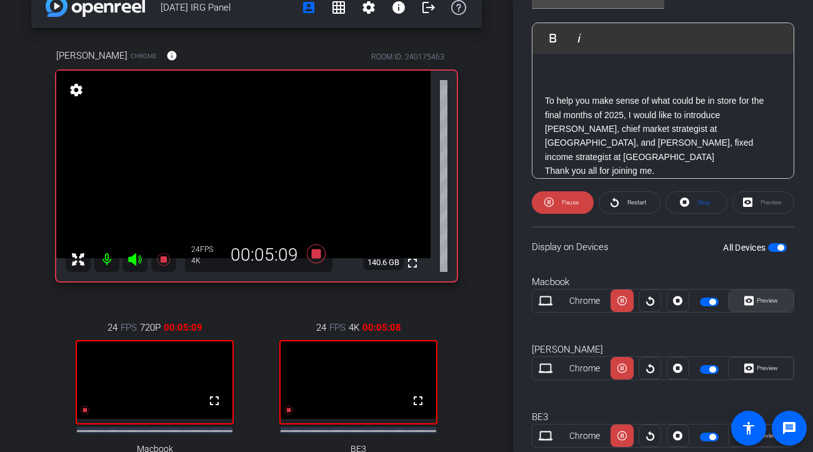
click at [734, 303] on span at bounding box center [761, 301] width 64 height 30
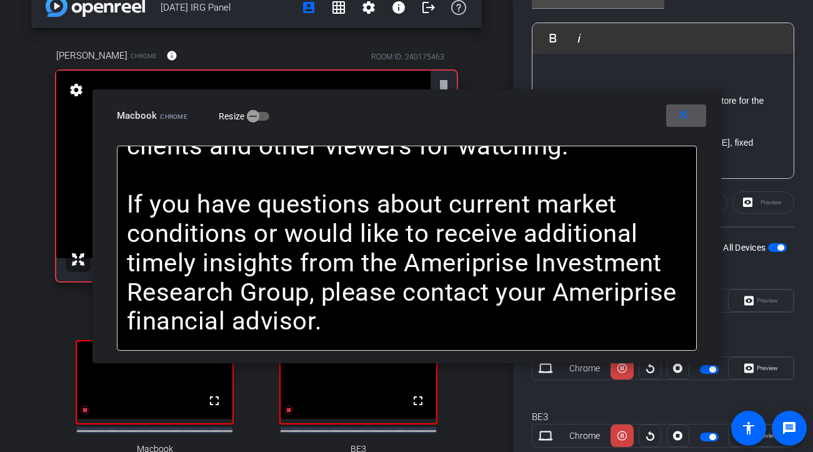
click at [684, 123] on span at bounding box center [686, 116] width 40 height 30
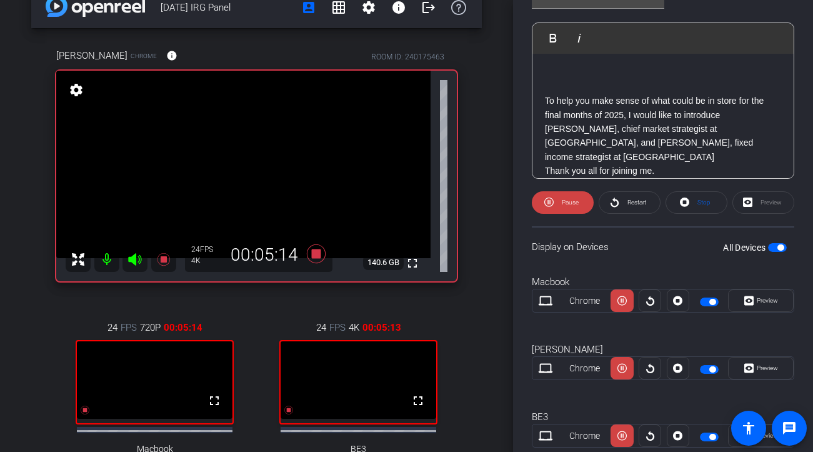
scroll to position [0, 0]
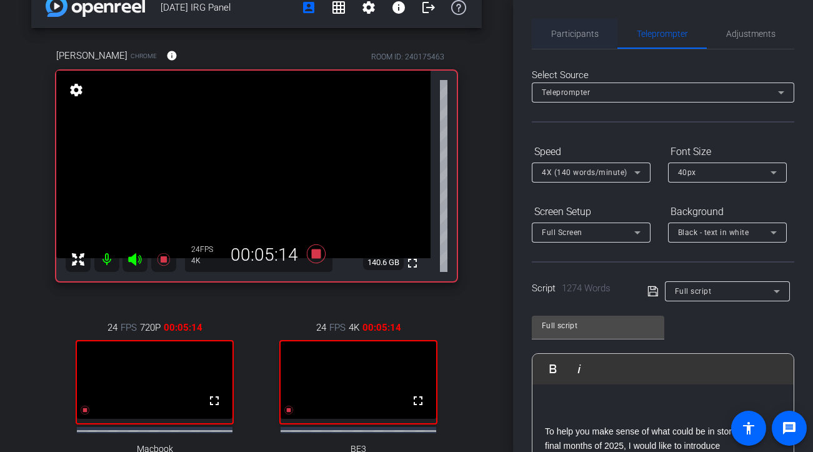
click at [576, 43] on span "Participants" at bounding box center [575, 34] width 48 height 30
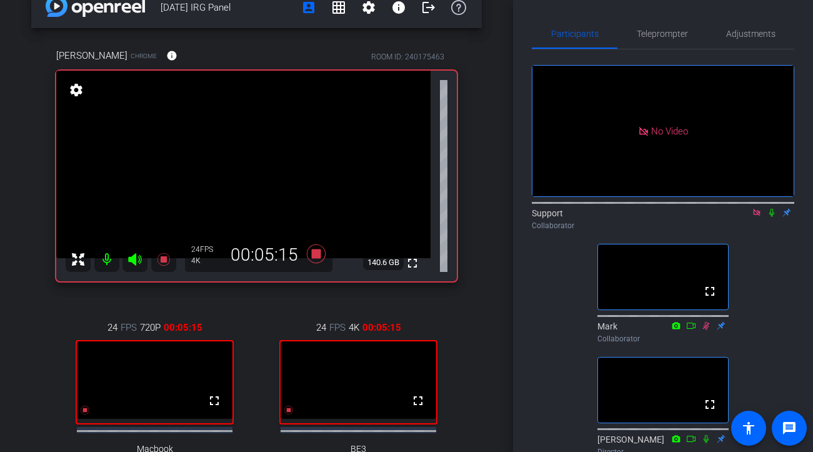
click at [734, 208] on icon at bounding box center [772, 212] width 10 height 9
click at [658, 32] on span "Teleprompter" at bounding box center [662, 33] width 51 height 9
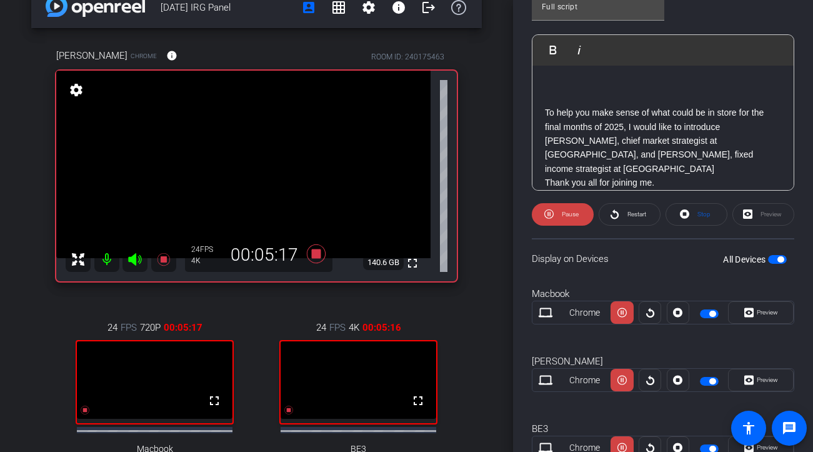
scroll to position [351, 0]
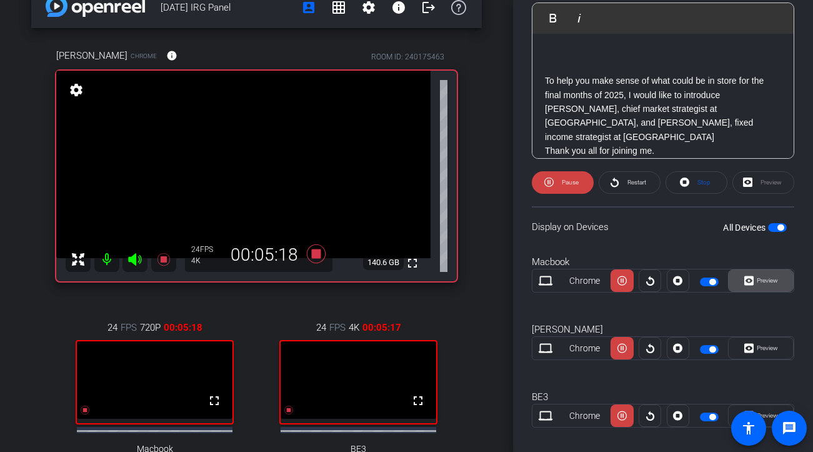
click at [734, 288] on span "Preview" at bounding box center [766, 281] width 24 height 18
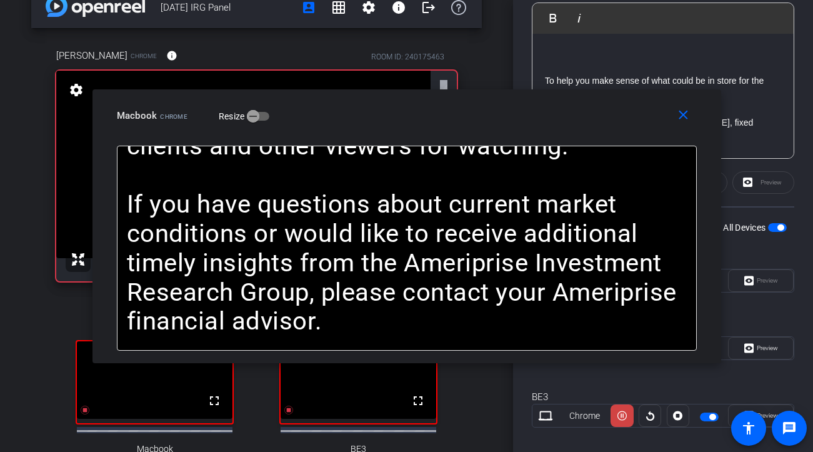
click at [684, 134] on div "close Macbook Chrome Resize" at bounding box center [407, 117] width 629 height 56
click at [681, 118] on mat-icon "close" at bounding box center [684, 116] width 16 height 16
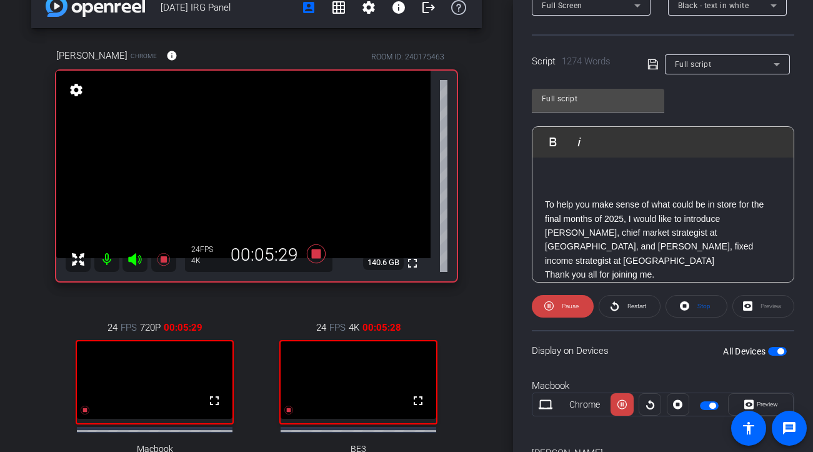
scroll to position [0, 0]
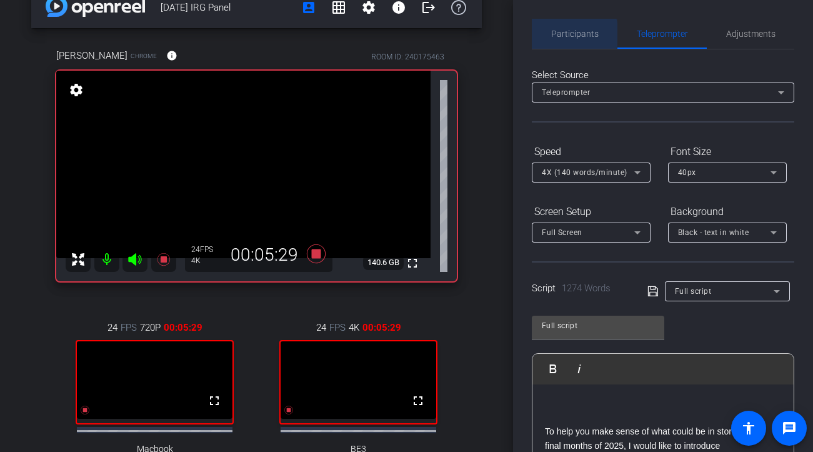
click at [563, 34] on span "Participants" at bounding box center [575, 33] width 48 height 9
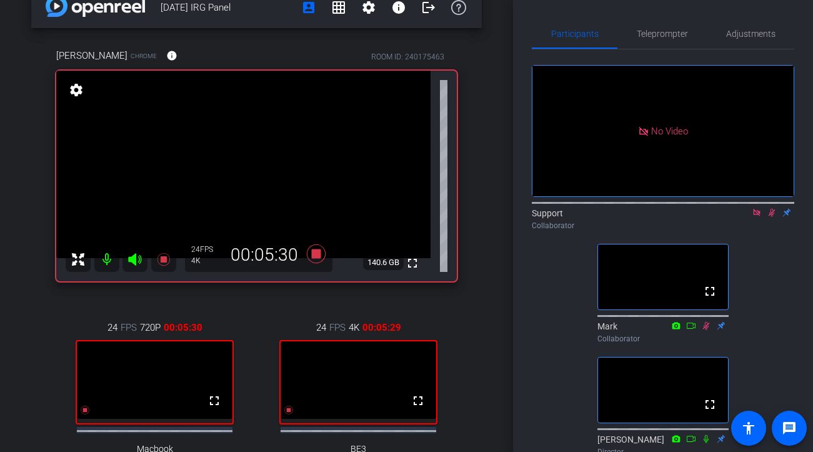
click at [734, 209] on icon at bounding box center [772, 213] width 7 height 8
click at [675, 44] on span "Teleprompter" at bounding box center [662, 34] width 51 height 30
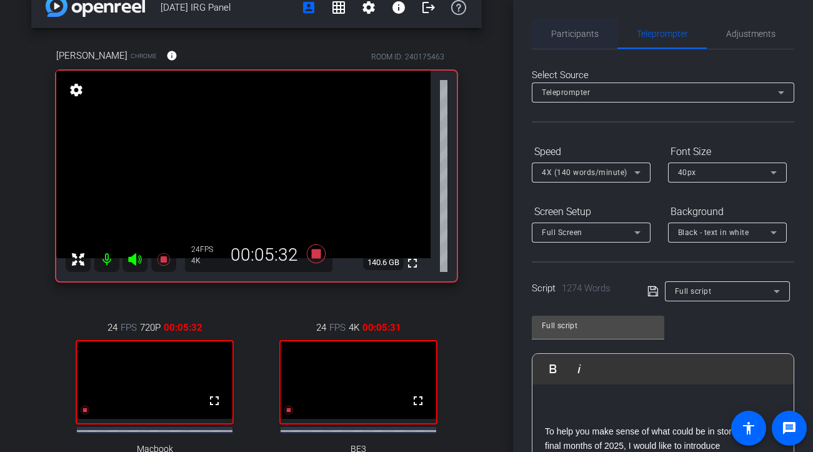
click at [578, 37] on span "Participants" at bounding box center [575, 33] width 48 height 9
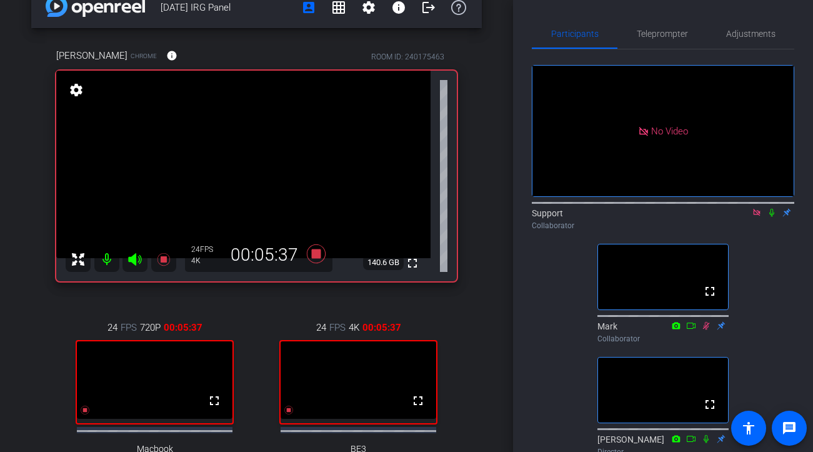
click at [734, 209] on icon at bounding box center [771, 213] width 5 height 8
click at [734, 209] on icon at bounding box center [772, 213] width 7 height 8
click at [664, 35] on span "Teleprompter" at bounding box center [662, 33] width 51 height 9
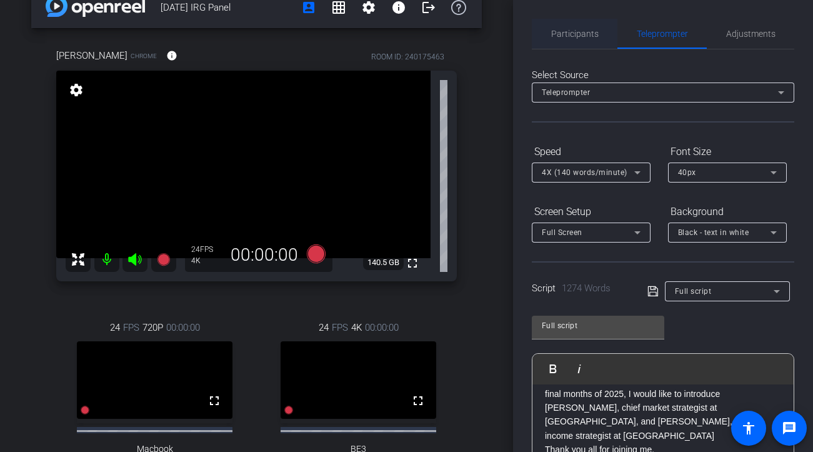
click at [579, 31] on span "Participants" at bounding box center [575, 33] width 48 height 9
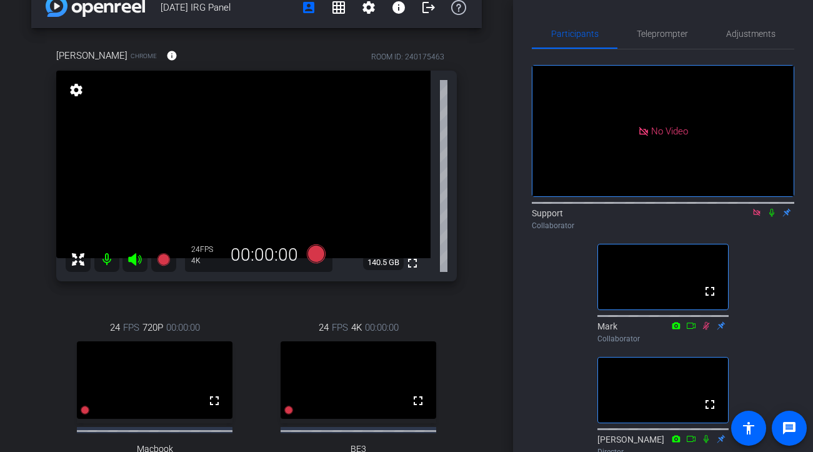
click at [734, 208] on icon at bounding box center [772, 212] width 10 height 9
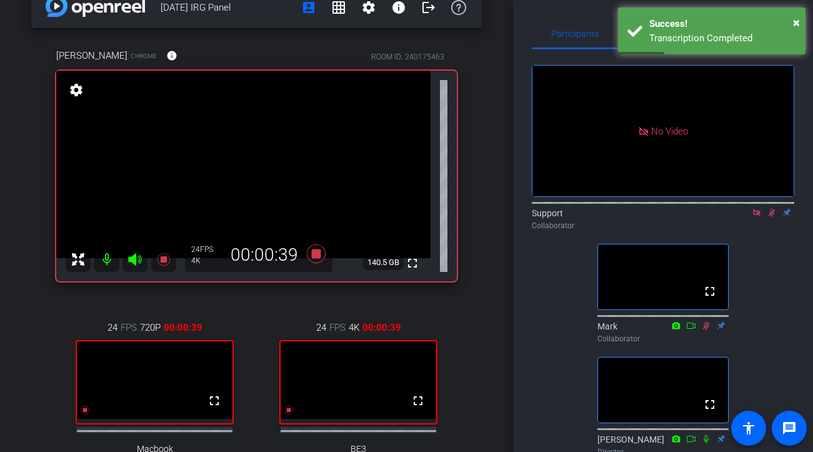
click at [734, 208] on icon at bounding box center [772, 212] width 10 height 9
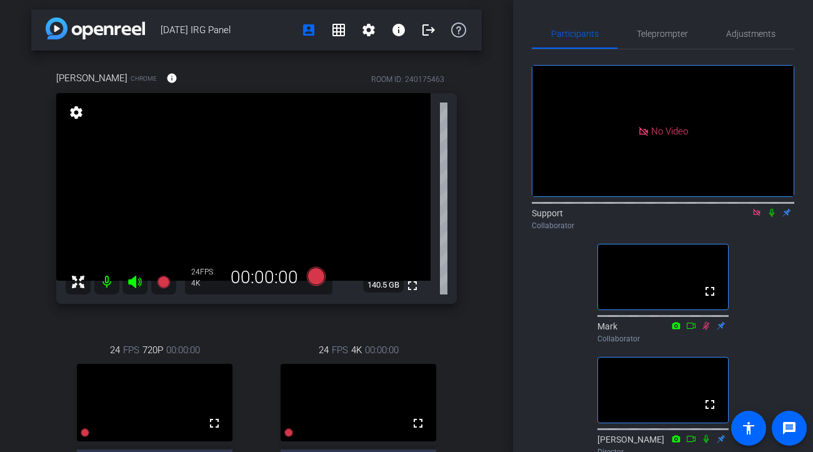
scroll to position [1, 0]
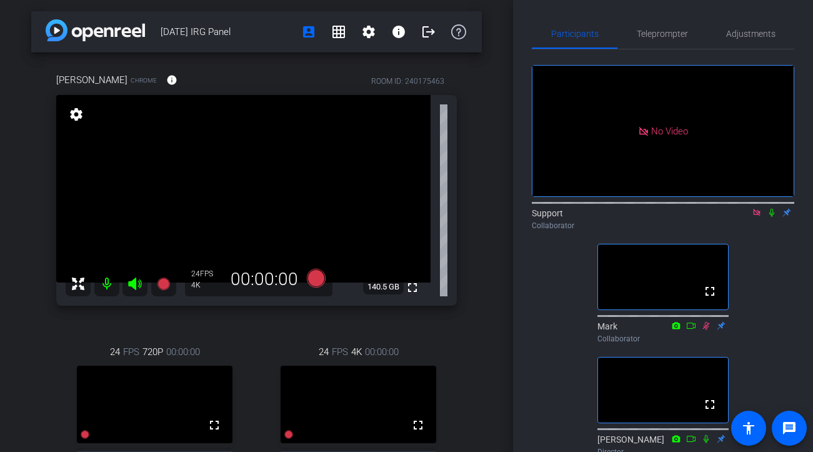
click at [576, 220] on div "Collaborator" at bounding box center [663, 225] width 263 height 11
click at [734, 208] on icon at bounding box center [772, 212] width 10 height 9
click at [734, 207] on div "Support Collaborator" at bounding box center [663, 219] width 263 height 24
click at [734, 208] on icon at bounding box center [772, 212] width 10 height 9
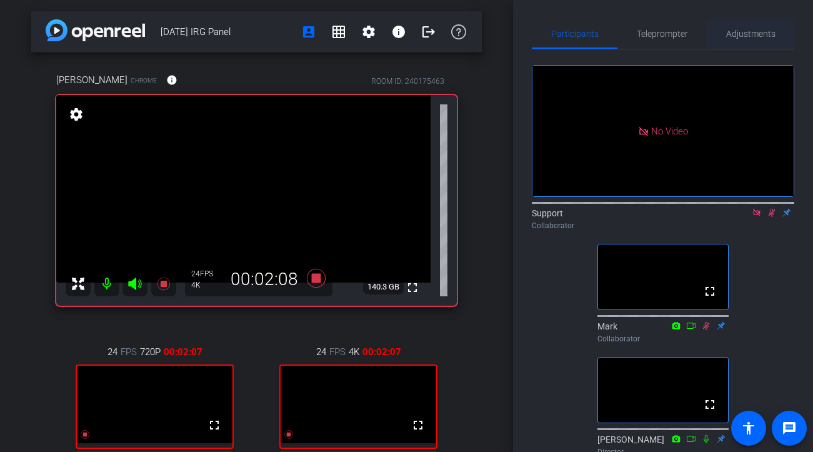
click at [734, 28] on span "Adjustments" at bounding box center [750, 34] width 49 height 30
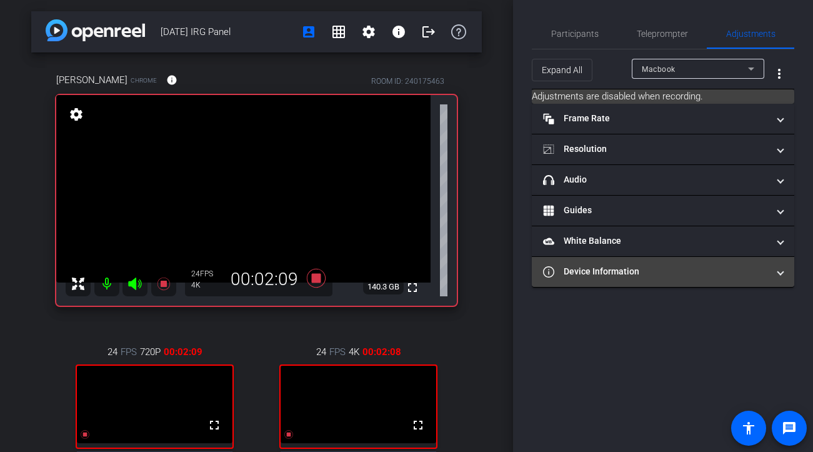
click at [680, 278] on mat-expansion-panel-header "Device Information" at bounding box center [663, 272] width 263 height 30
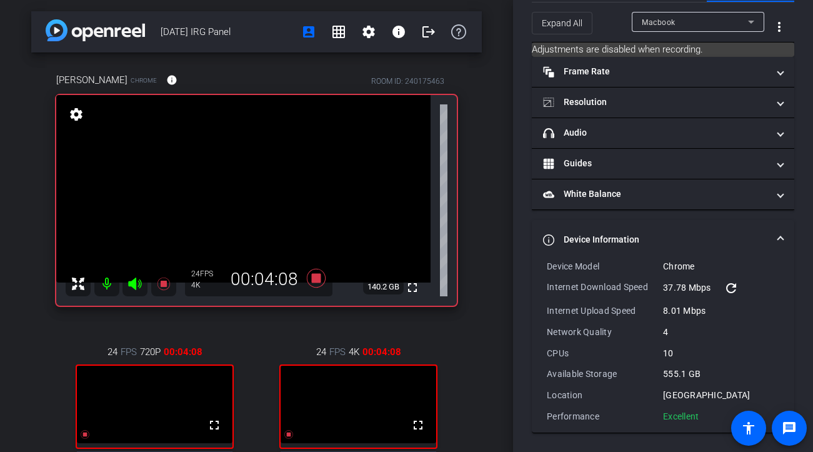
scroll to position [0, 0]
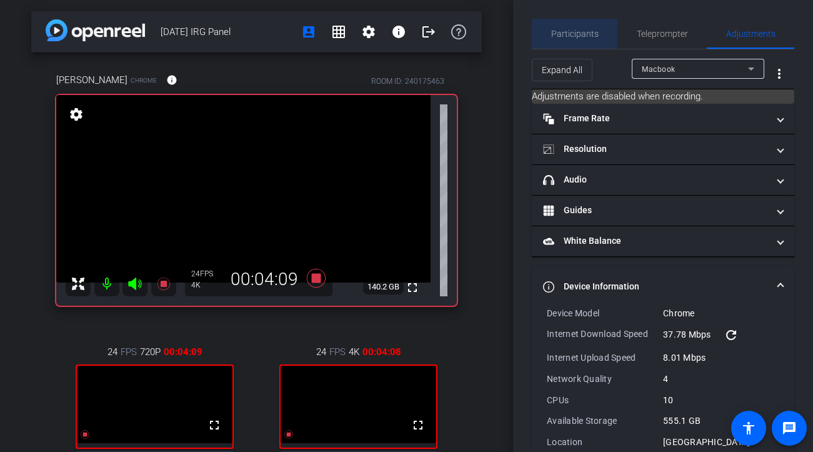
click at [576, 36] on span "Participants" at bounding box center [575, 33] width 48 height 9
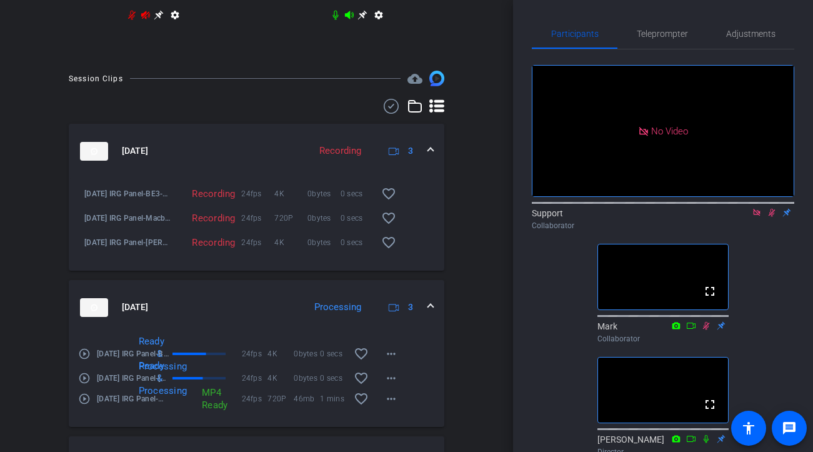
scroll to position [506, 0]
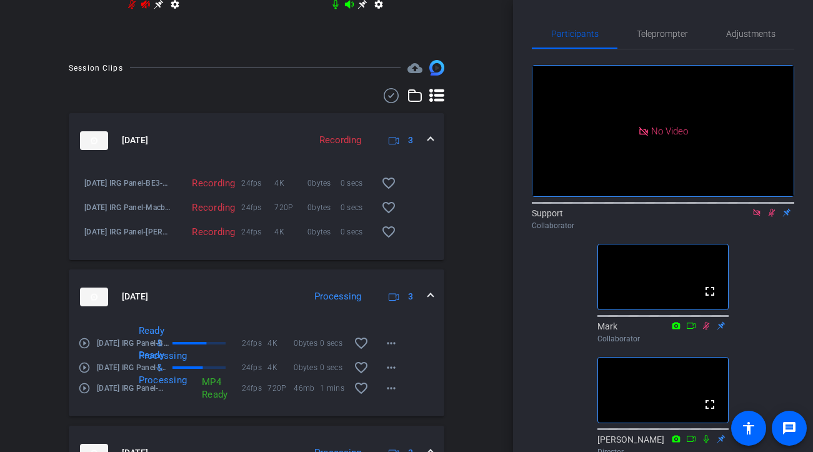
click at [84, 374] on mat-icon "play_circle_outline" at bounding box center [84, 367] width 13 height 13
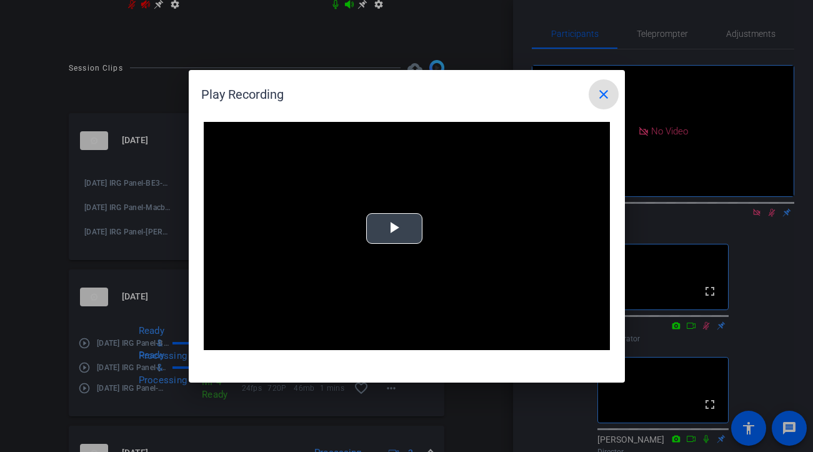
click at [394, 259] on video "Video Player" at bounding box center [407, 236] width 406 height 229
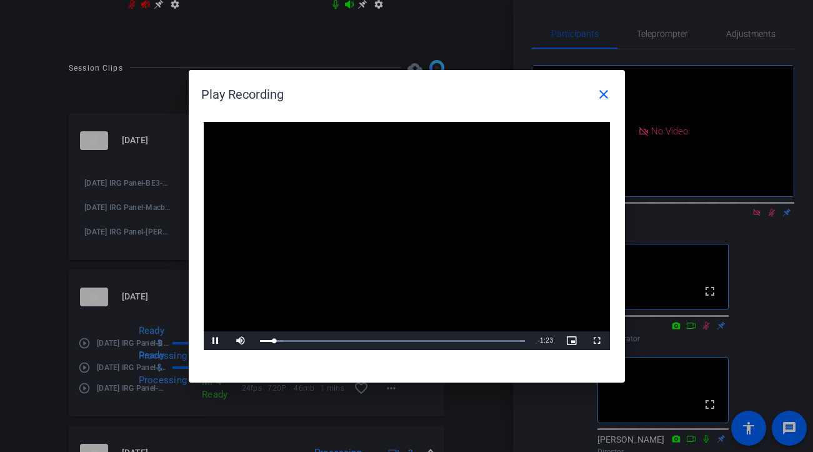
click at [339, 329] on video "Video Player" at bounding box center [407, 236] width 406 height 229
click at [343, 333] on div "Loaded : 100.00% 0:27 0:05" at bounding box center [393, 340] width 278 height 19
click at [270, 288] on video "Video Player" at bounding box center [407, 236] width 406 height 229
click at [410, 341] on div "Loaded : 100.00% 0:49 0:49" at bounding box center [393, 340] width 266 height 3
click at [597, 93] on mat-icon "close" at bounding box center [603, 94] width 15 height 15
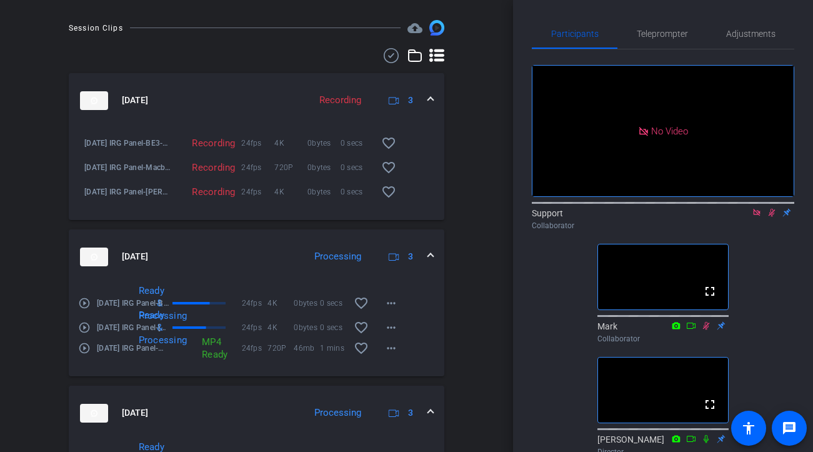
scroll to position [548, 0]
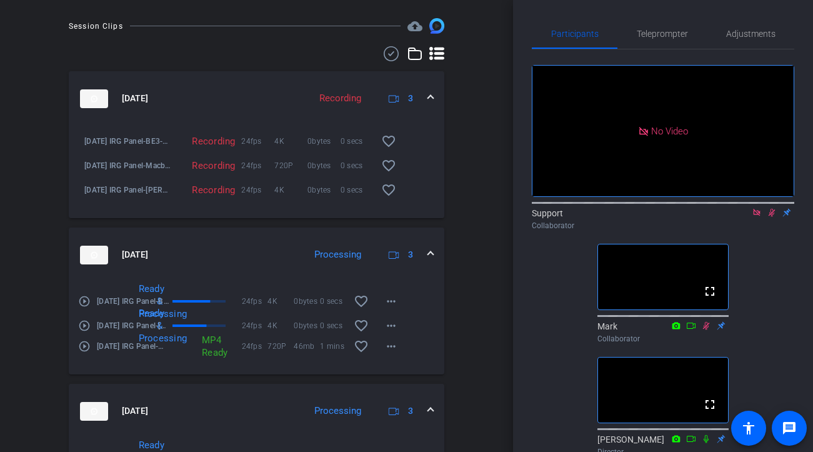
click at [86, 332] on mat-icon "play_circle_outline" at bounding box center [84, 325] width 13 height 13
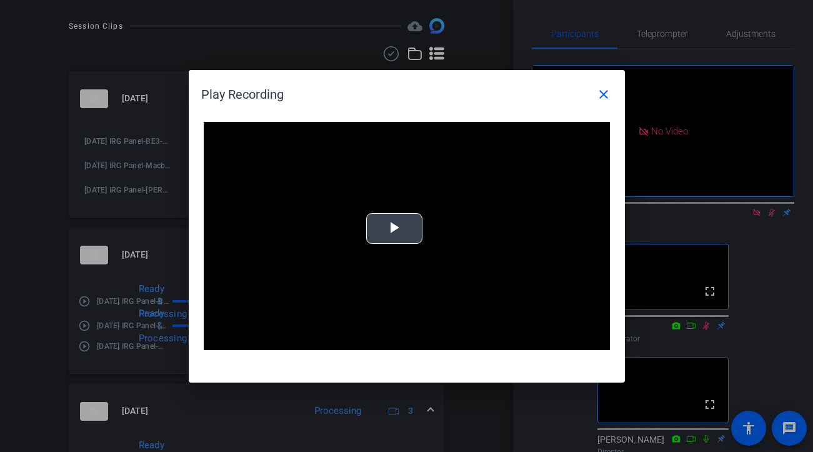
click at [393, 228] on div "Video Player is loading. Play Video Play Mute Current Time 0:00 / Duration -:- …" at bounding box center [407, 236] width 406 height 229
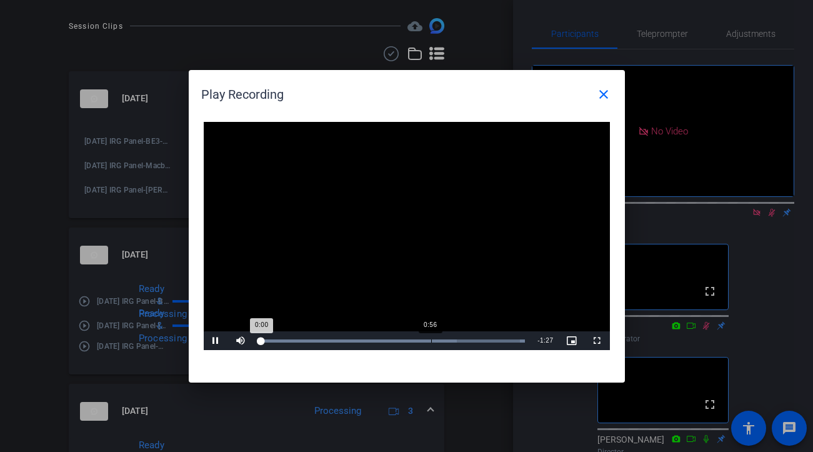
click at [431, 334] on div "Loaded : 100.00% 0:56 0:00" at bounding box center [393, 340] width 278 height 19
click at [472, 337] on div "Loaded : 100.00% 1:09 0:57" at bounding box center [393, 340] width 278 height 19
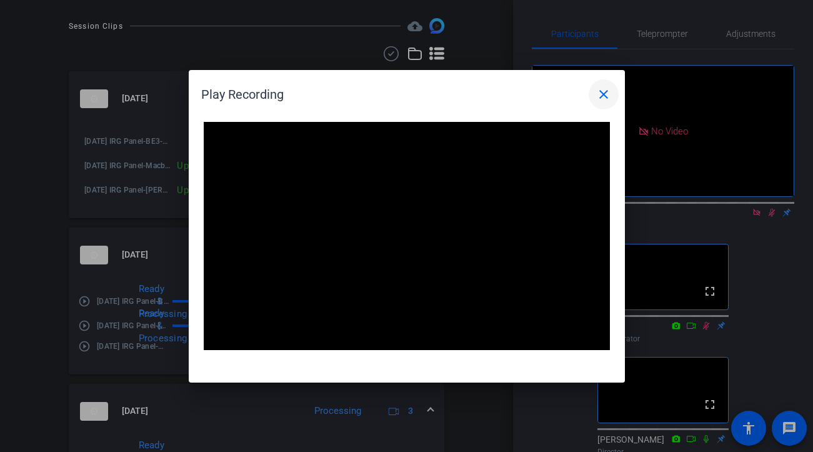
click at [603, 87] on mat-icon "close" at bounding box center [603, 94] width 15 height 15
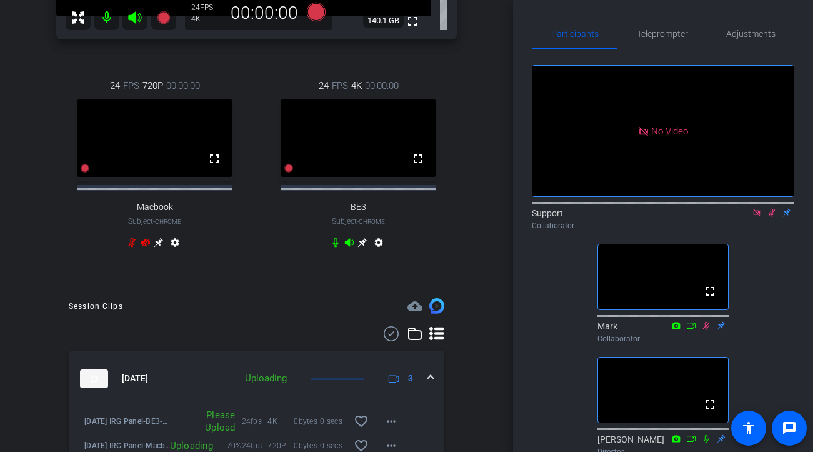
scroll to position [251, 0]
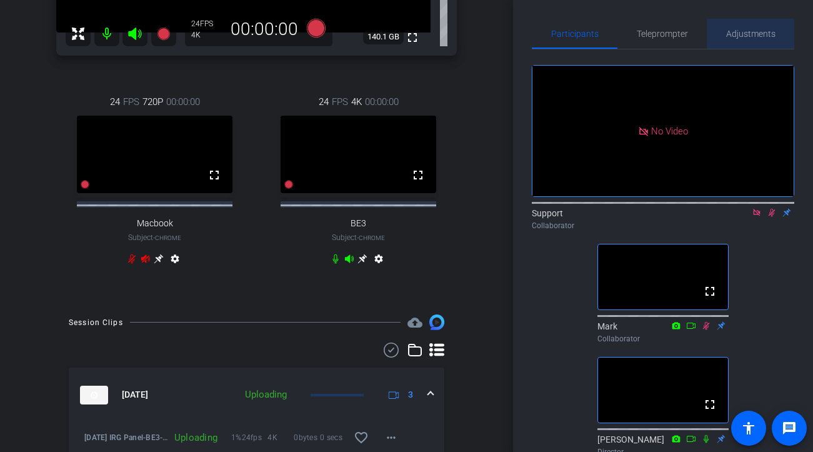
click at [731, 29] on span "Adjustments" at bounding box center [750, 33] width 49 height 9
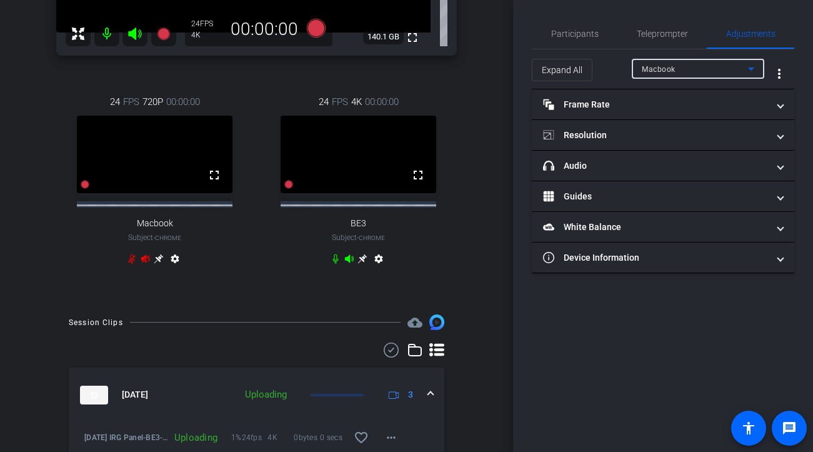
click at [695, 74] on div "Macbook" at bounding box center [695, 69] width 106 height 16
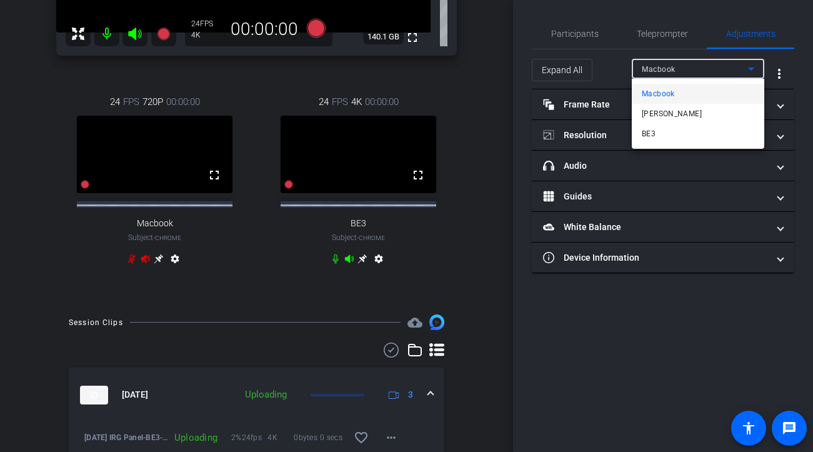
click at [664, 124] on mat-option "BE3" at bounding box center [698, 134] width 133 height 20
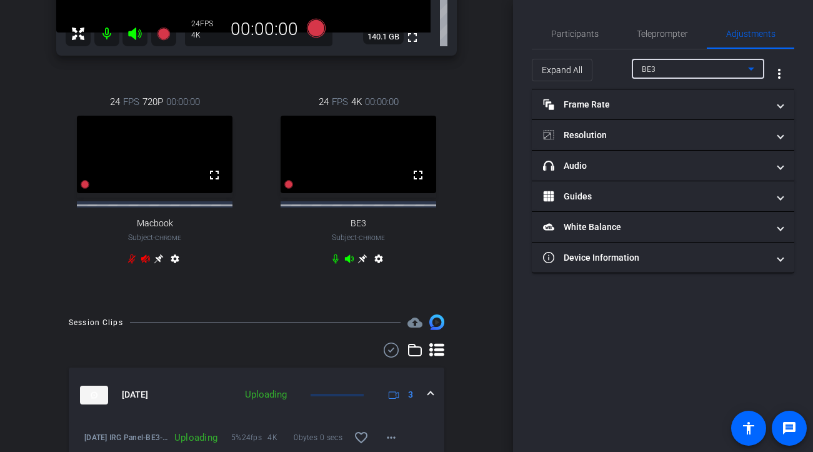
click at [683, 68] on div "BE3" at bounding box center [695, 69] width 106 height 16
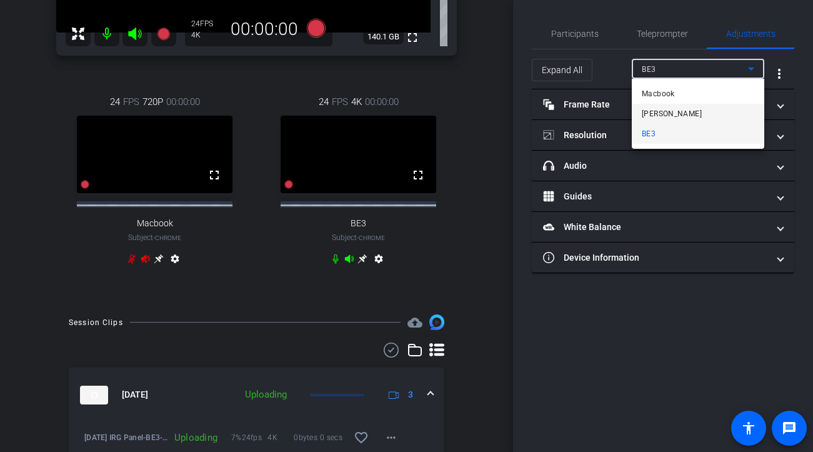
click at [668, 118] on span "[PERSON_NAME]" at bounding box center [672, 113] width 60 height 15
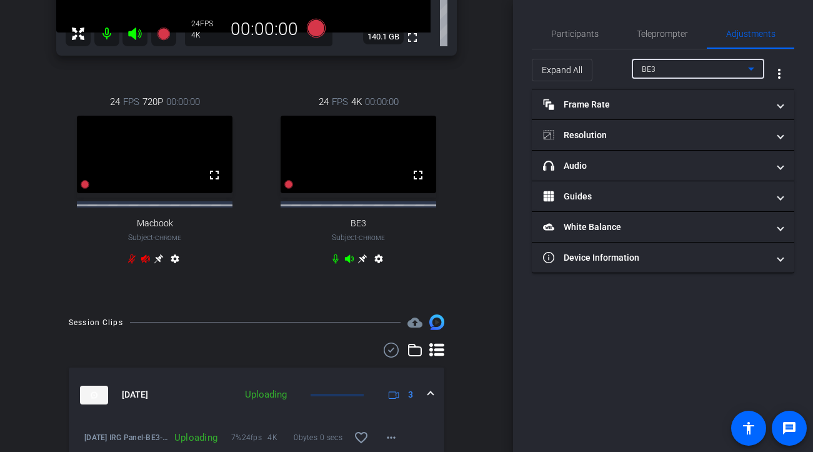
type input "1000"
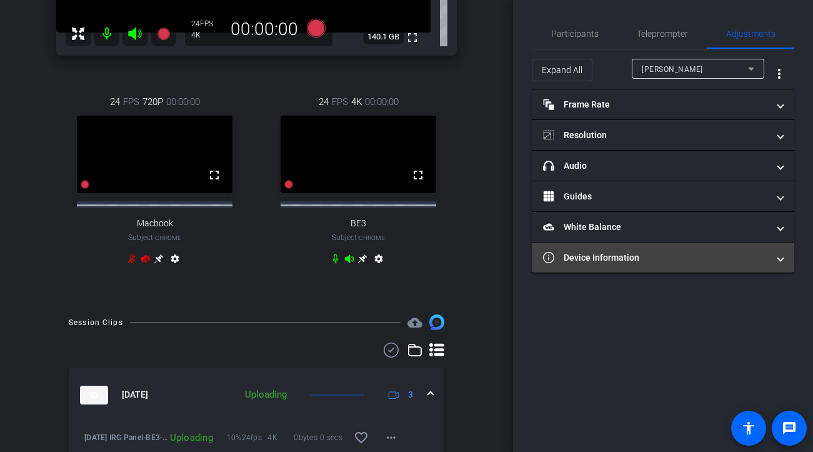
click at [622, 248] on mat-expansion-panel-header "Device Information" at bounding box center [663, 258] width 263 height 30
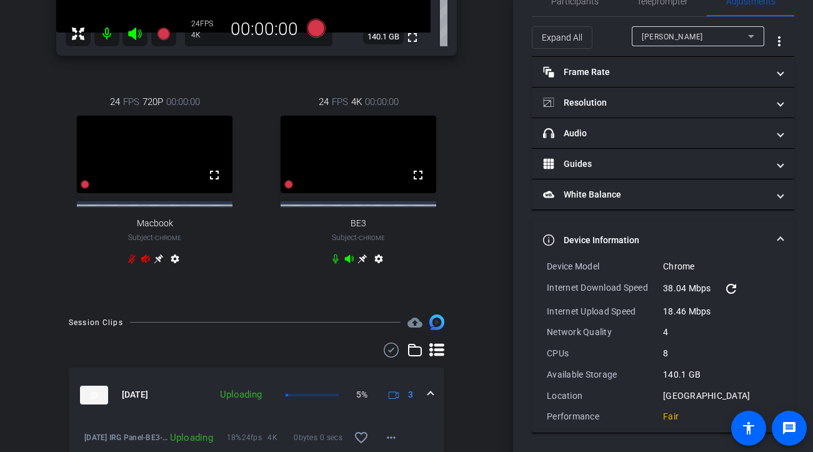
scroll to position [0, 0]
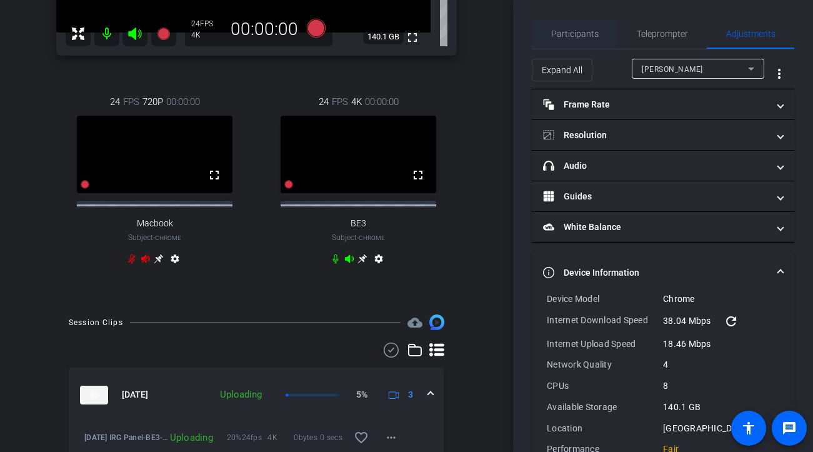
click at [577, 46] on span "Participants" at bounding box center [575, 34] width 48 height 30
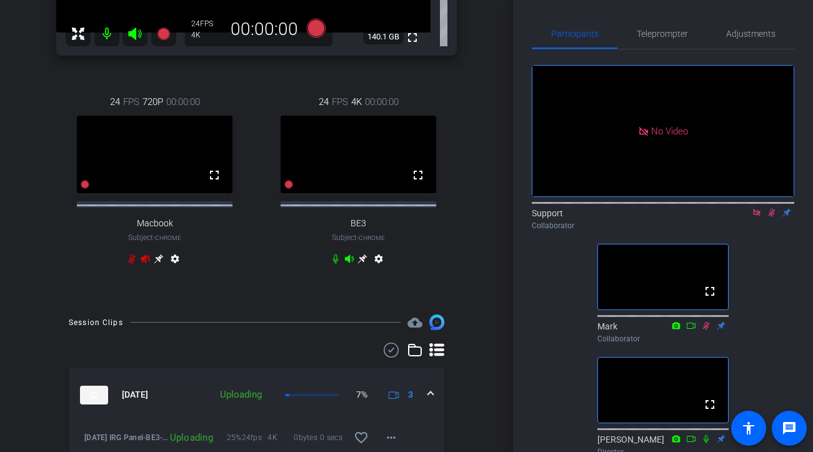
click at [734, 208] on icon at bounding box center [772, 212] width 10 height 9
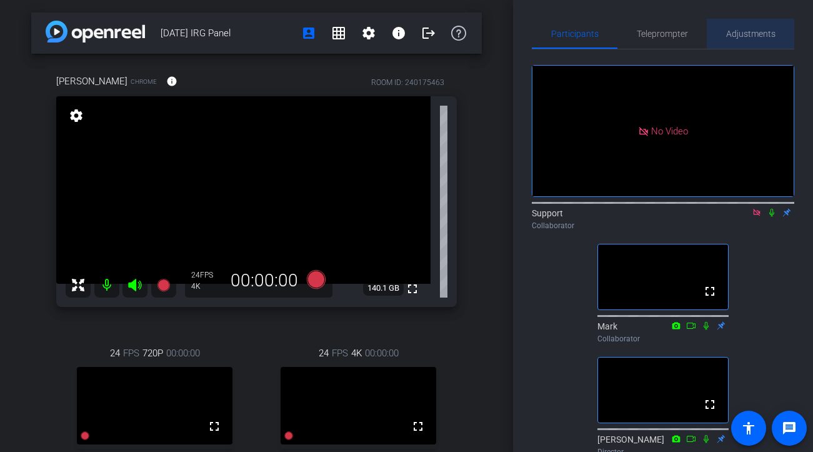
click at [734, 34] on span "Adjustments" at bounding box center [750, 33] width 49 height 9
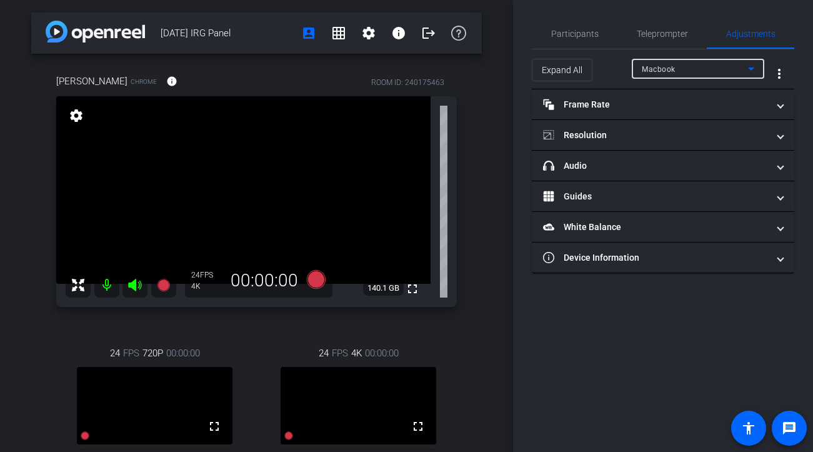
click at [691, 66] on div "Macbook" at bounding box center [695, 69] width 106 height 16
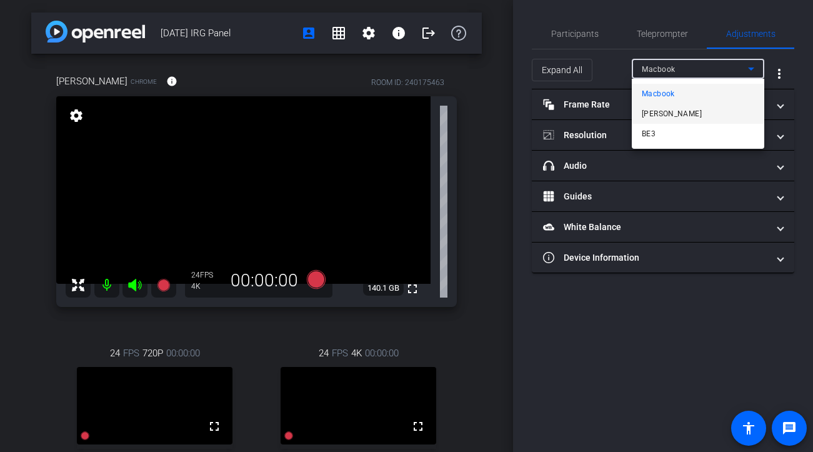
click at [653, 116] on span "[PERSON_NAME]" at bounding box center [672, 113] width 60 height 15
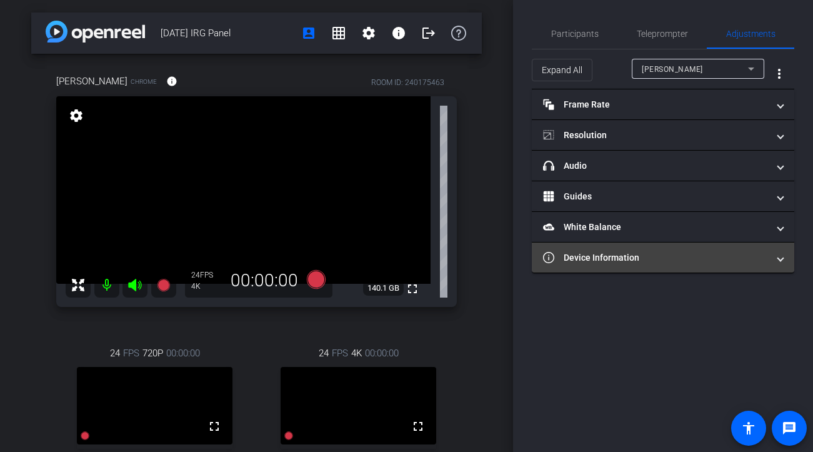
click at [623, 253] on mat-panel-title "Device Information" at bounding box center [655, 257] width 225 height 13
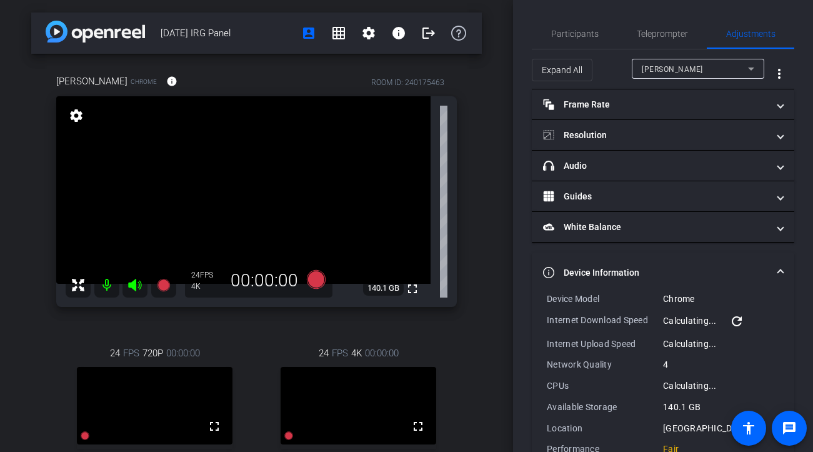
scroll to position [33, 0]
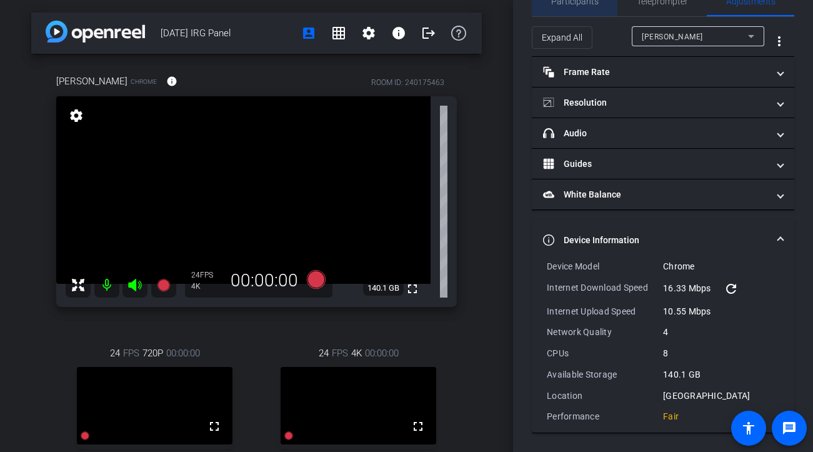
click at [573, 8] on span "Participants" at bounding box center [575, 1] width 48 height 30
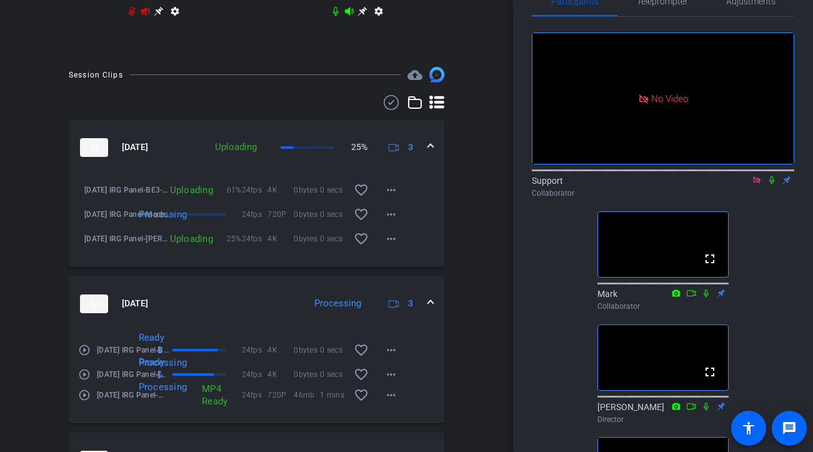
scroll to position [501, 0]
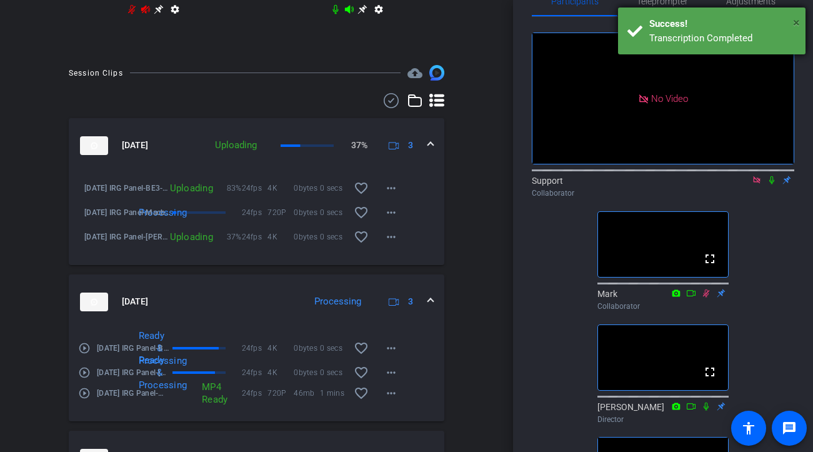
click at [734, 21] on span "×" at bounding box center [796, 22] width 7 height 15
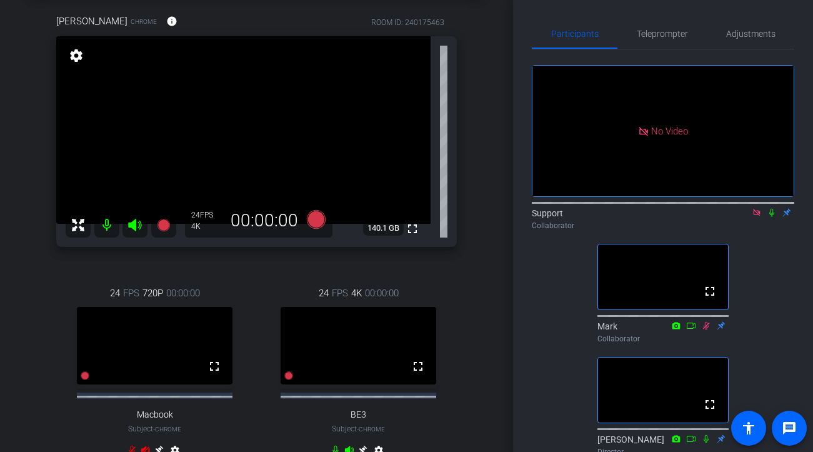
scroll to position [59, 0]
click at [734, 35] on span "Adjustments" at bounding box center [750, 33] width 49 height 9
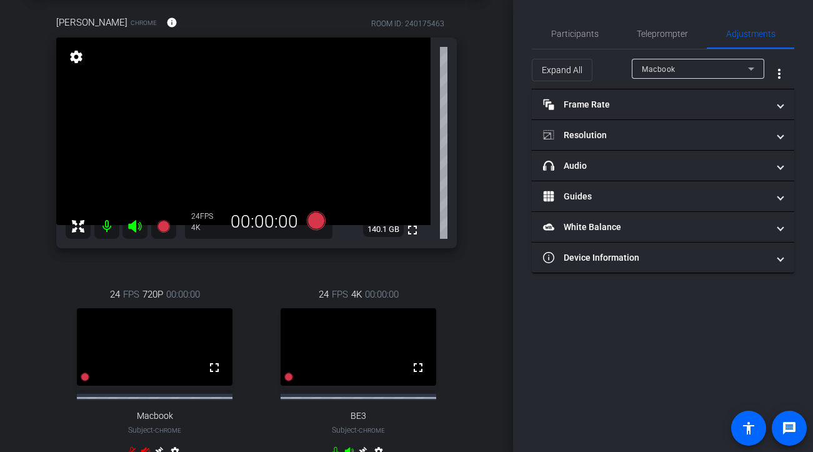
click at [709, 69] on div "Macbook" at bounding box center [695, 69] width 106 height 16
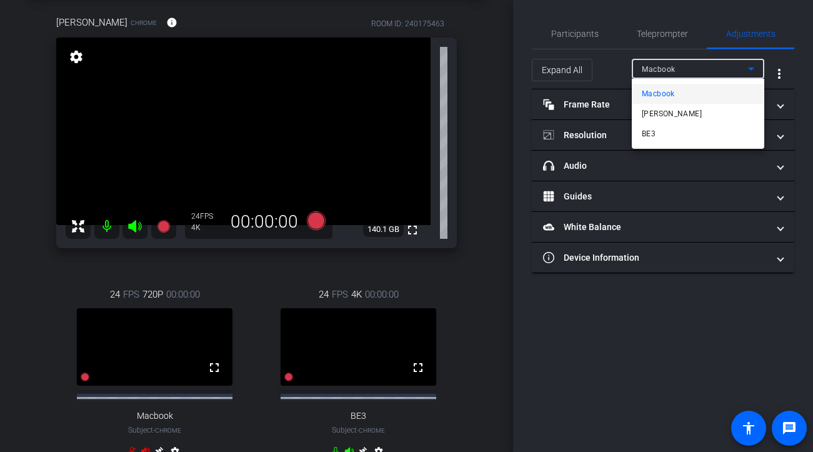
click at [641, 255] on div at bounding box center [406, 226] width 813 height 452
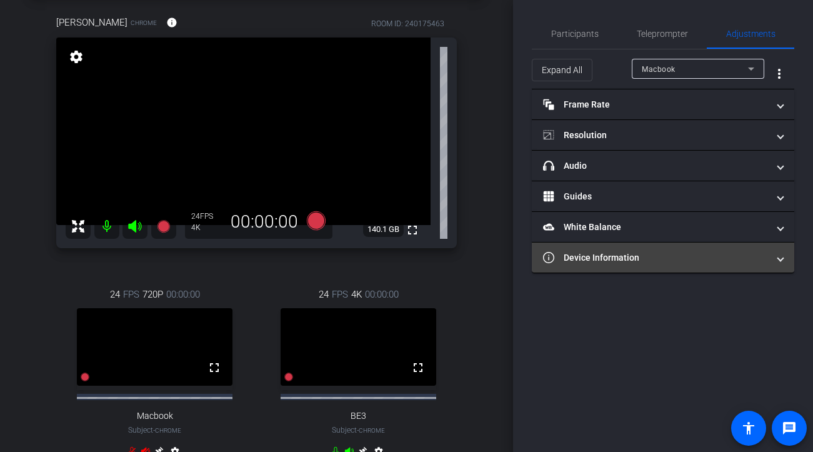
click at [639, 257] on mat-panel-title "Device Information" at bounding box center [655, 257] width 225 height 13
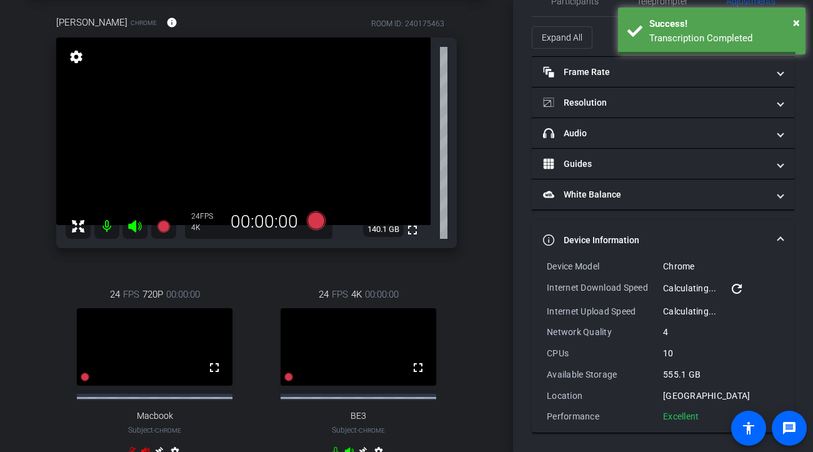
scroll to position [0, 0]
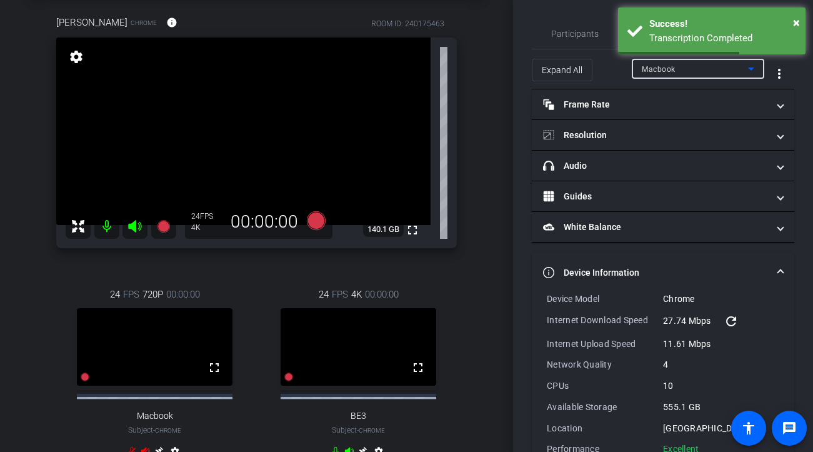
click at [674, 73] on span "Macbook" at bounding box center [659, 69] width 34 height 9
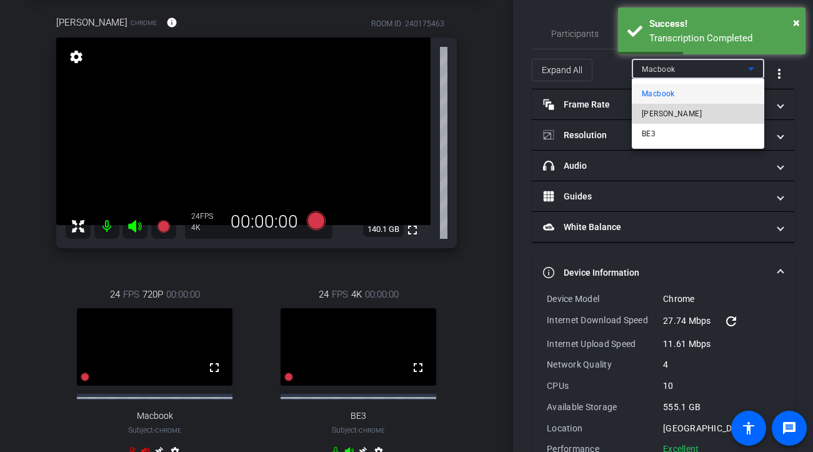
click at [659, 116] on span "[PERSON_NAME]" at bounding box center [672, 113] width 60 height 15
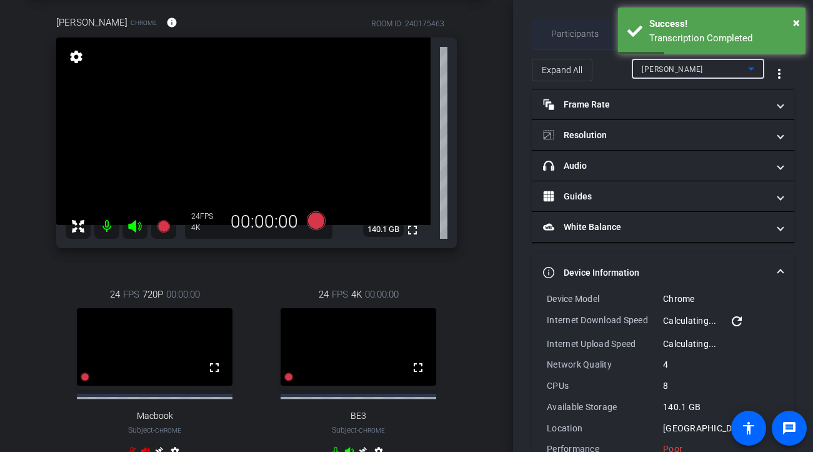
click at [581, 31] on span "Participants" at bounding box center [575, 33] width 48 height 9
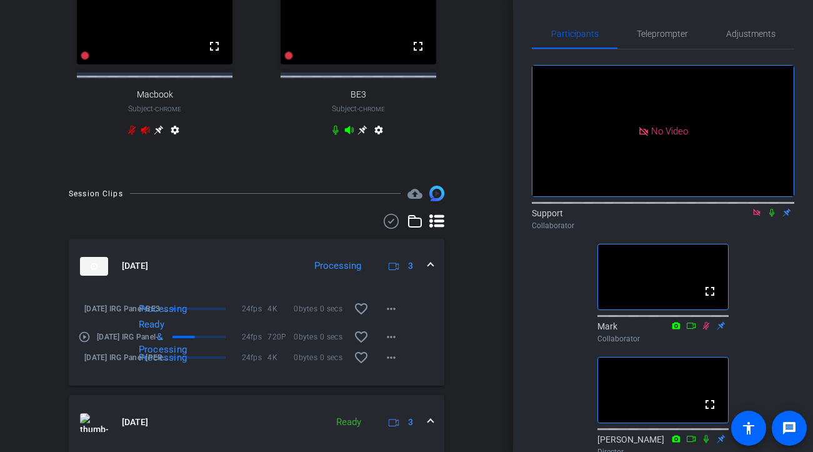
scroll to position [383, 0]
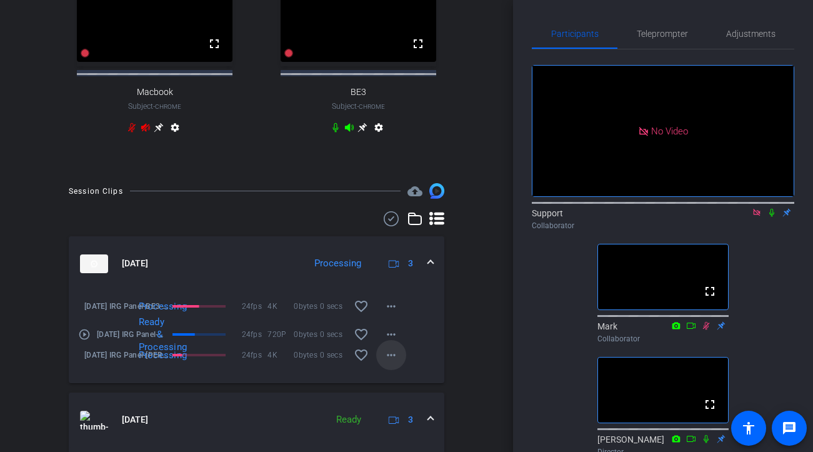
click at [392, 363] on mat-icon "more_horiz" at bounding box center [391, 355] width 15 height 15
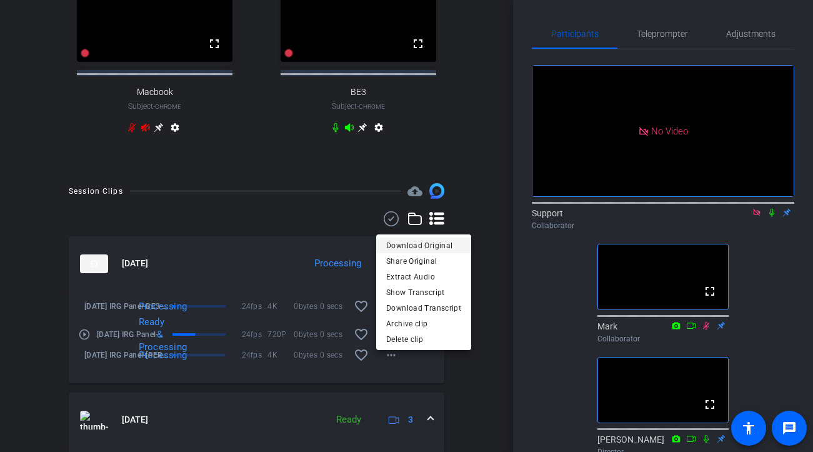
click at [451, 243] on span "Download Original" at bounding box center [423, 245] width 75 height 15
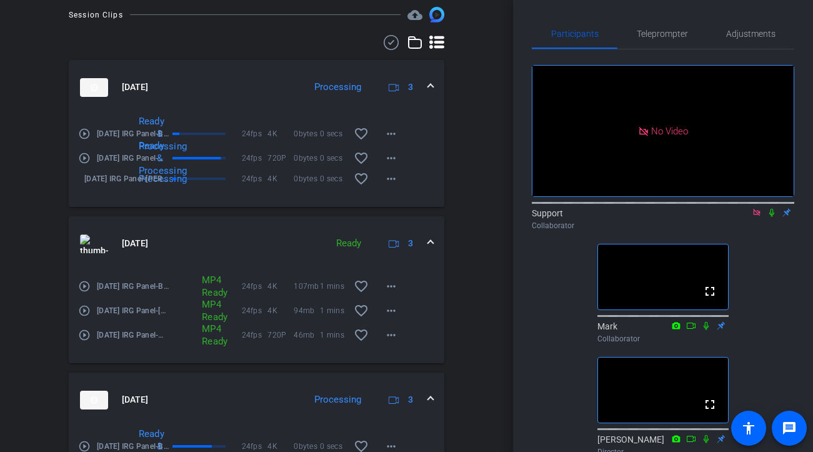
scroll to position [606, 0]
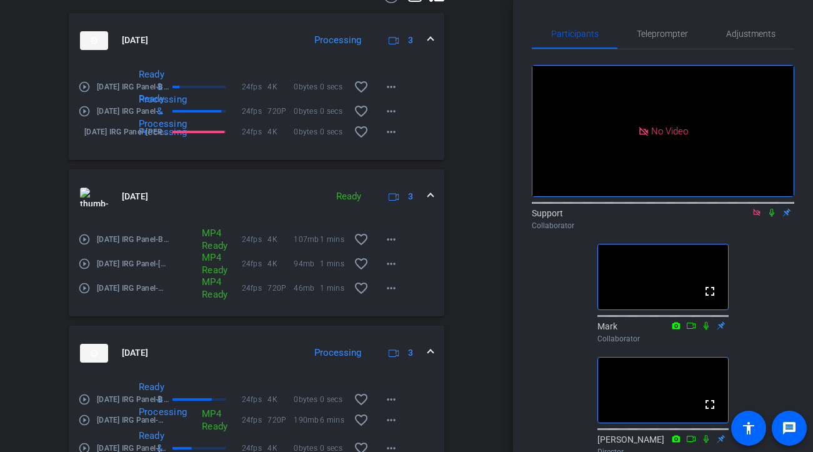
click at [86, 118] on mat-icon "play_circle_outline" at bounding box center [84, 111] width 13 height 13
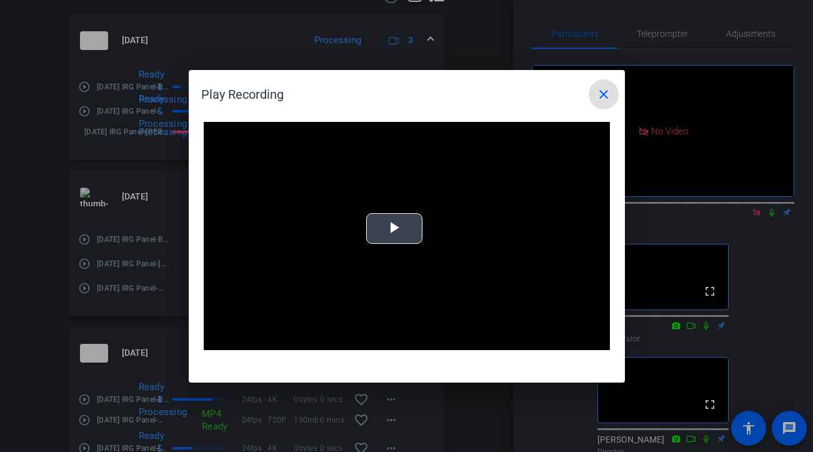
click at [379, 210] on video "Video Player" at bounding box center [407, 236] width 406 height 229
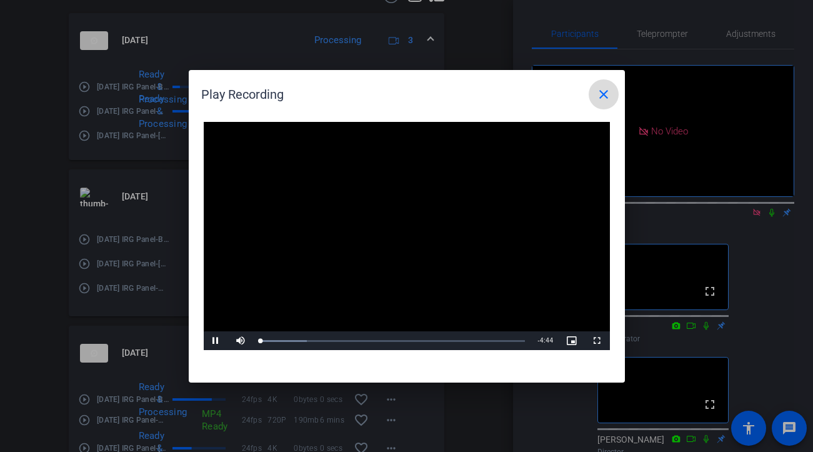
click at [604, 95] on mat-icon "close" at bounding box center [603, 94] width 15 height 15
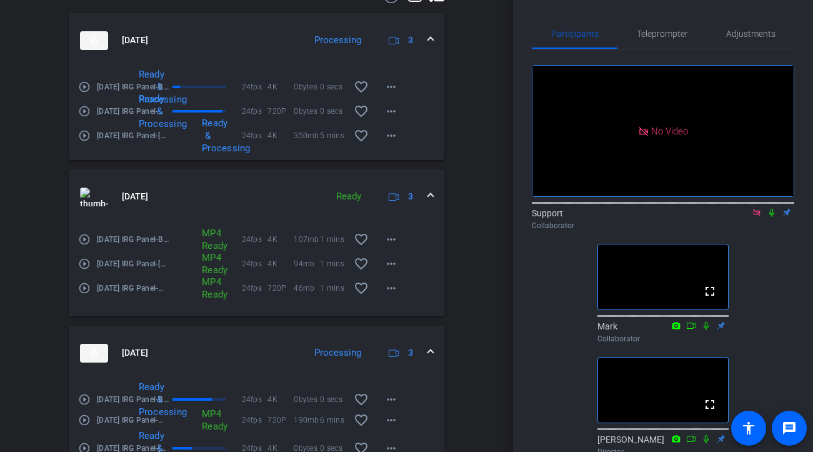
click at [88, 139] on mat-icon "play_circle_outline" at bounding box center [84, 135] width 13 height 13
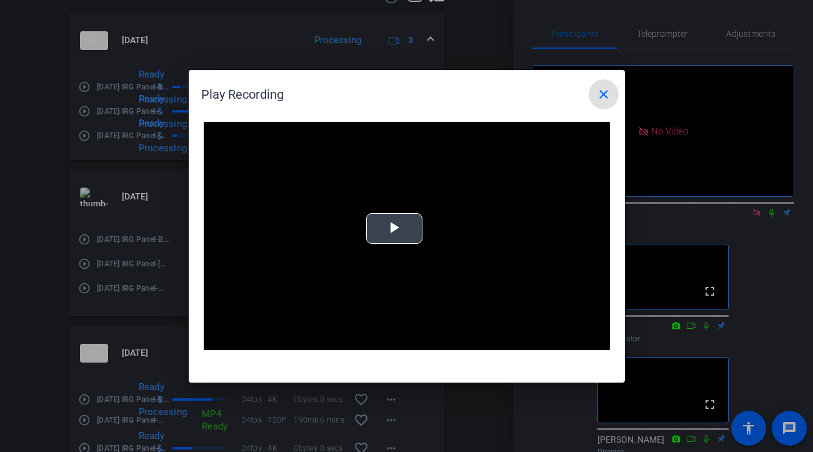
click at [424, 245] on video "Video Player" at bounding box center [407, 236] width 406 height 229
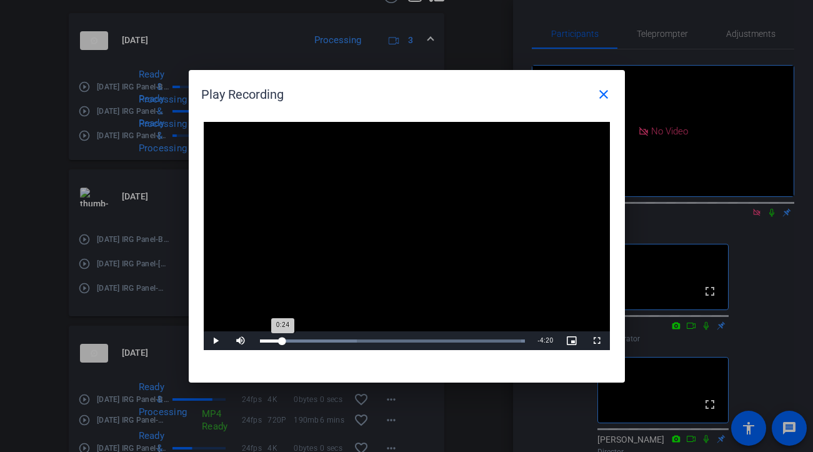
click at [283, 340] on div "Loaded : 100.00% 0:24 0:24" at bounding box center [393, 340] width 266 height 3
click at [305, 340] on div "Loaded : 100.00% 0:48 0:26" at bounding box center [393, 340] width 266 height 3
click at [604, 99] on mat-icon "close" at bounding box center [603, 94] width 15 height 15
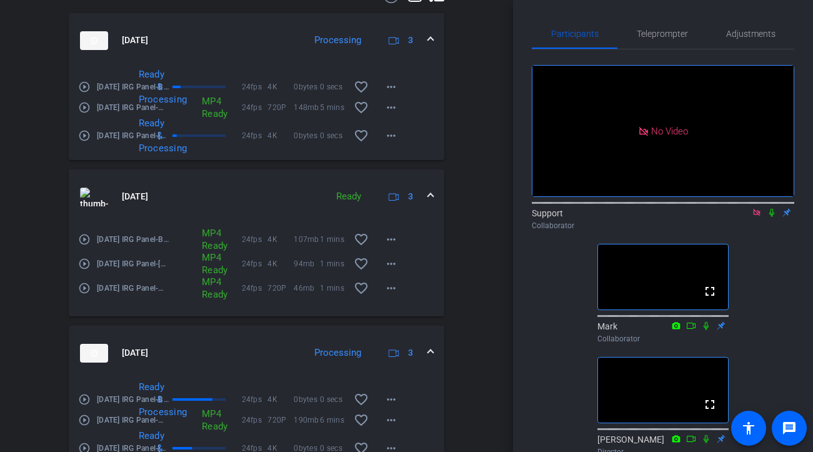
click at [734, 207] on mat-icon at bounding box center [771, 212] width 15 height 11
click at [84, 141] on mat-icon "play_circle_outline" at bounding box center [84, 135] width 13 height 13
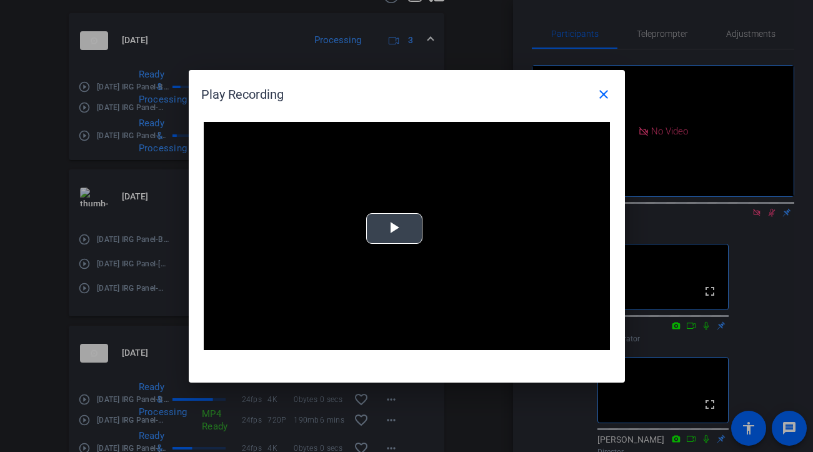
click at [338, 226] on video "Video Player" at bounding box center [407, 236] width 406 height 229
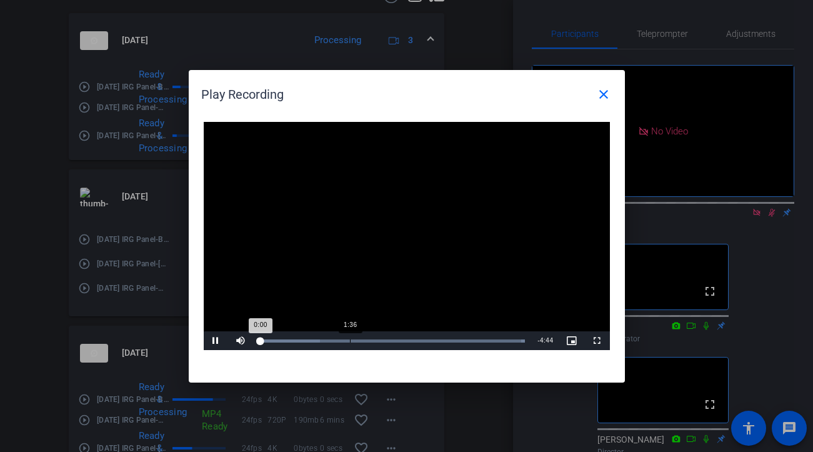
click at [349, 341] on div "Loaded : 100.00% 1:36 0:00" at bounding box center [393, 340] width 266 height 3
click at [405, 338] on div "Loaded : 100.00% 2:35 2:35" at bounding box center [393, 340] width 278 height 19
click at [434, 343] on div "Loaded : 100.00% 3:07 3:07" at bounding box center [393, 340] width 278 height 19
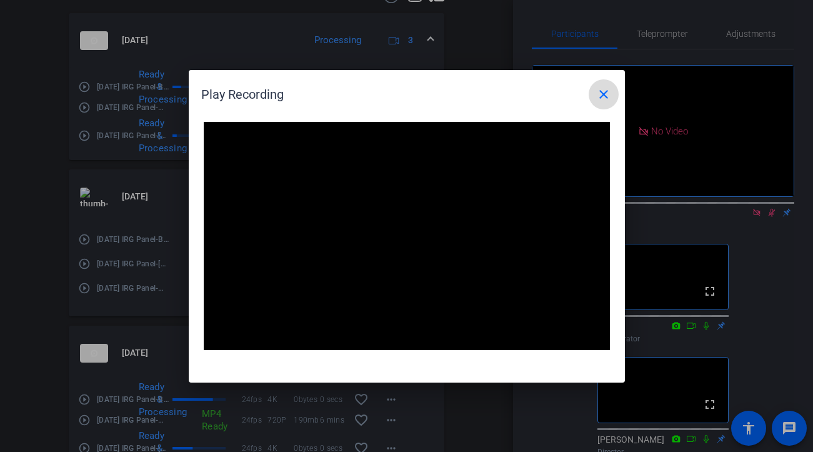
click at [603, 96] on mat-icon "close" at bounding box center [603, 94] width 15 height 15
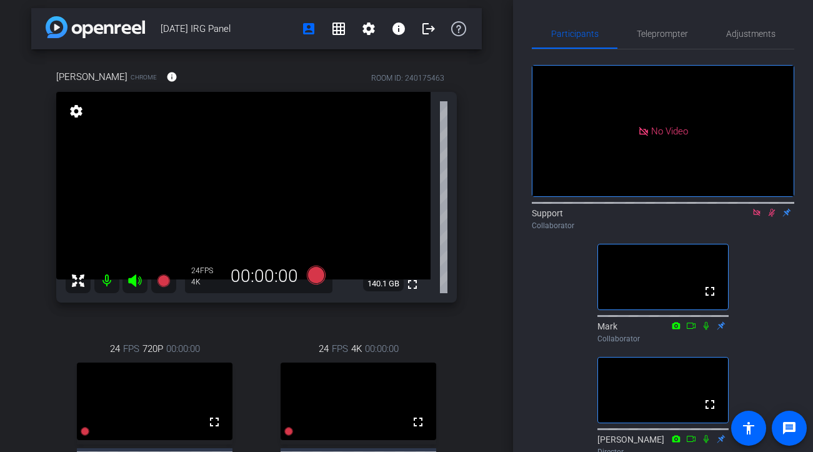
scroll to position [0, 0]
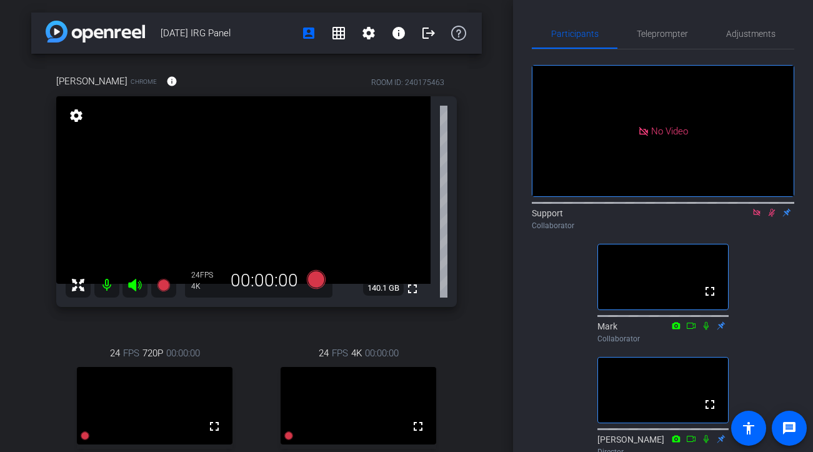
click at [734, 208] on icon at bounding box center [772, 212] width 10 height 9
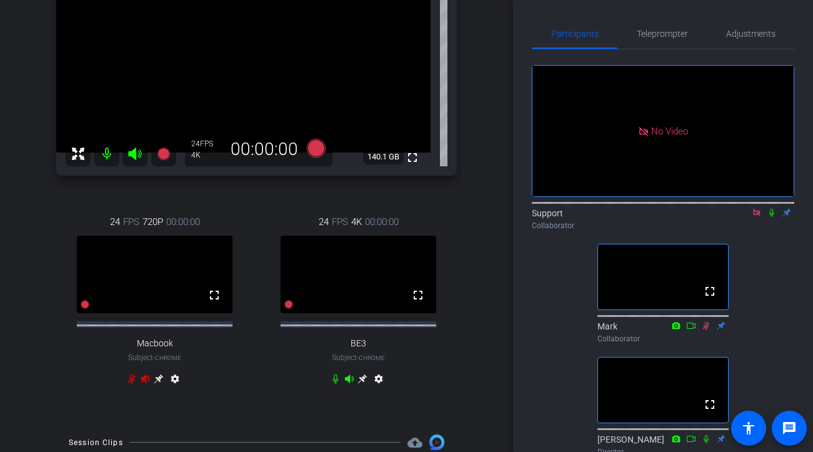
scroll to position [127, 0]
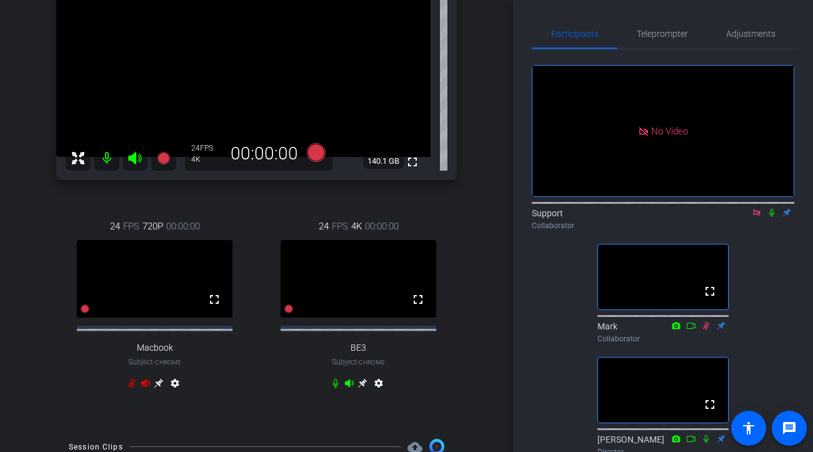
click at [734, 208] on icon at bounding box center [772, 212] width 10 height 9
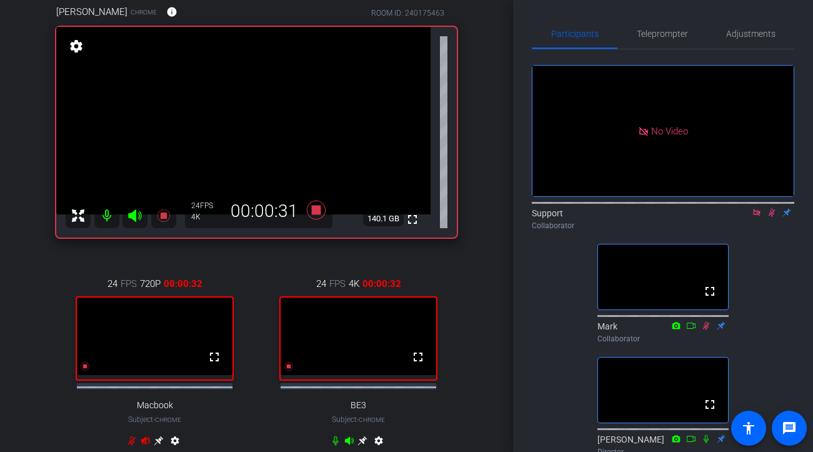
scroll to position [0, 0]
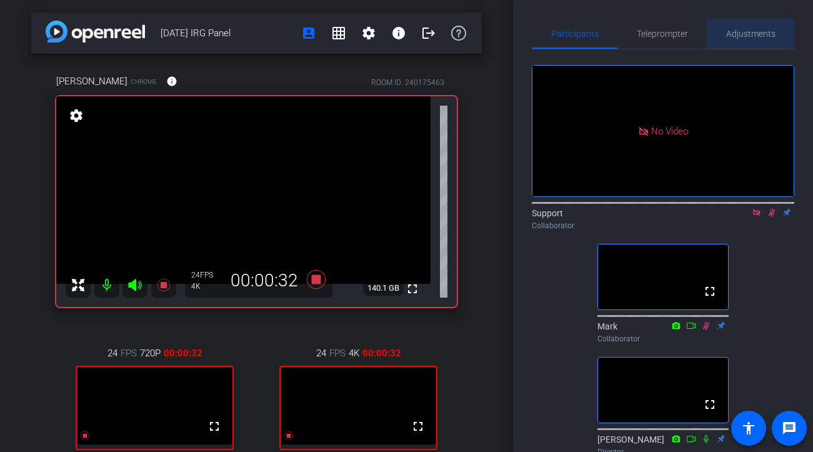
click at [734, 31] on span "Adjustments" at bounding box center [750, 33] width 49 height 9
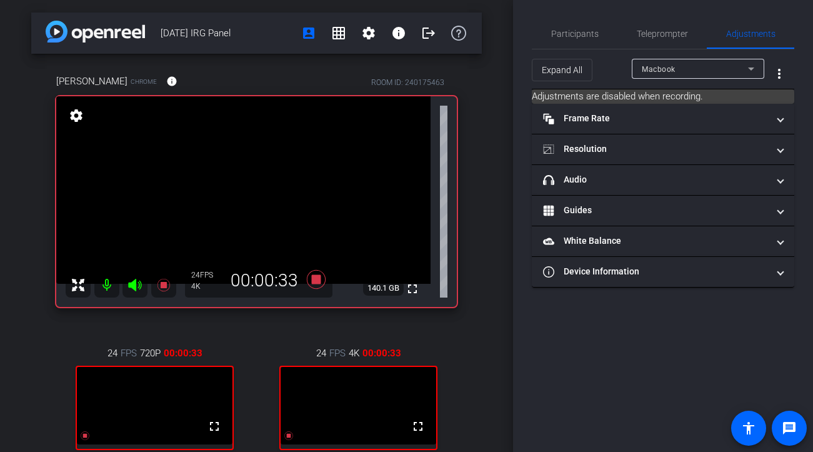
click at [704, 79] on div at bounding box center [698, 86] width 133 height 14
click at [686, 67] on div "Macbook" at bounding box center [695, 69] width 106 height 16
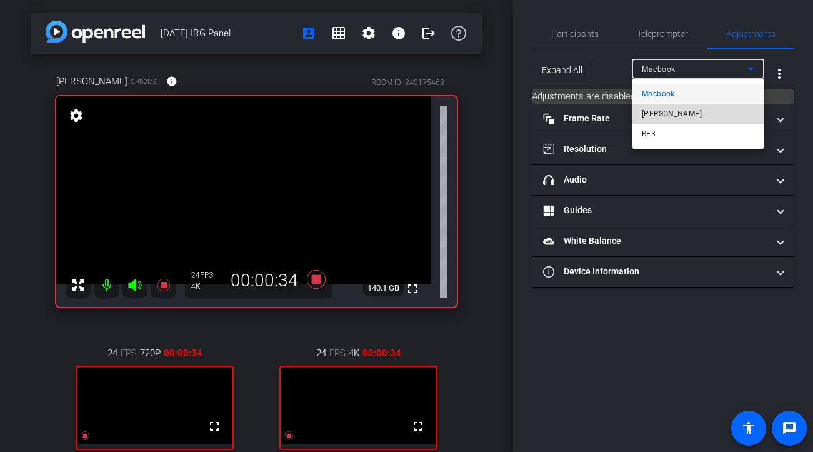
click at [663, 110] on span "[PERSON_NAME]" at bounding box center [672, 113] width 60 height 15
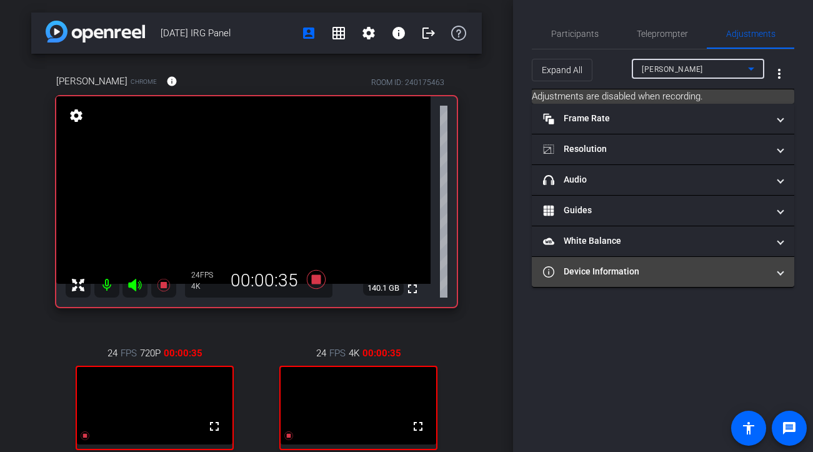
click at [615, 265] on mat-panel-title "Device Information" at bounding box center [655, 271] width 225 height 13
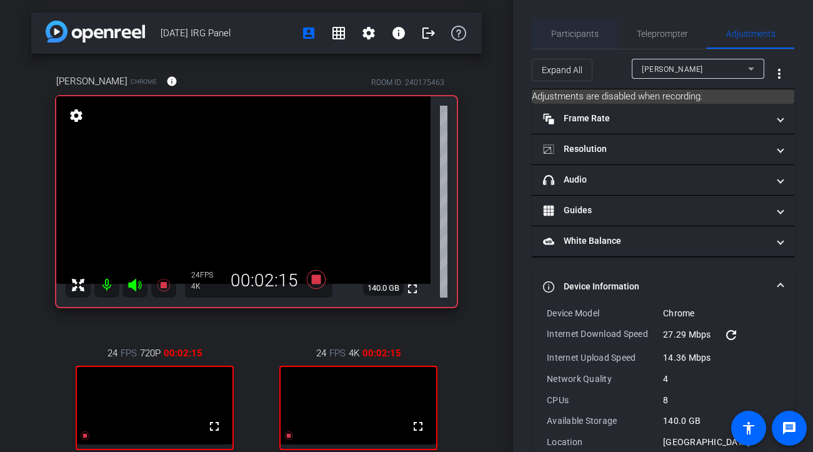
click at [589, 33] on span "Participants" at bounding box center [575, 33] width 48 height 9
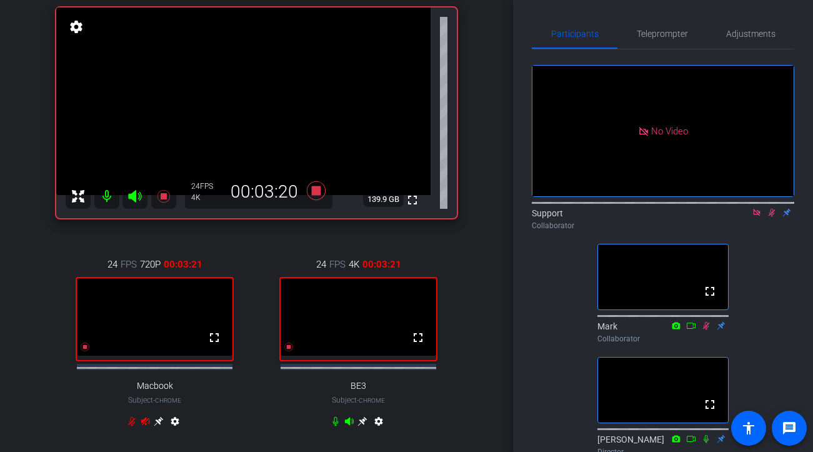
scroll to position [93, 0]
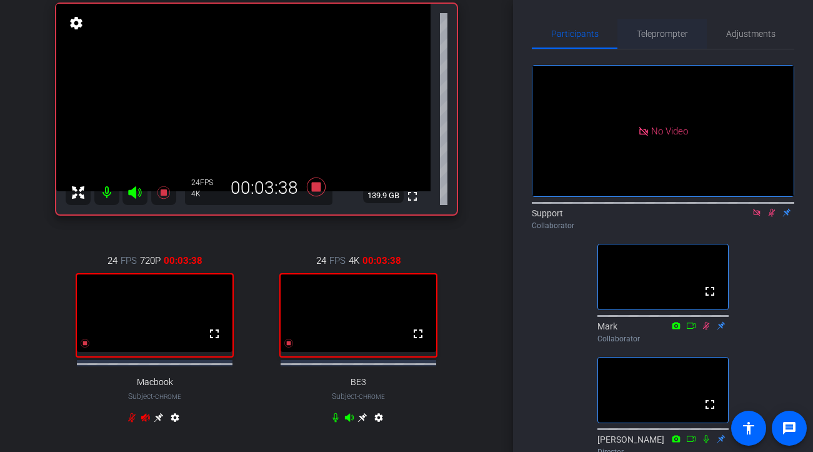
click at [663, 33] on span "Teleprompter" at bounding box center [662, 33] width 51 height 9
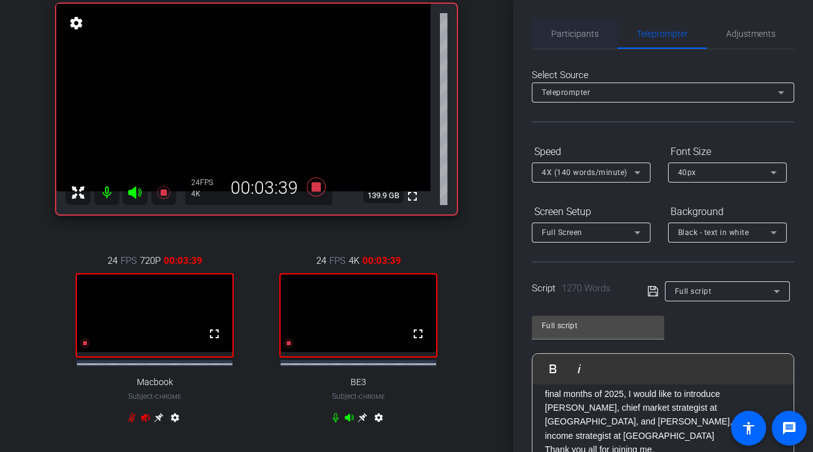
click at [568, 30] on span "Participants" at bounding box center [575, 33] width 48 height 9
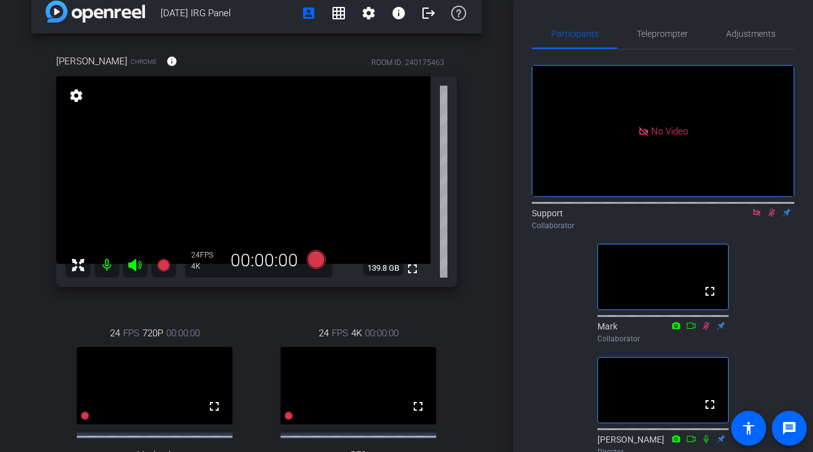
scroll to position [0, 0]
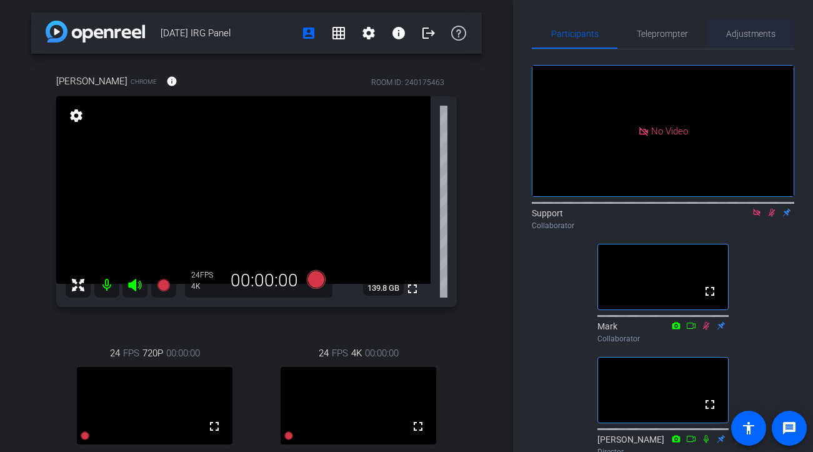
click at [734, 39] on span "Adjustments" at bounding box center [750, 34] width 49 height 30
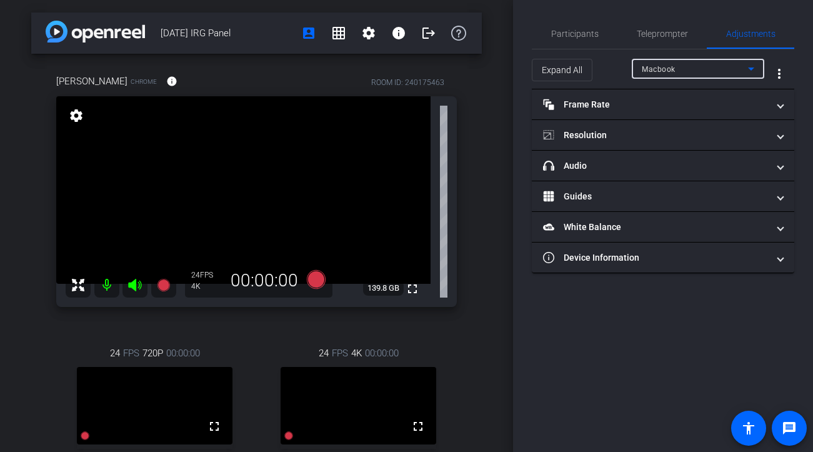
click at [733, 73] on div "Macbook" at bounding box center [695, 69] width 106 height 16
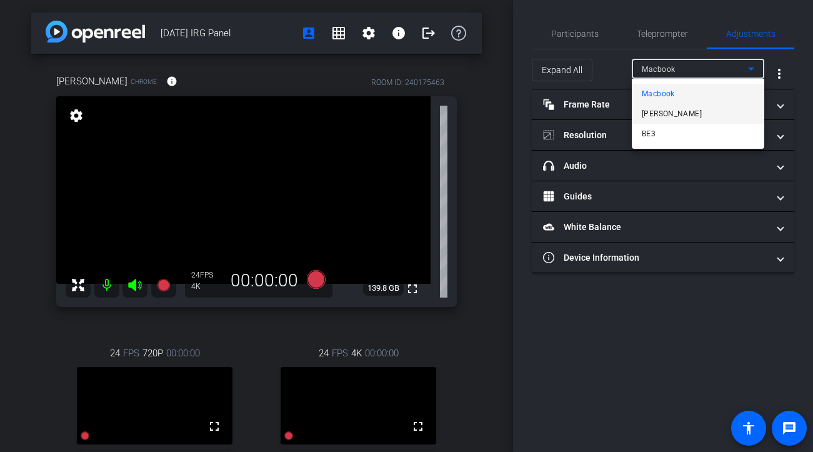
click at [717, 111] on mat-option "[PERSON_NAME]" at bounding box center [698, 114] width 133 height 20
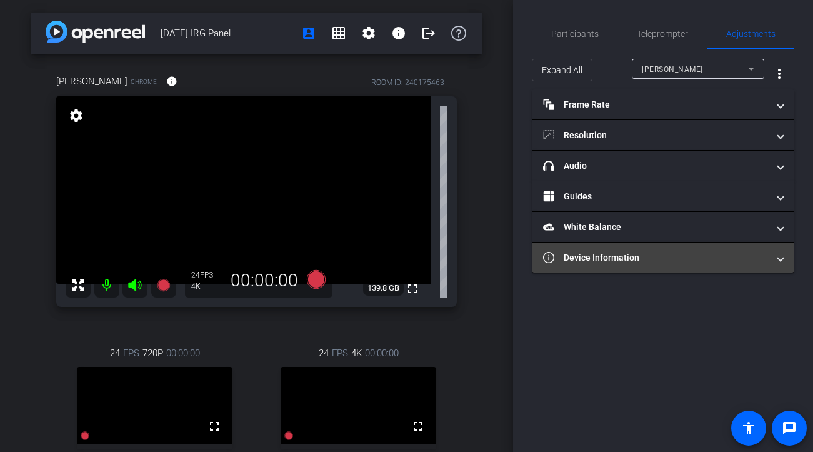
click at [653, 258] on mat-panel-title "Device Information" at bounding box center [655, 257] width 225 height 13
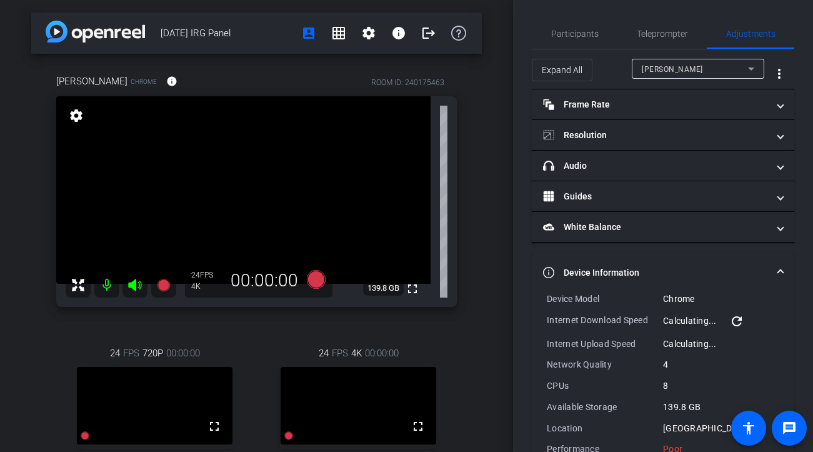
scroll to position [33, 0]
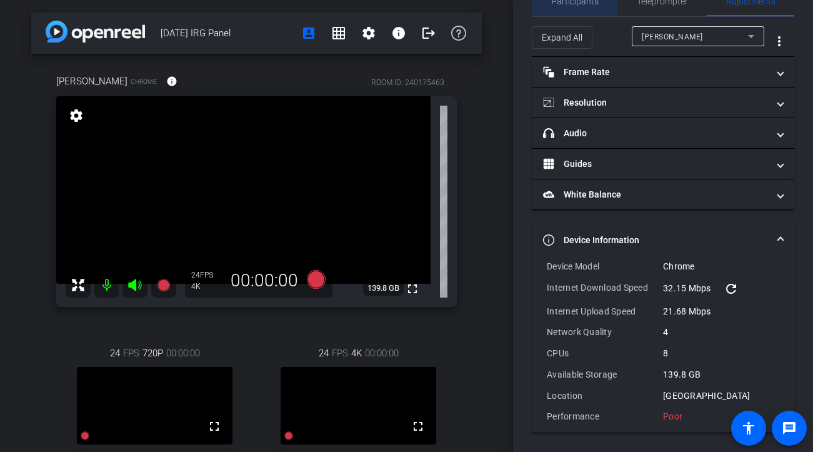
click at [581, 7] on span "Participants" at bounding box center [575, 1] width 48 height 30
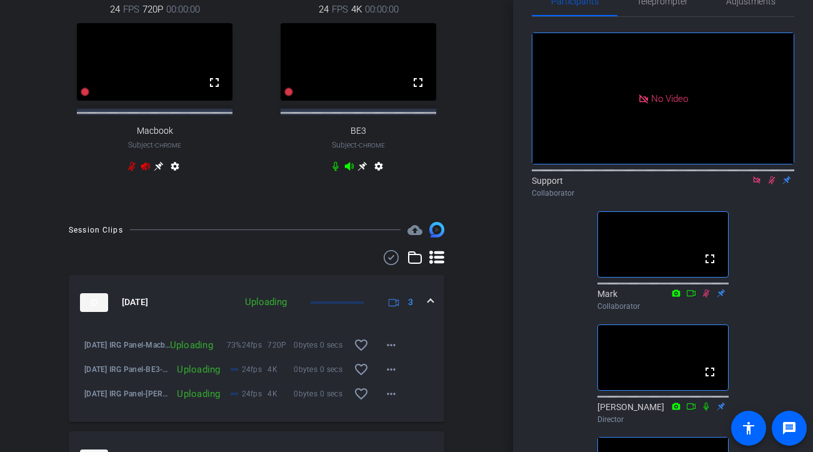
scroll to position [346, 0]
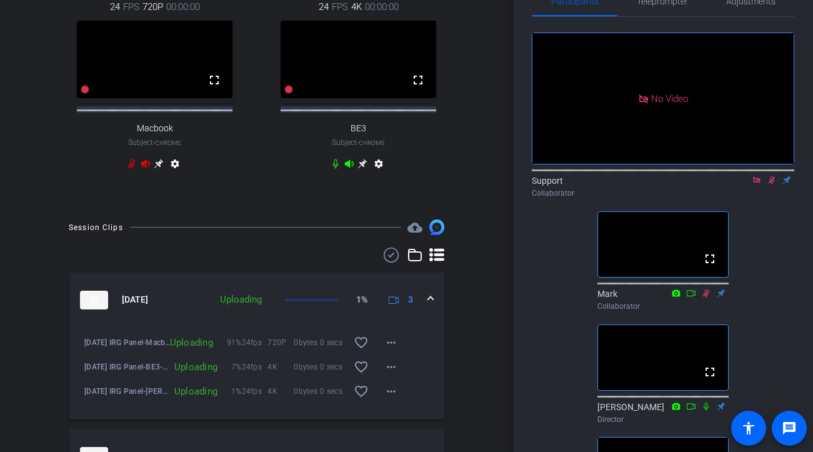
drag, startPoint x: 769, startPoint y: 141, endPoint x: 766, endPoint y: 210, distance: 69.4
click at [734, 210] on div "No Video Support Collaborator fullscreen Mark Collaborator fullscreen [PERSON_N…" at bounding box center [663, 392] width 263 height 751
click at [734, 176] on icon at bounding box center [772, 180] width 10 height 9
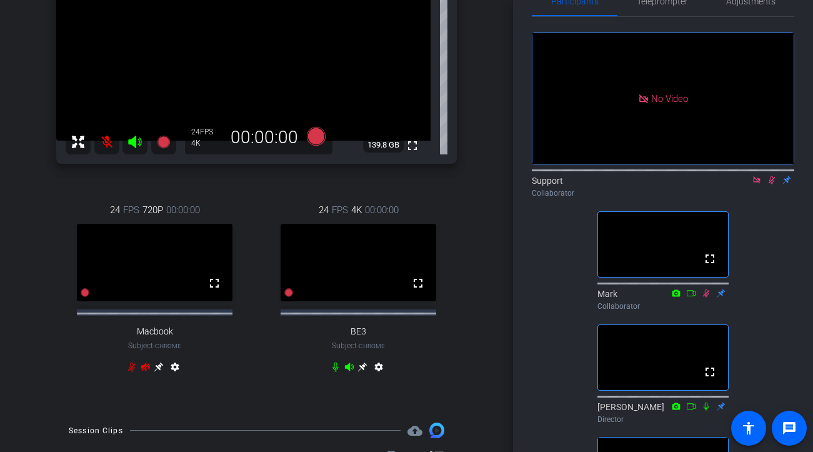
scroll to position [41, 0]
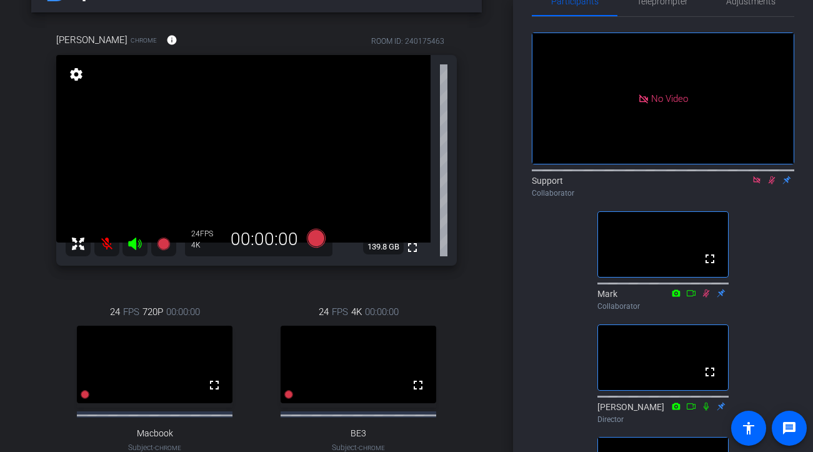
click at [734, 176] on icon at bounding box center [772, 180] width 7 height 8
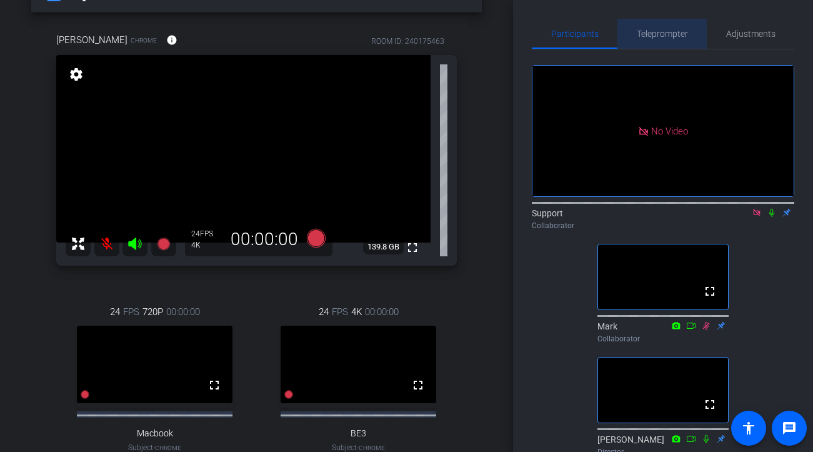
click at [675, 38] on span "Teleprompter" at bounding box center [662, 33] width 51 height 9
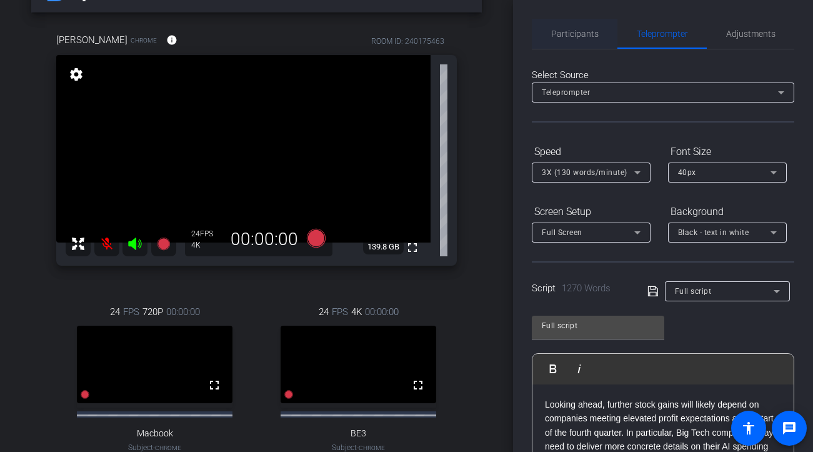
click at [583, 39] on span "Participants" at bounding box center [575, 34] width 48 height 30
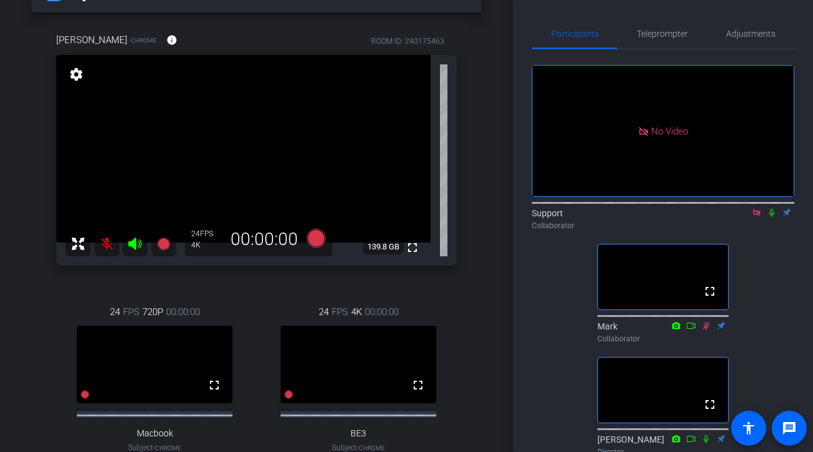
click at [734, 209] on icon at bounding box center [771, 213] width 5 height 8
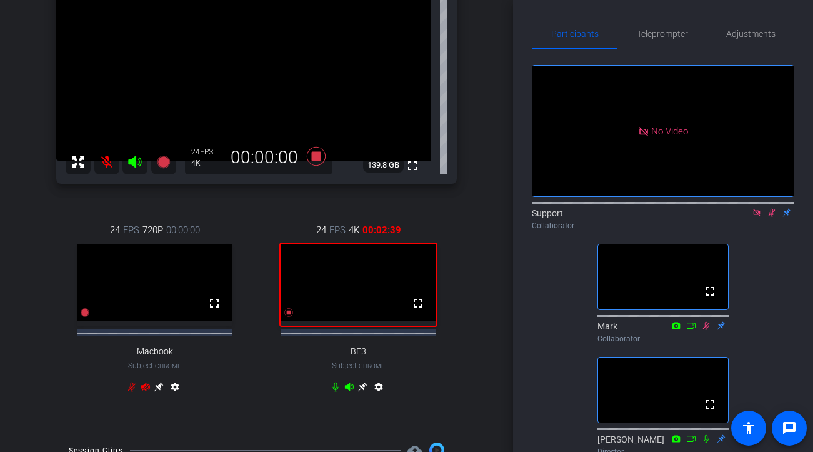
scroll to position [178, 0]
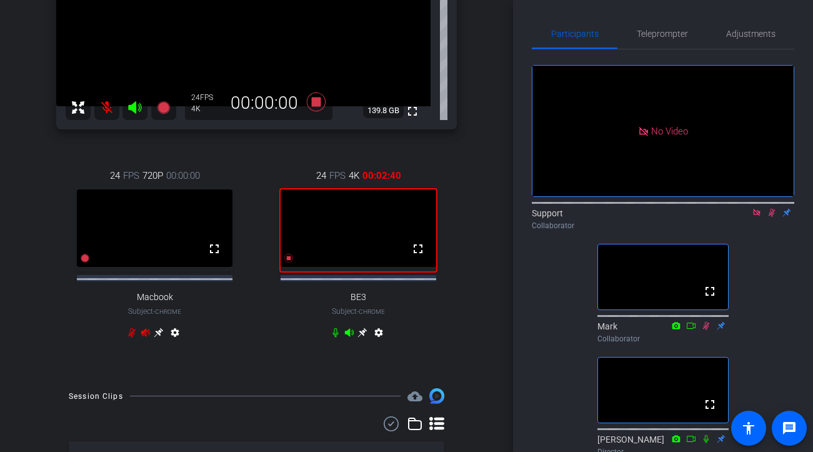
click at [360, 338] on icon at bounding box center [362, 332] width 9 height 9
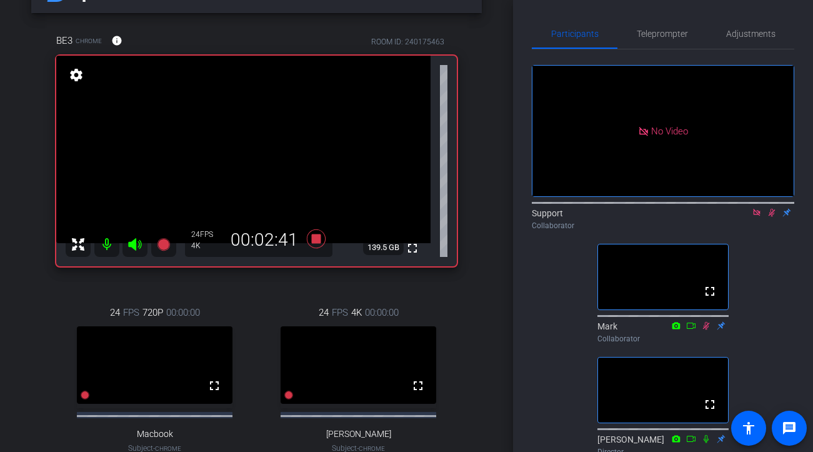
scroll to position [0, 0]
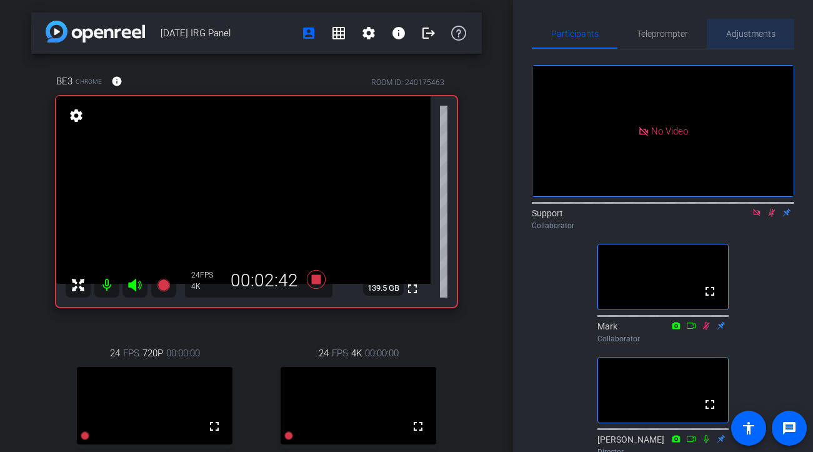
click at [734, 31] on span "Adjustments" at bounding box center [750, 33] width 49 height 9
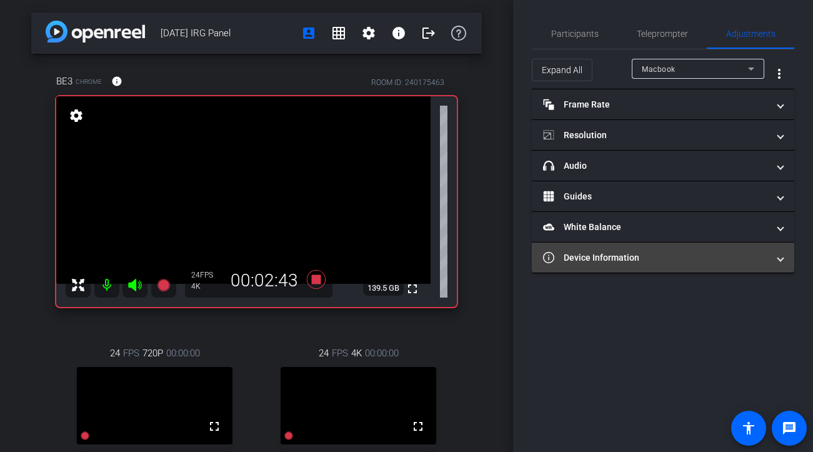
click at [629, 264] on mat-expansion-panel-header "Device Information" at bounding box center [663, 258] width 263 height 30
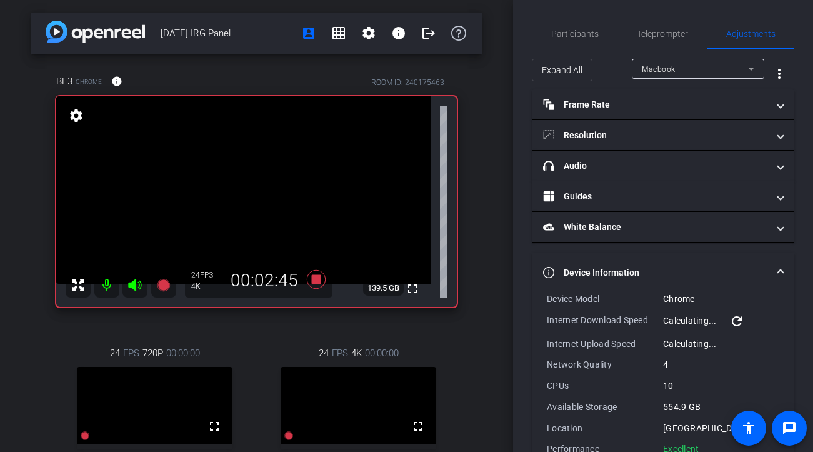
click at [711, 65] on div "Macbook" at bounding box center [695, 69] width 106 height 16
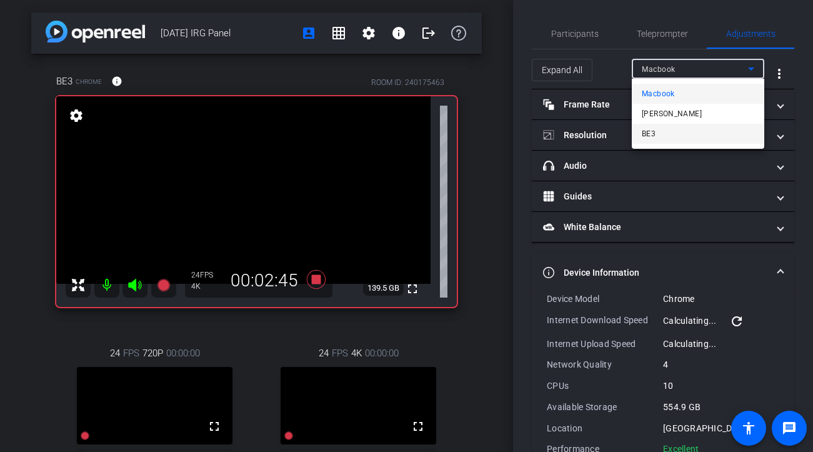
click at [676, 131] on mat-option "BE3" at bounding box center [698, 134] width 133 height 20
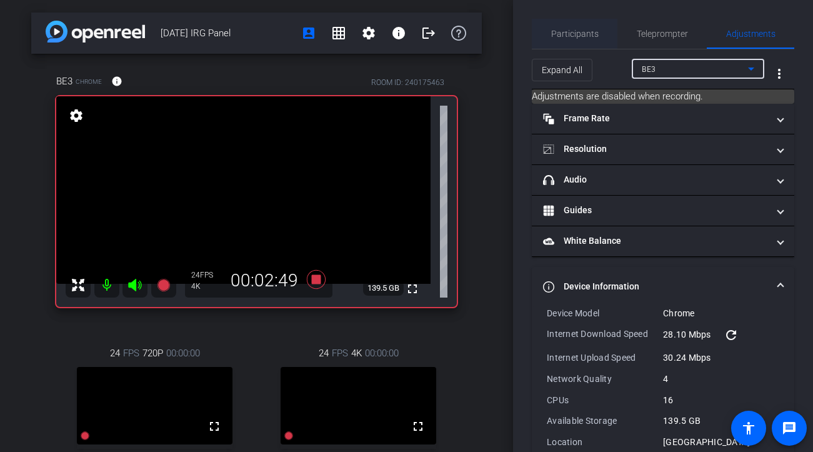
click at [561, 41] on span "Participants" at bounding box center [575, 34] width 48 height 30
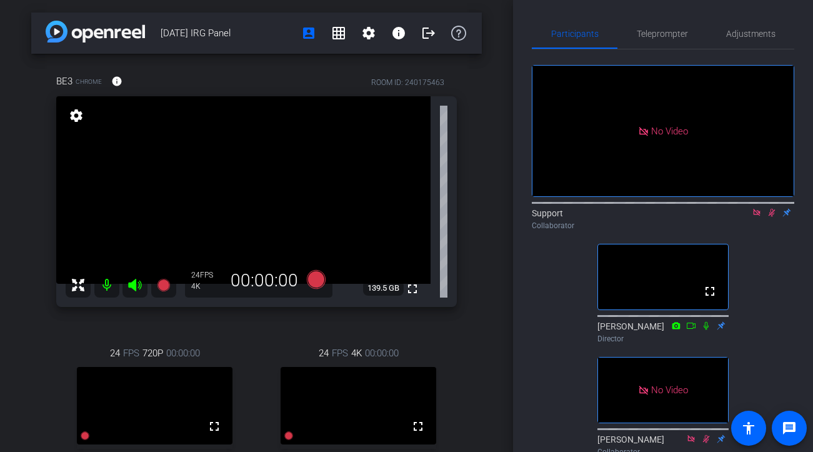
click at [734, 208] on icon at bounding box center [772, 212] width 10 height 9
